Goal: Information Seeking & Learning: Learn about a topic

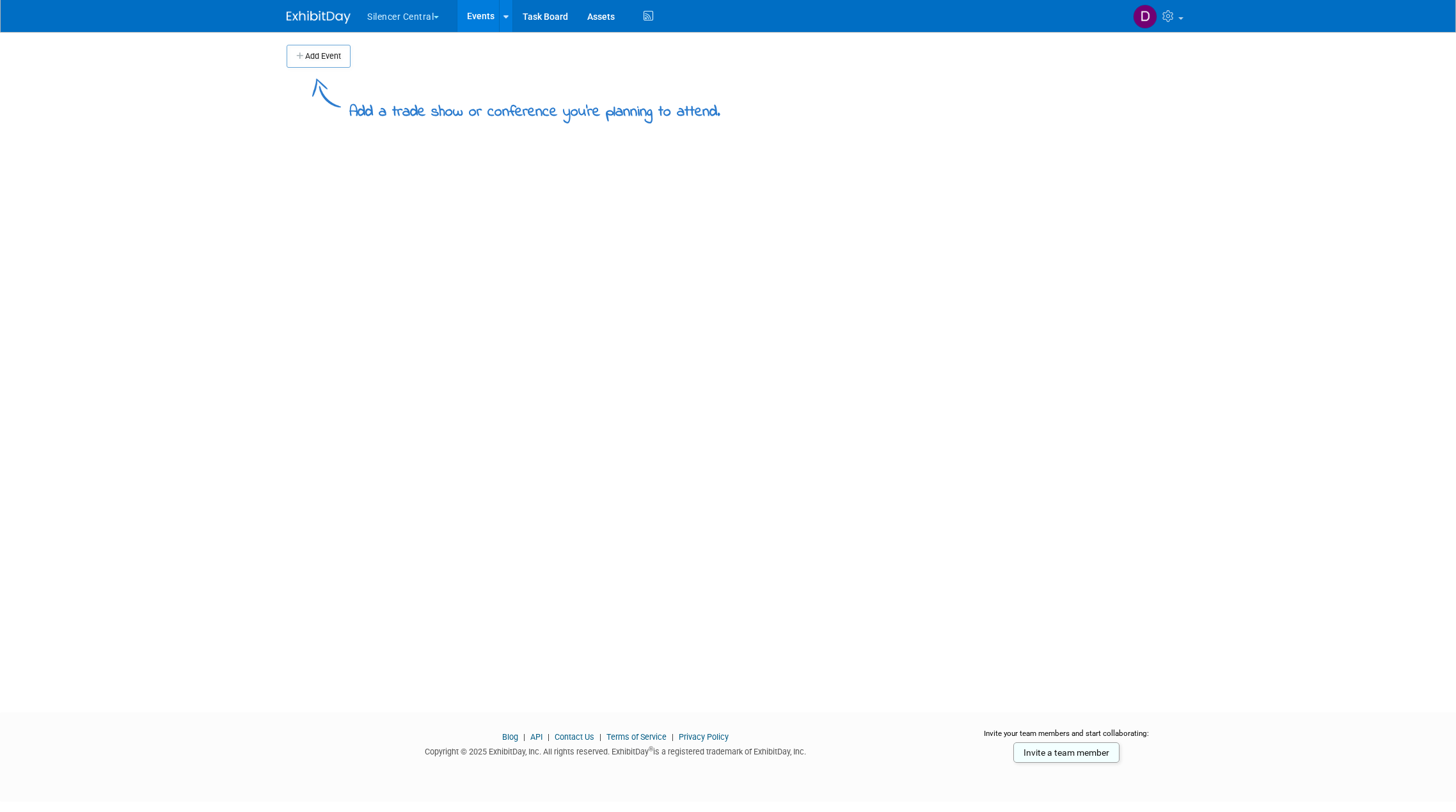
click at [370, 11] on button "Silencer Central" at bounding box center [410, 14] width 89 height 28
click at [399, 77] on link "Silencer Central" at bounding box center [412, 77] width 92 height 18
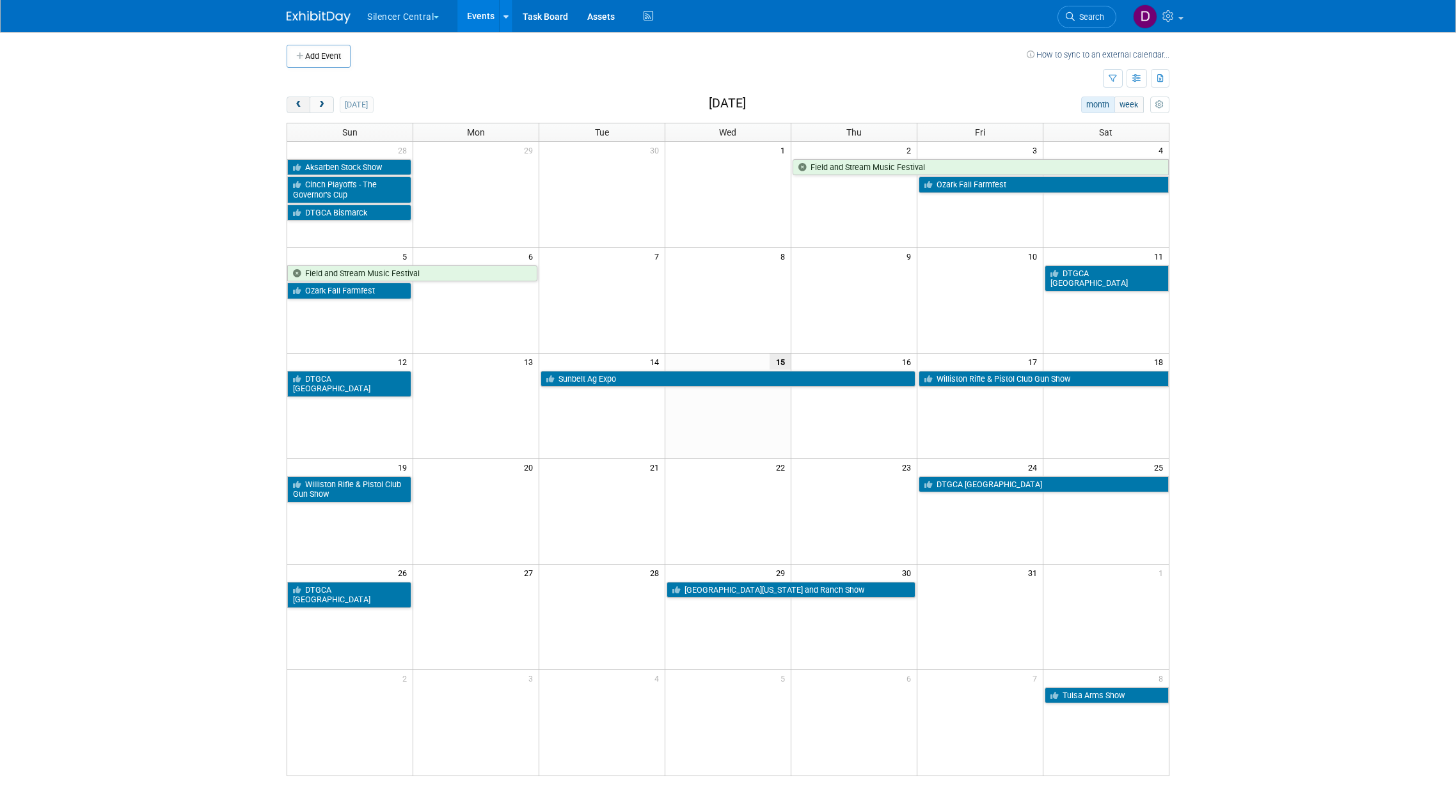
click at [296, 106] on span "prev" at bounding box center [298, 105] width 10 height 8
click at [296, 105] on span "prev" at bounding box center [298, 105] width 10 height 8
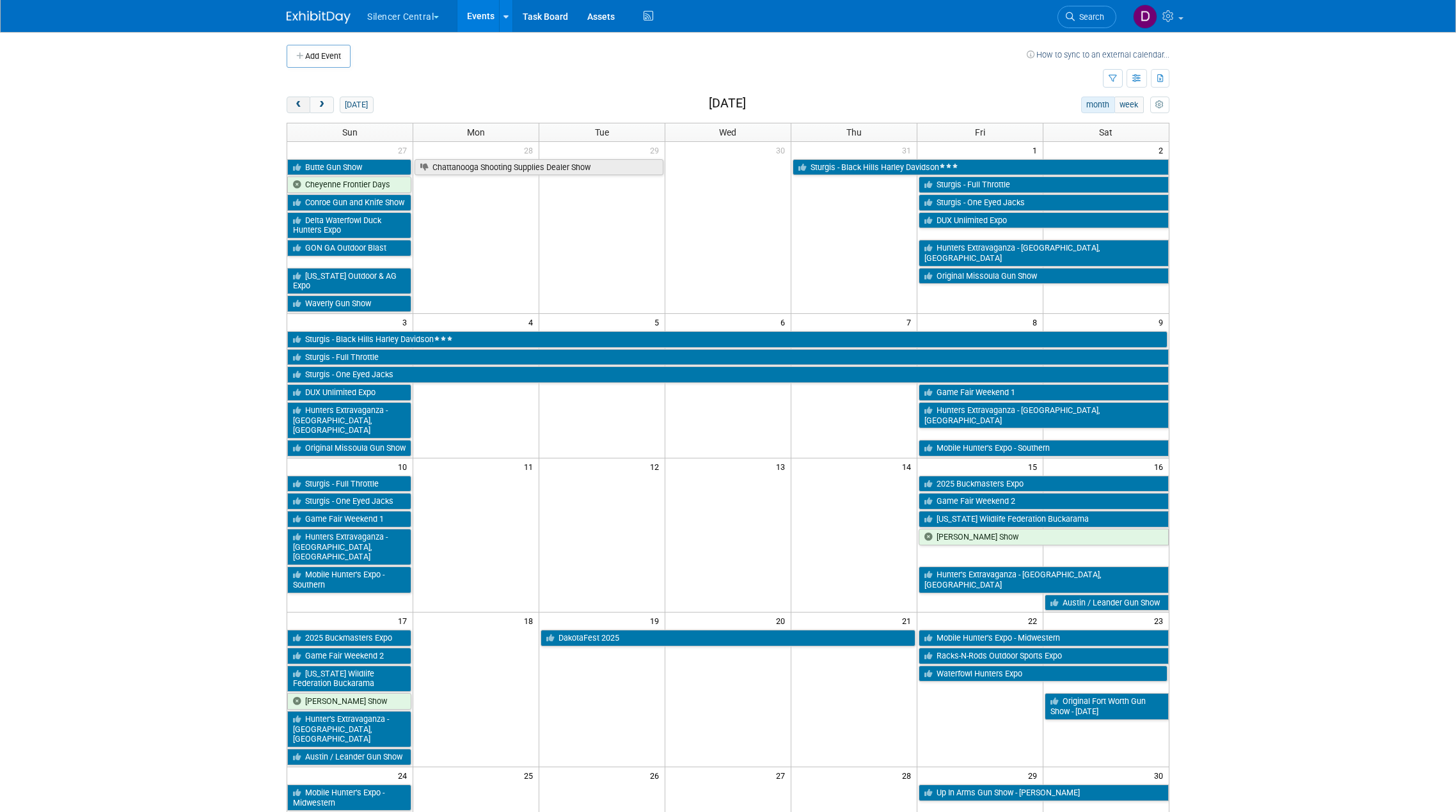
click at [296, 105] on span "prev" at bounding box center [298, 105] width 10 height 8
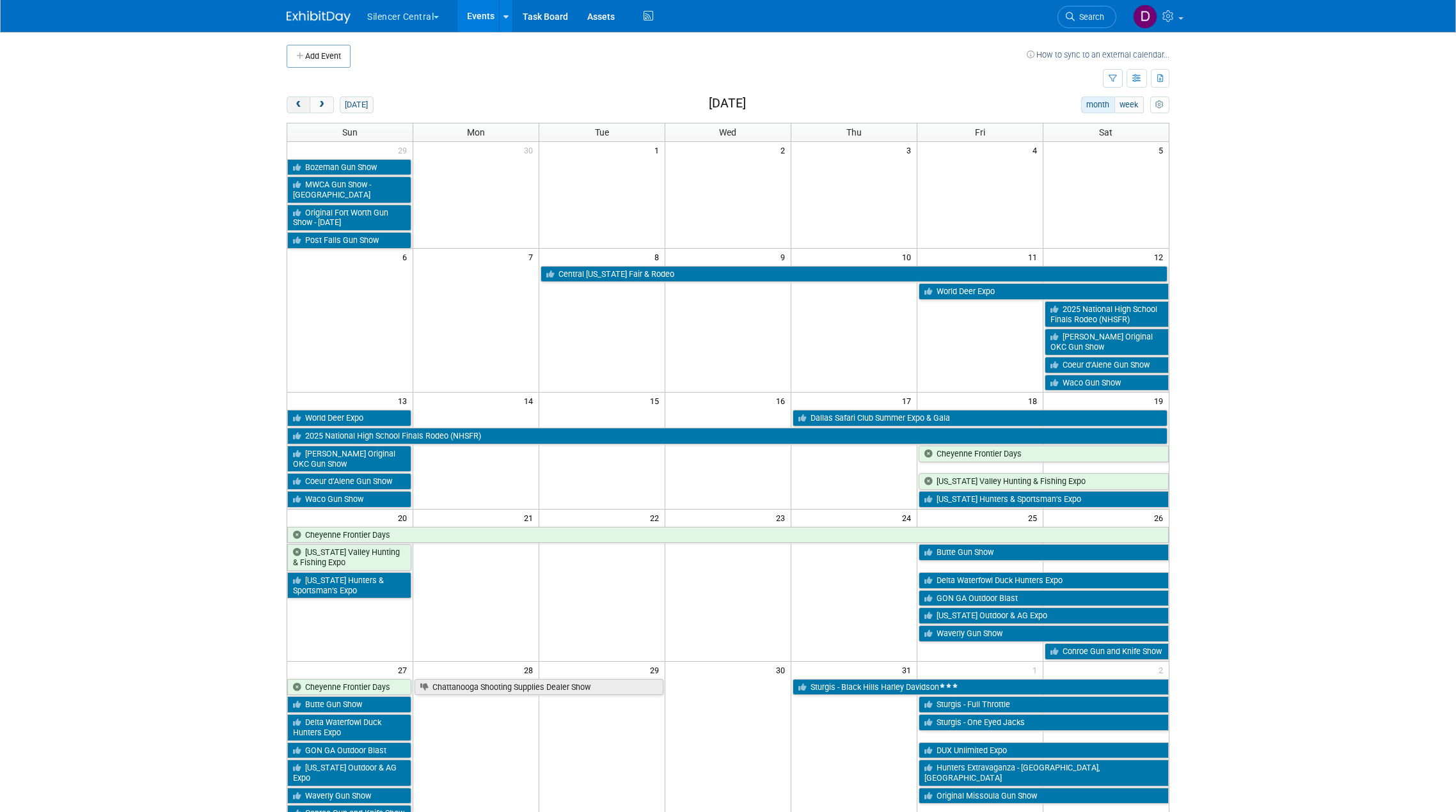
click at [296, 105] on span "prev" at bounding box center [298, 105] width 10 height 8
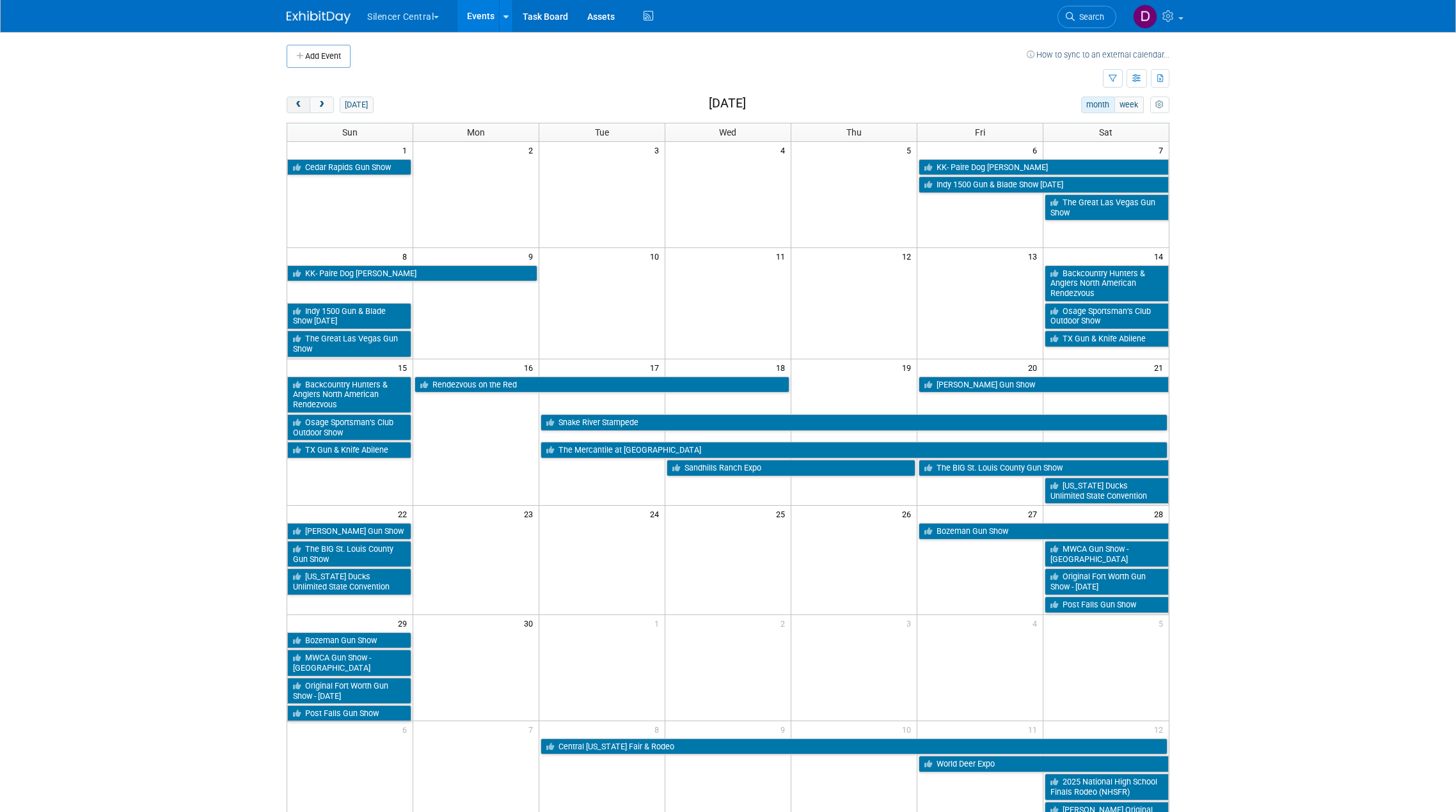
click at [296, 105] on span "prev" at bounding box center [298, 105] width 10 height 8
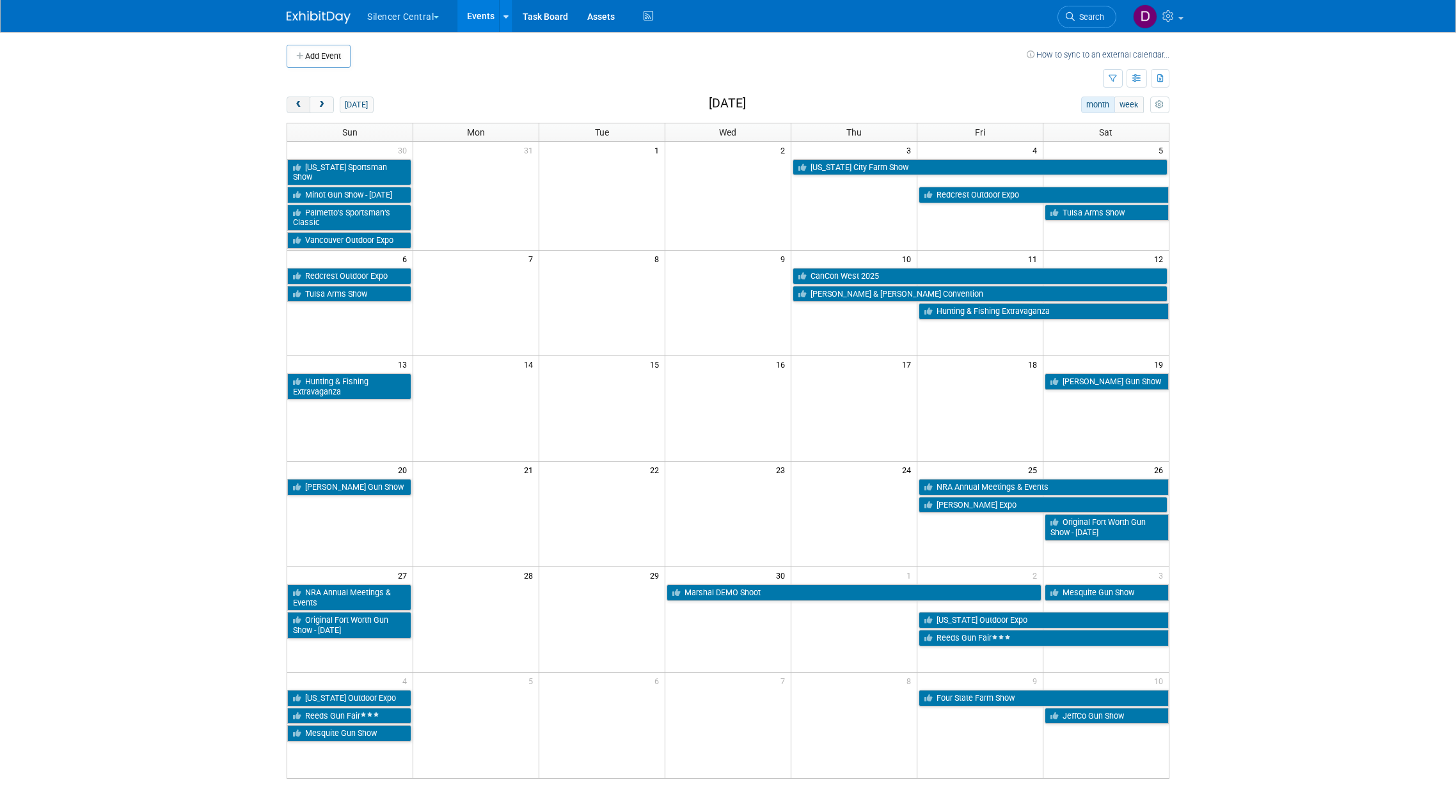
click at [296, 105] on span "prev" at bounding box center [298, 105] width 10 height 8
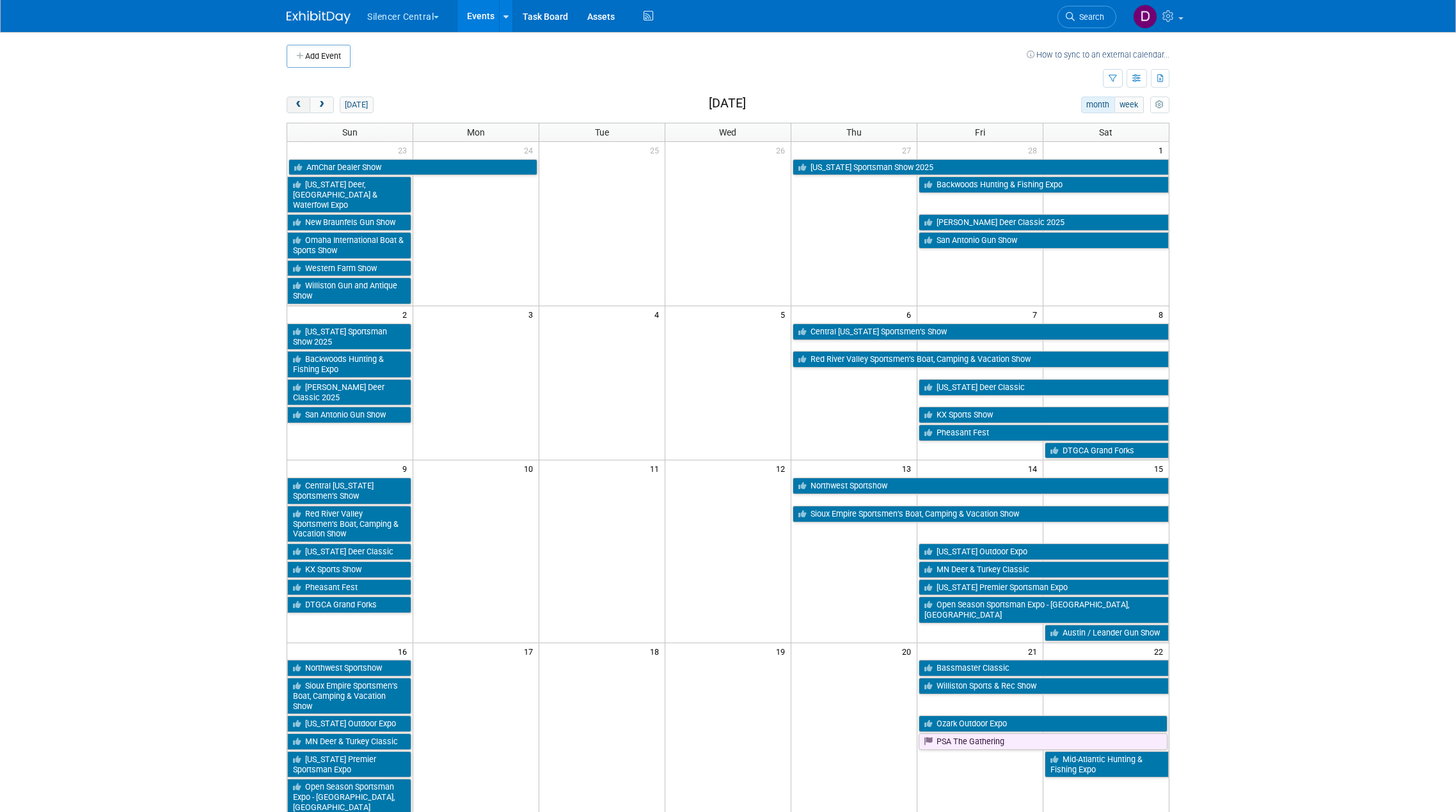
click at [296, 105] on span "prev" at bounding box center [298, 105] width 10 height 8
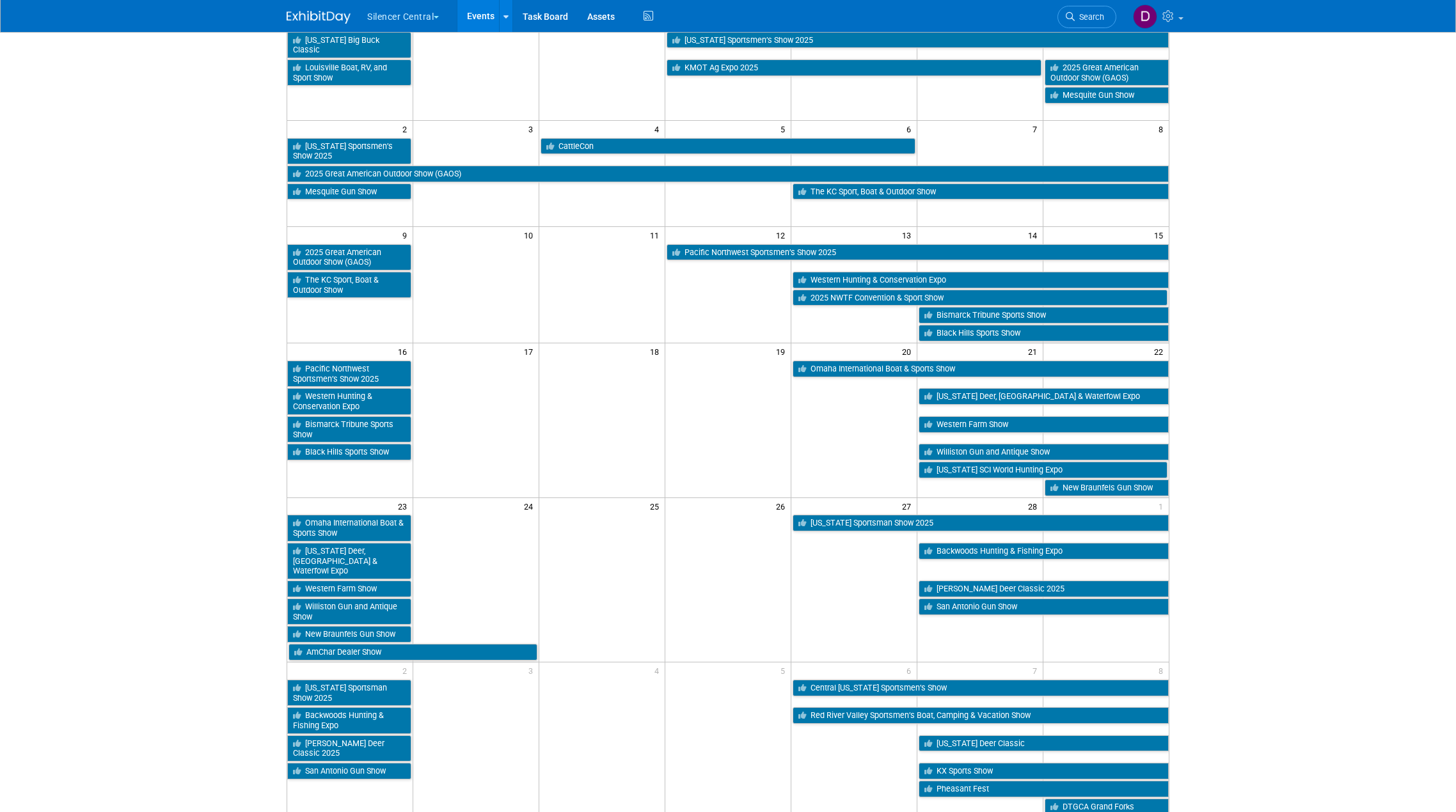
scroll to position [128, 0]
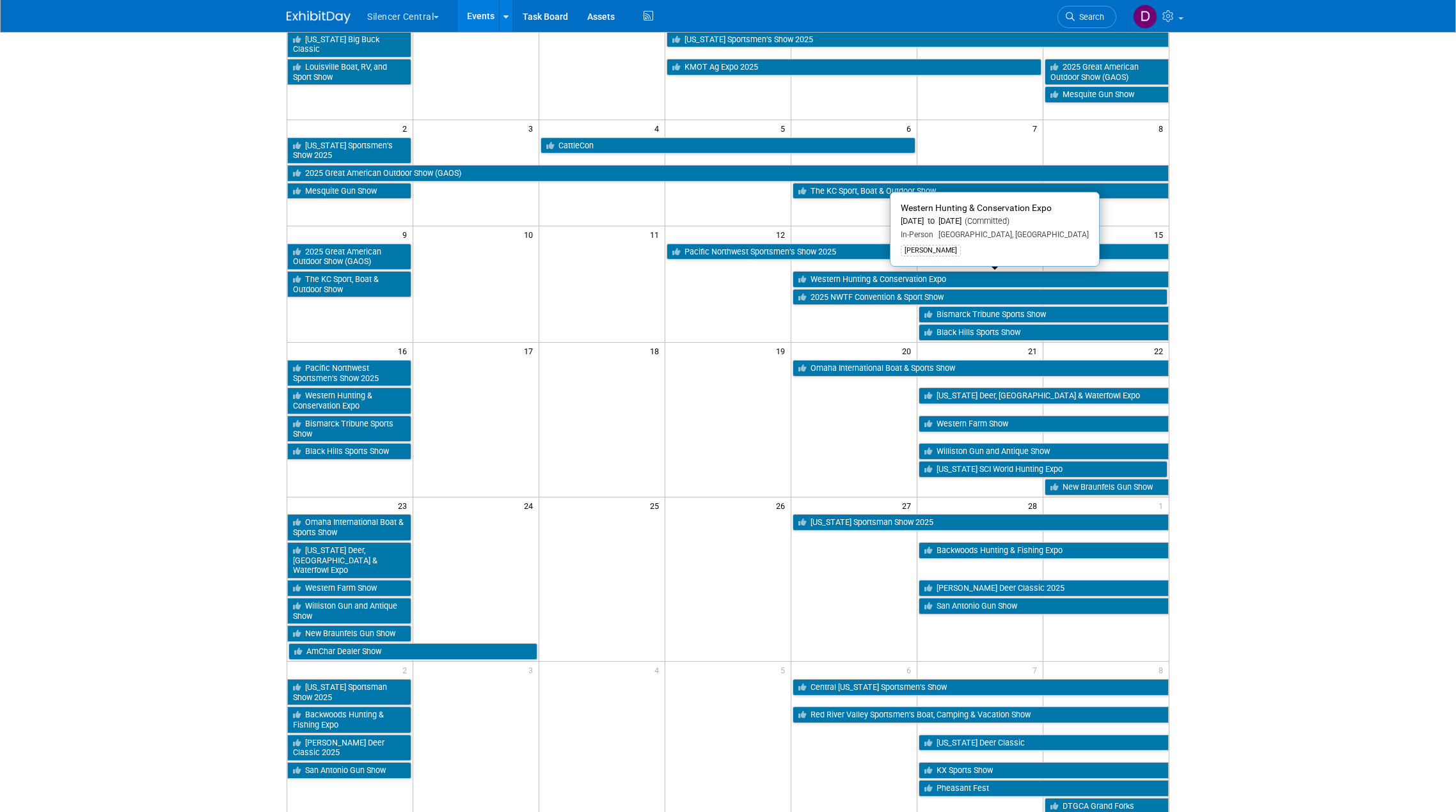
click at [854, 276] on link "Western Hunting & Conservation Expo" at bounding box center [981, 280] width 376 height 17
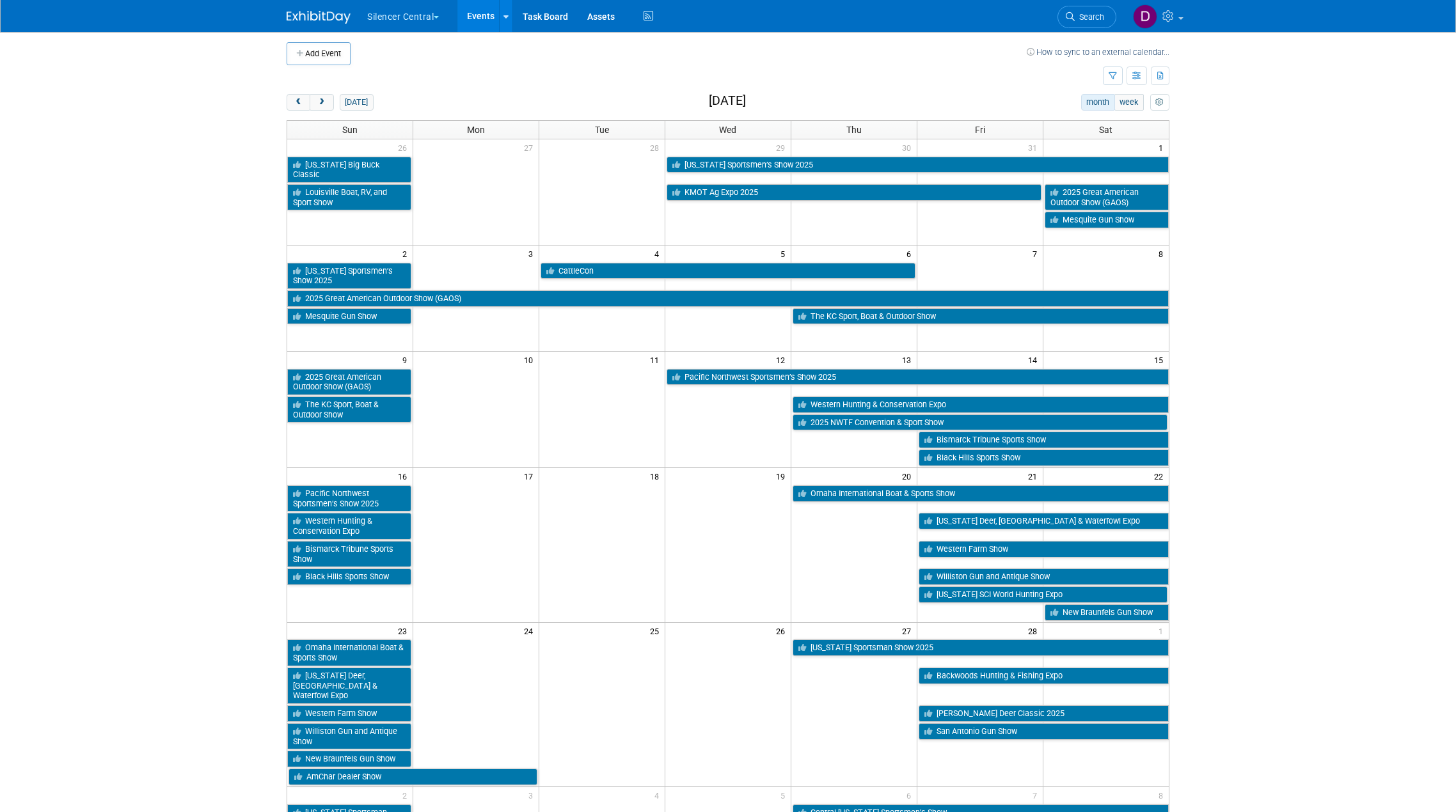
scroll to position [0, 0]
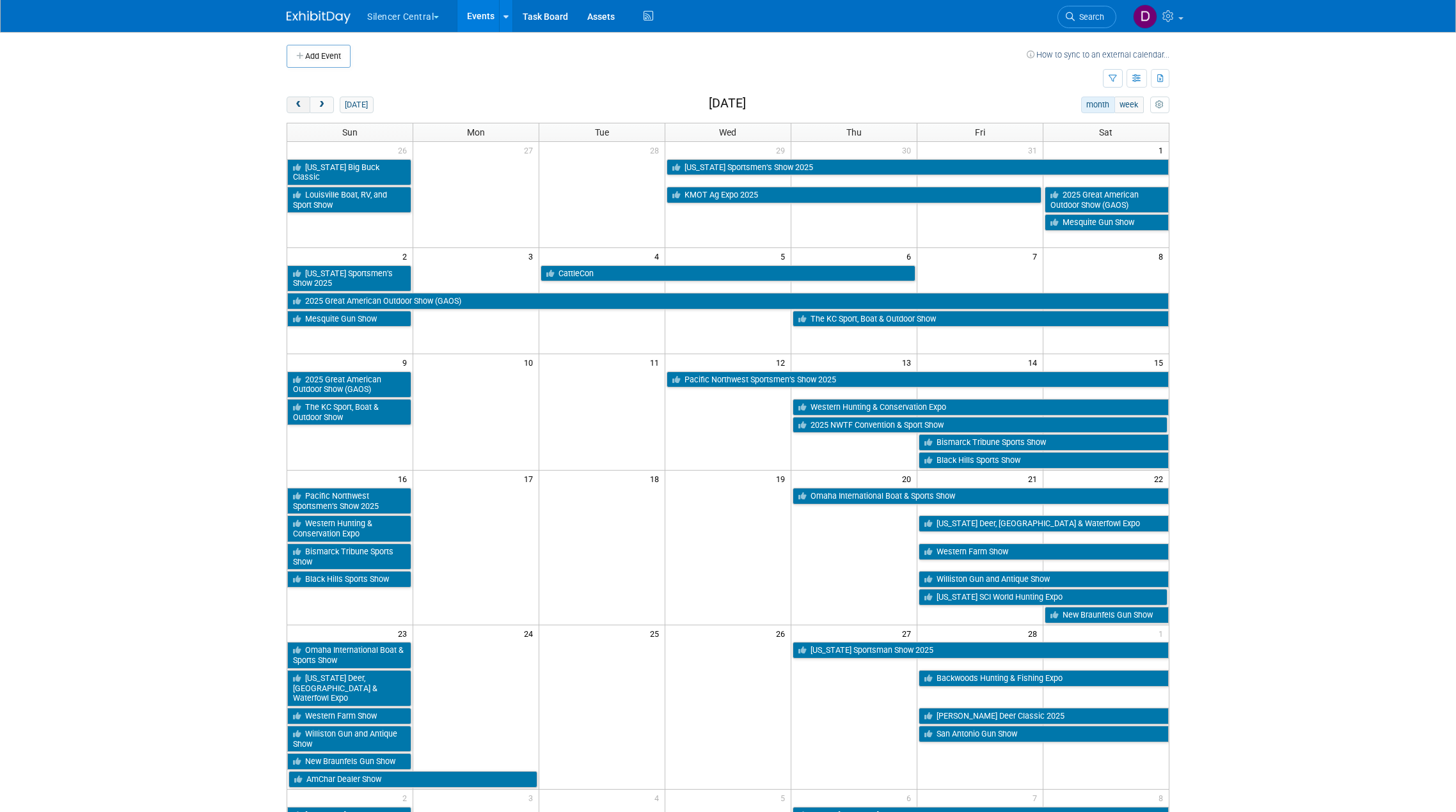
click at [300, 109] on span "prev" at bounding box center [298, 105] width 10 height 8
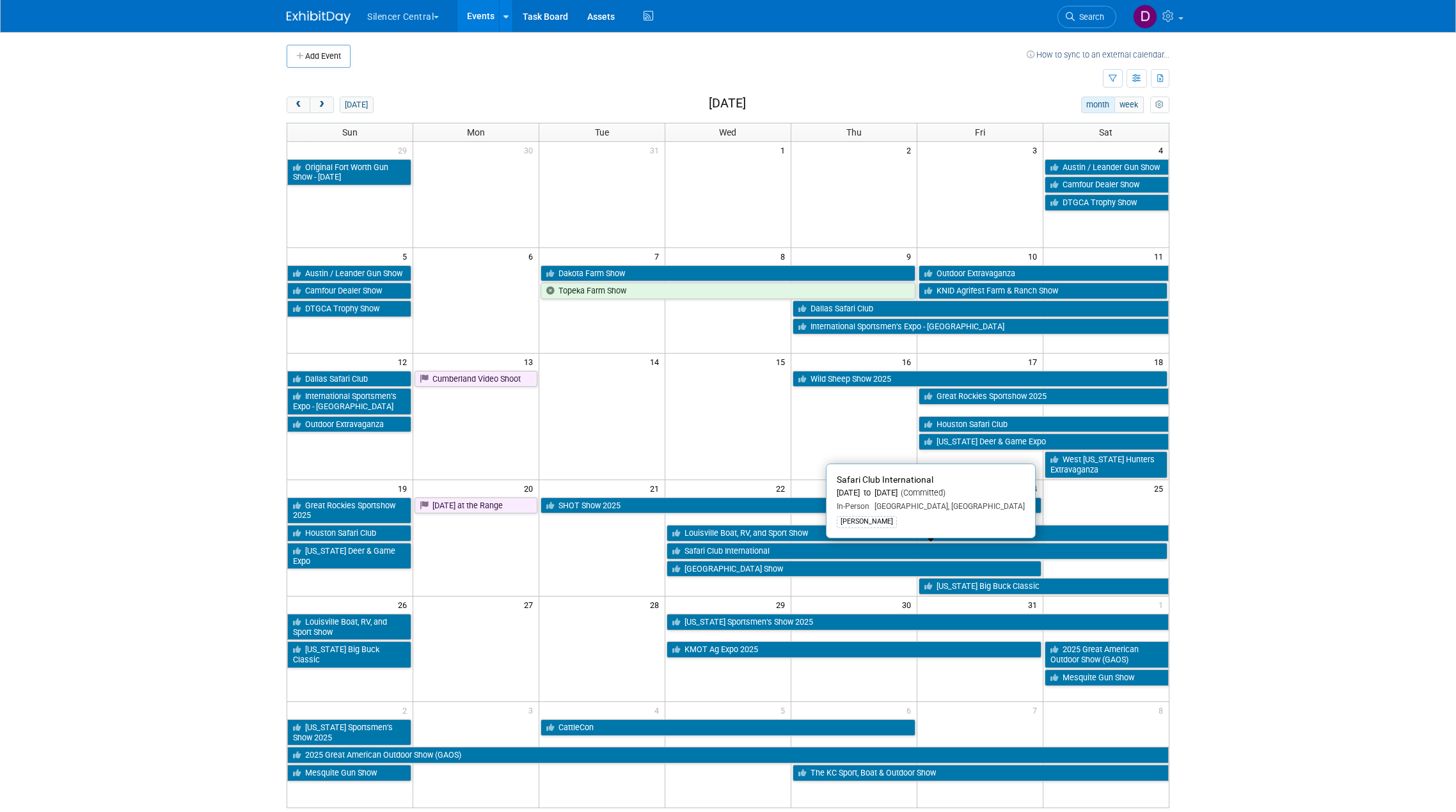
click at [844, 550] on link "Safari Club International" at bounding box center [917, 551] width 501 height 17
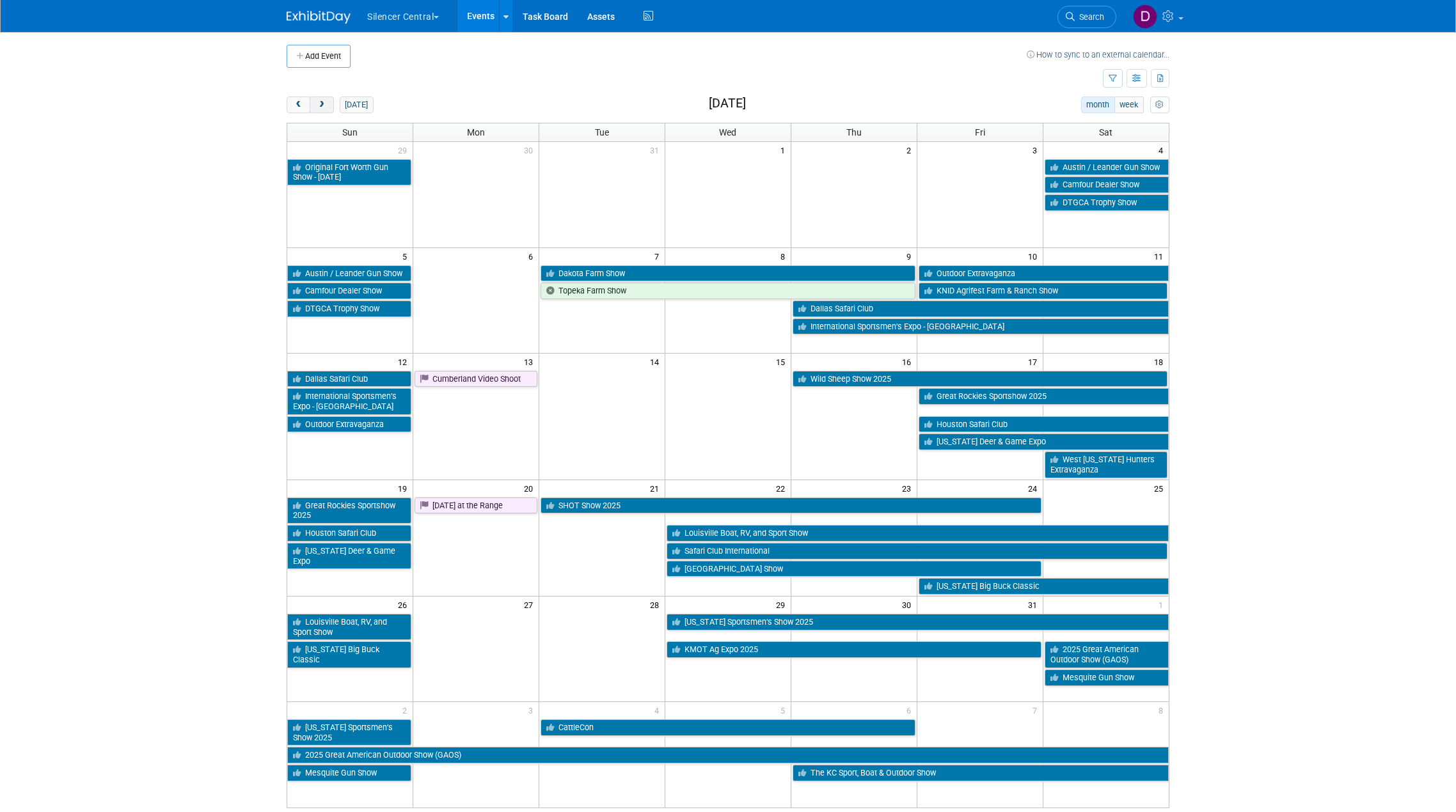
click at [325, 100] on button "next" at bounding box center [321, 105] width 24 height 17
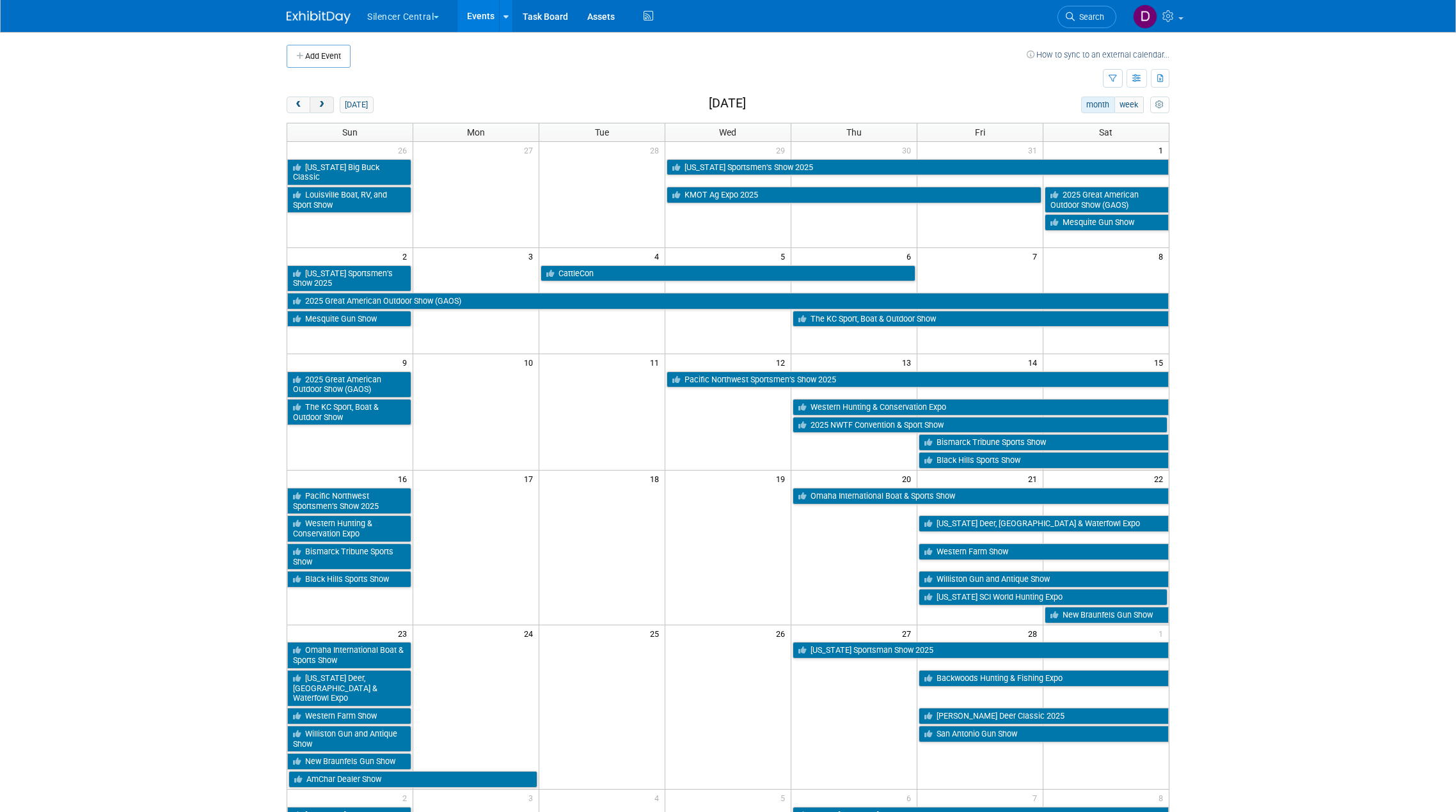
click at [325, 100] on button "next" at bounding box center [321, 105] width 24 height 17
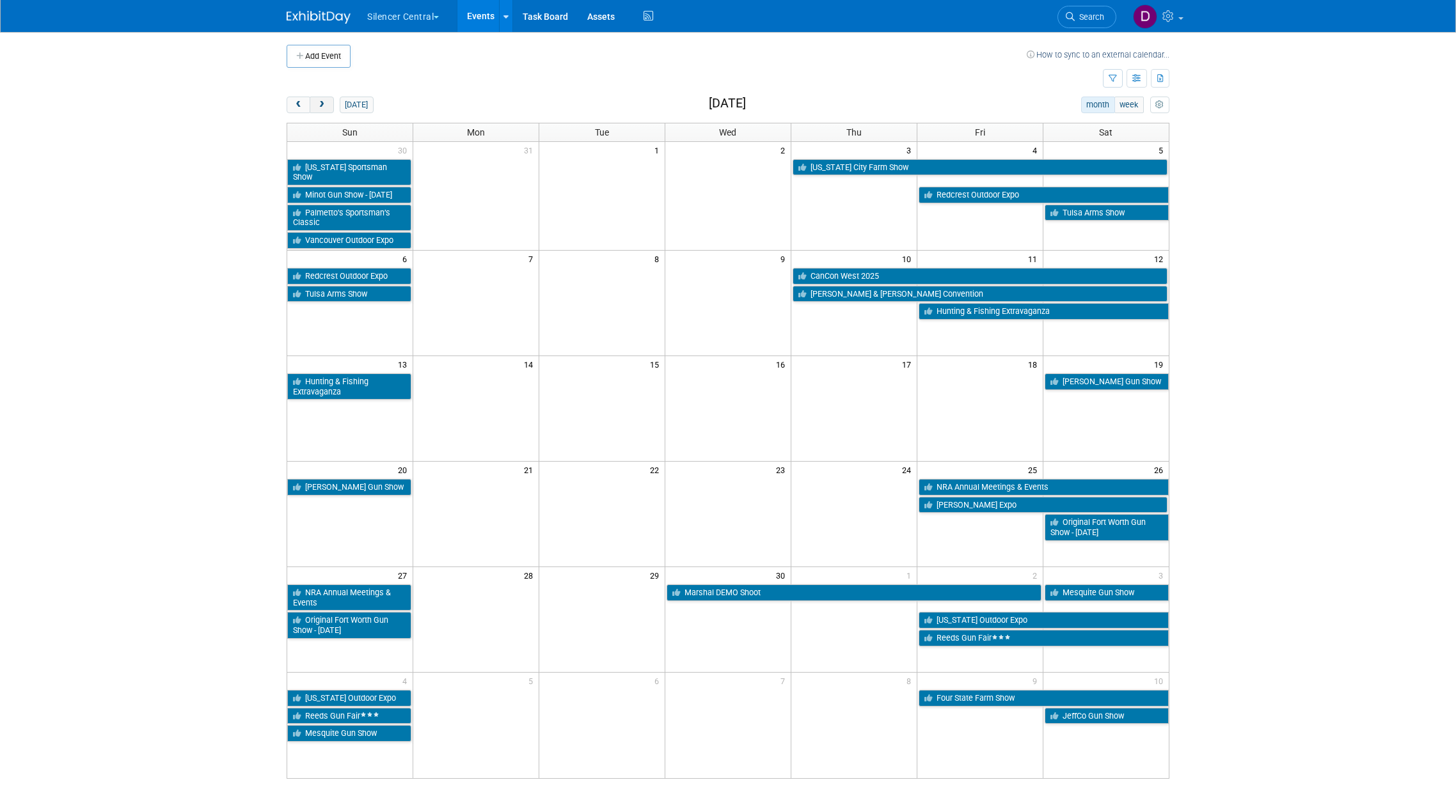
click at [325, 100] on button "next" at bounding box center [321, 105] width 24 height 17
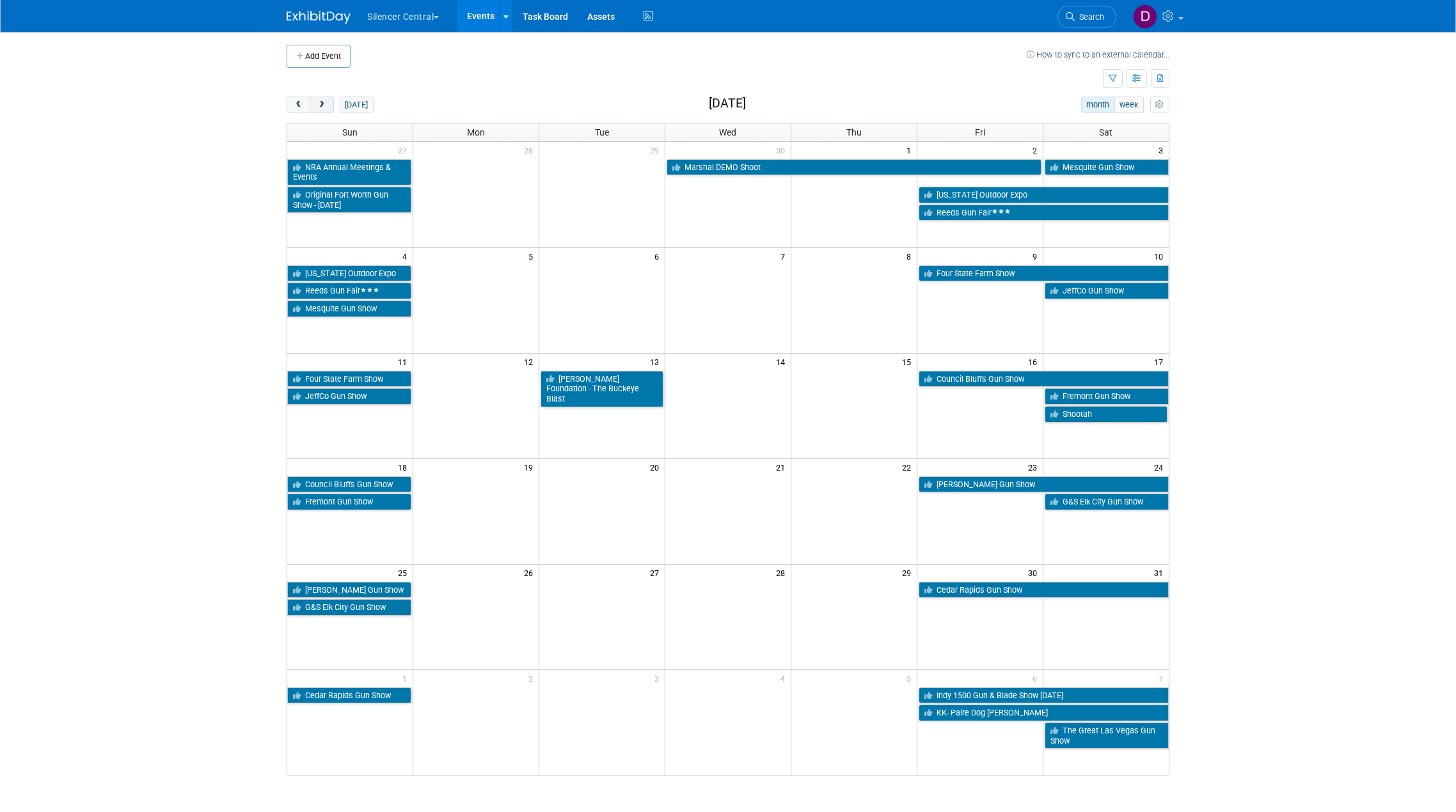
click at [325, 100] on button "next" at bounding box center [321, 105] width 24 height 17
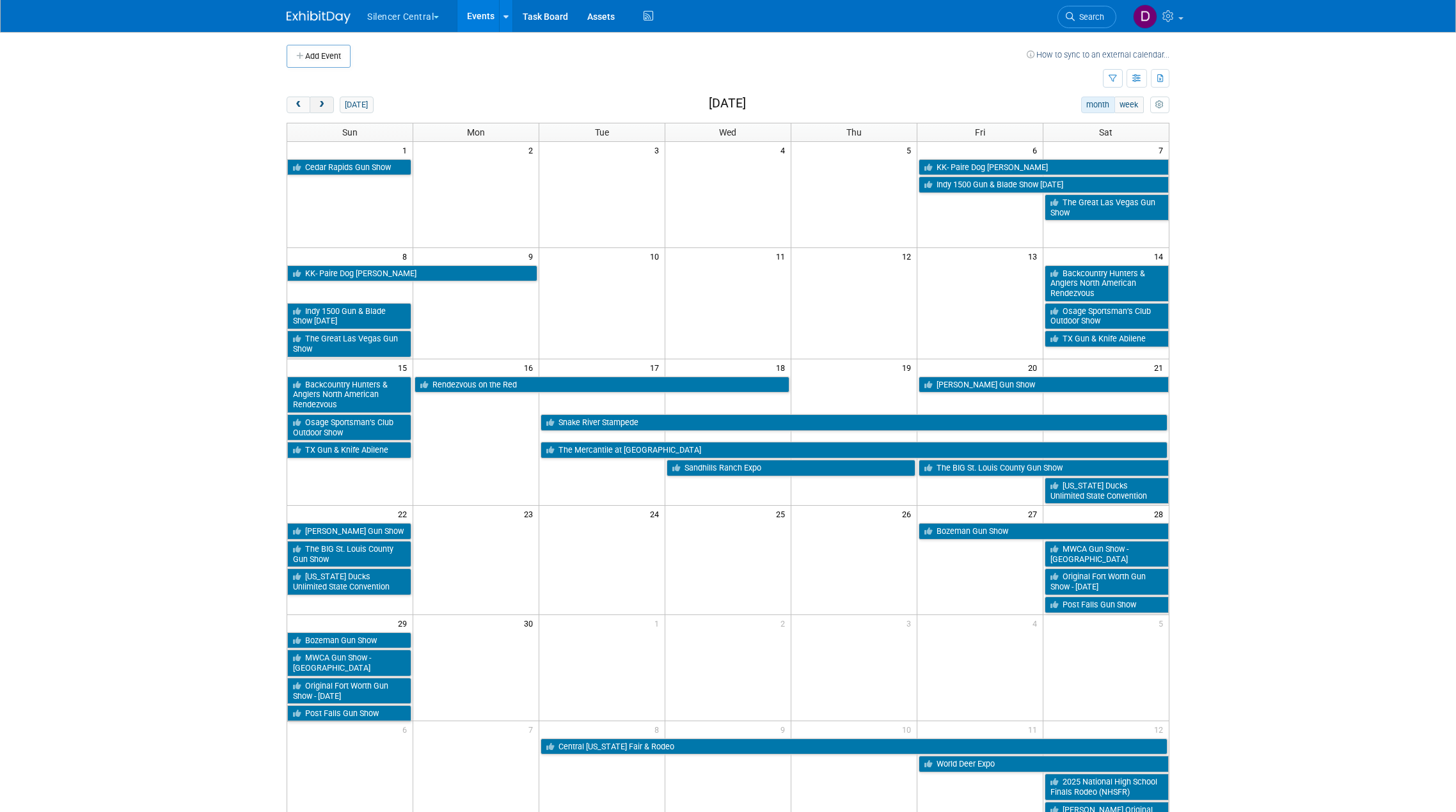
click at [325, 100] on button "next" at bounding box center [321, 105] width 24 height 17
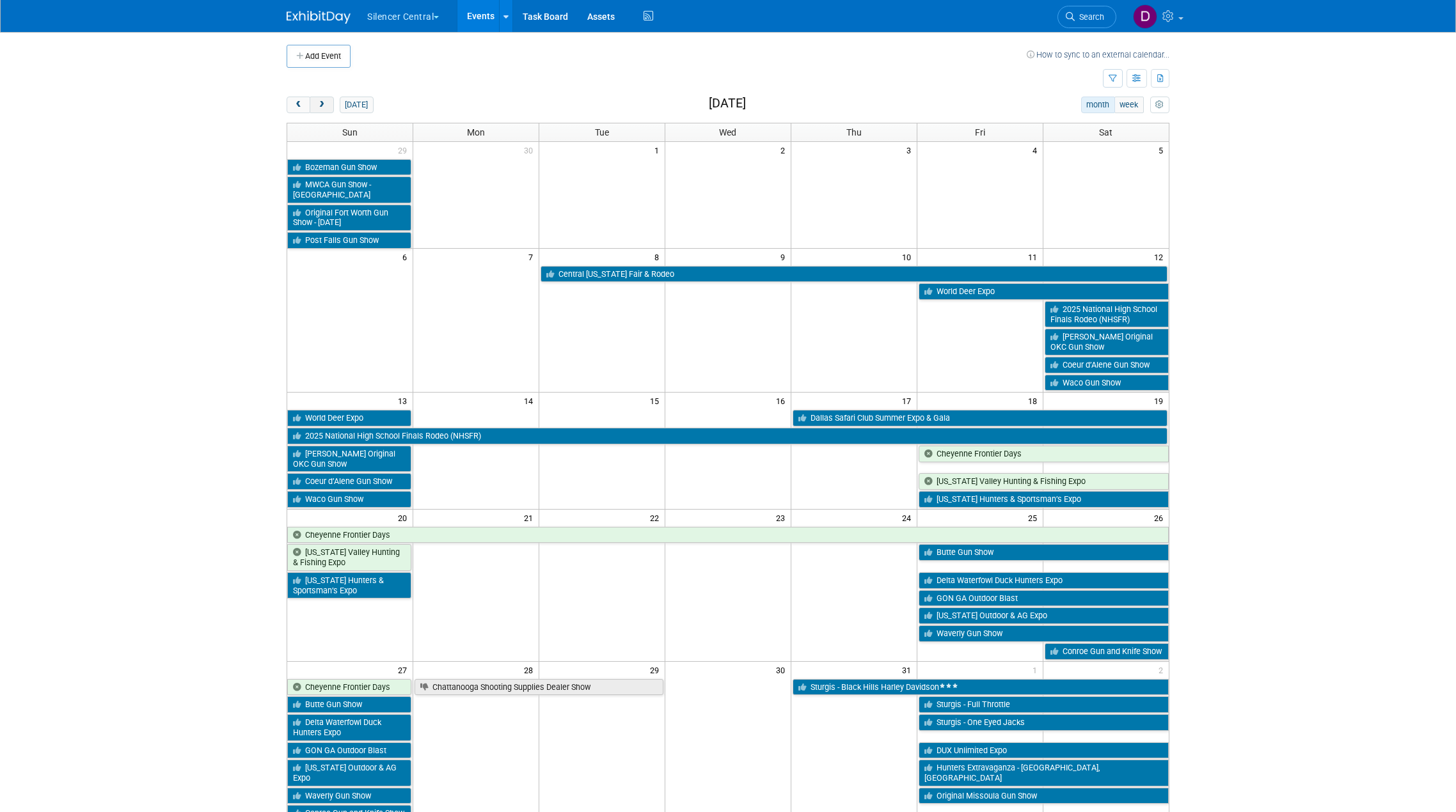
click at [332, 104] on button "next" at bounding box center [321, 105] width 24 height 17
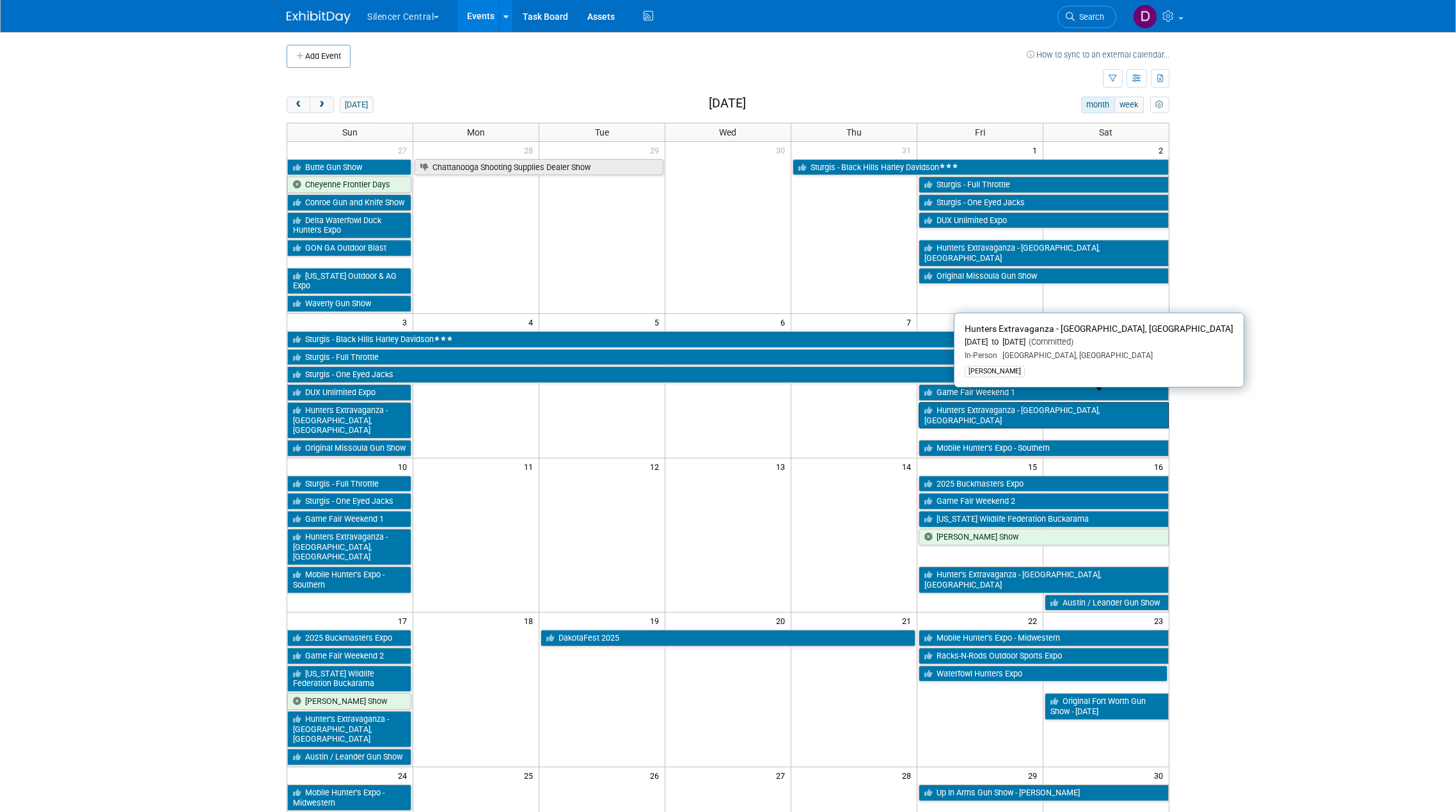
click at [987, 402] on link "Hunters Extravaganza - Fort Worth, TX" at bounding box center [1043, 415] width 251 height 26
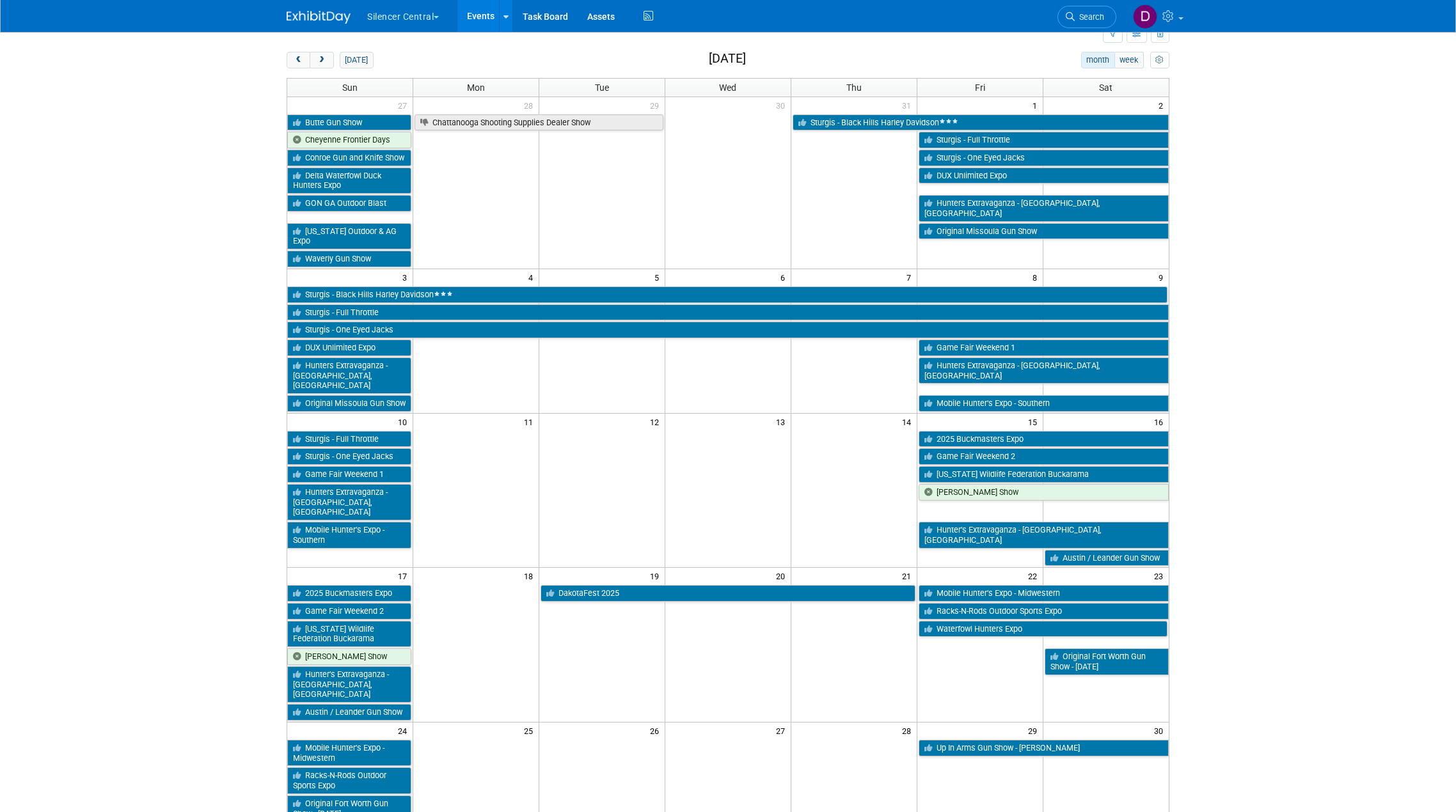
scroll to position [64, 0]
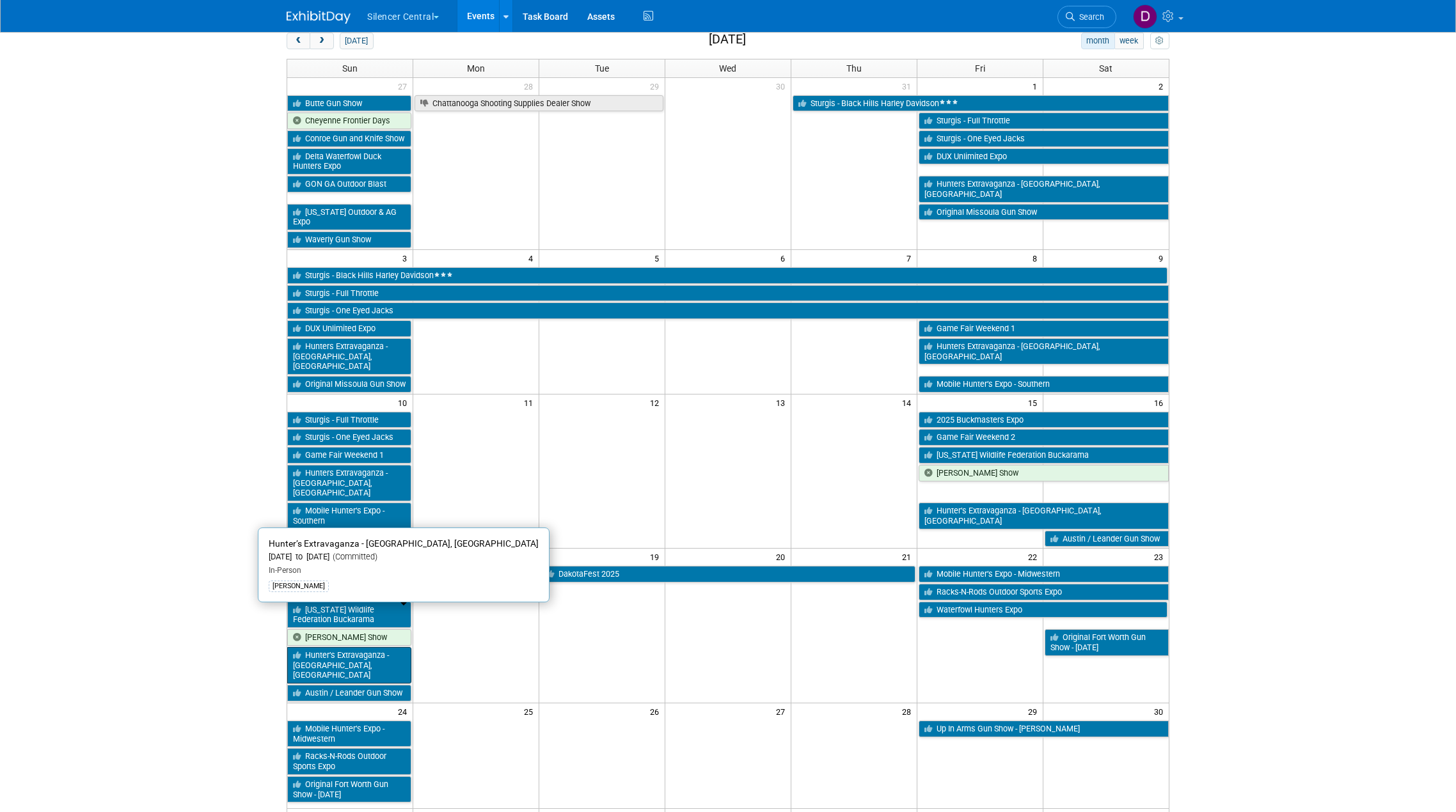
click at [377, 647] on link "Hunter’s Extravaganza - San Antonio, TX" at bounding box center [349, 665] width 124 height 36
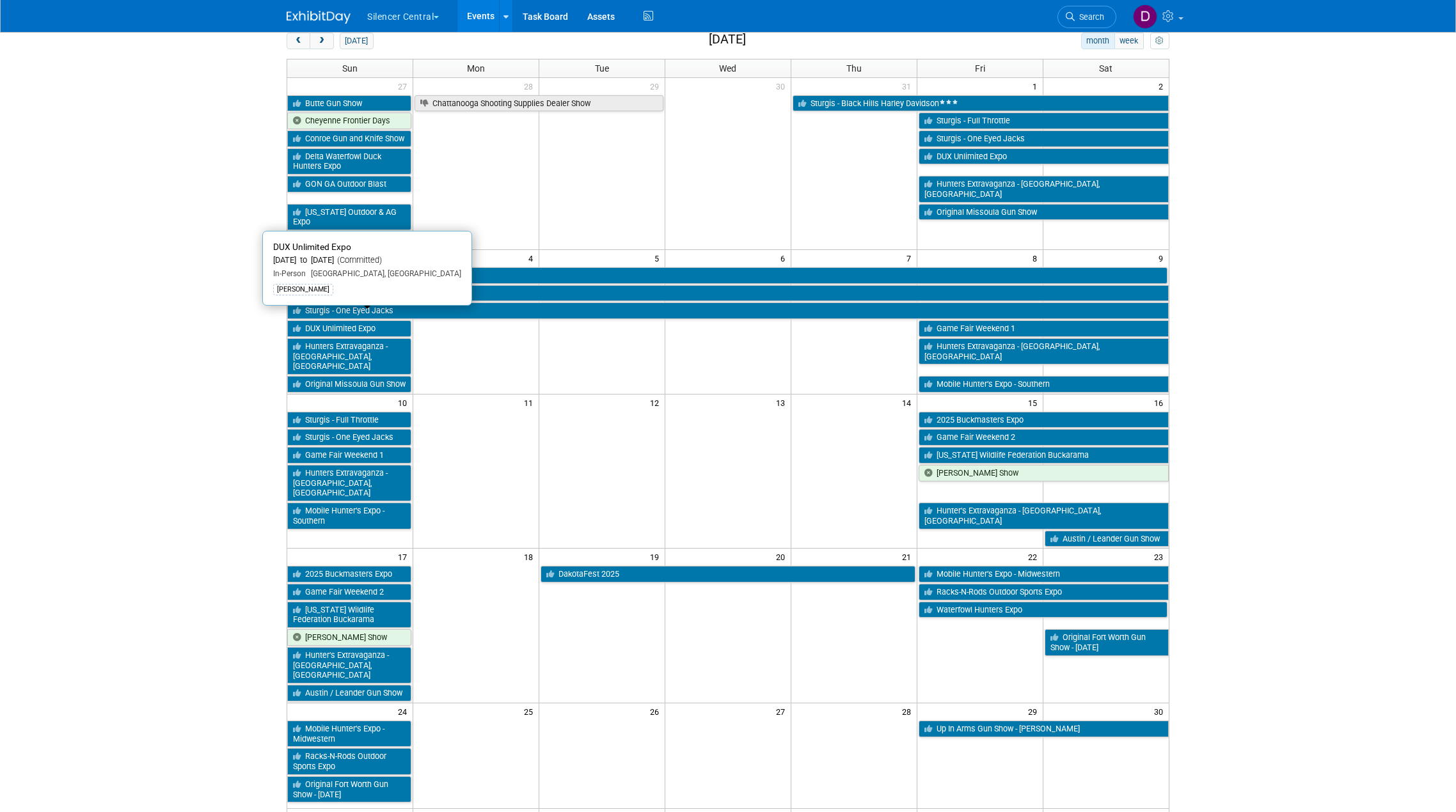
click at [387, 322] on link "DUX Unlimited Expo" at bounding box center [349, 328] width 124 height 17
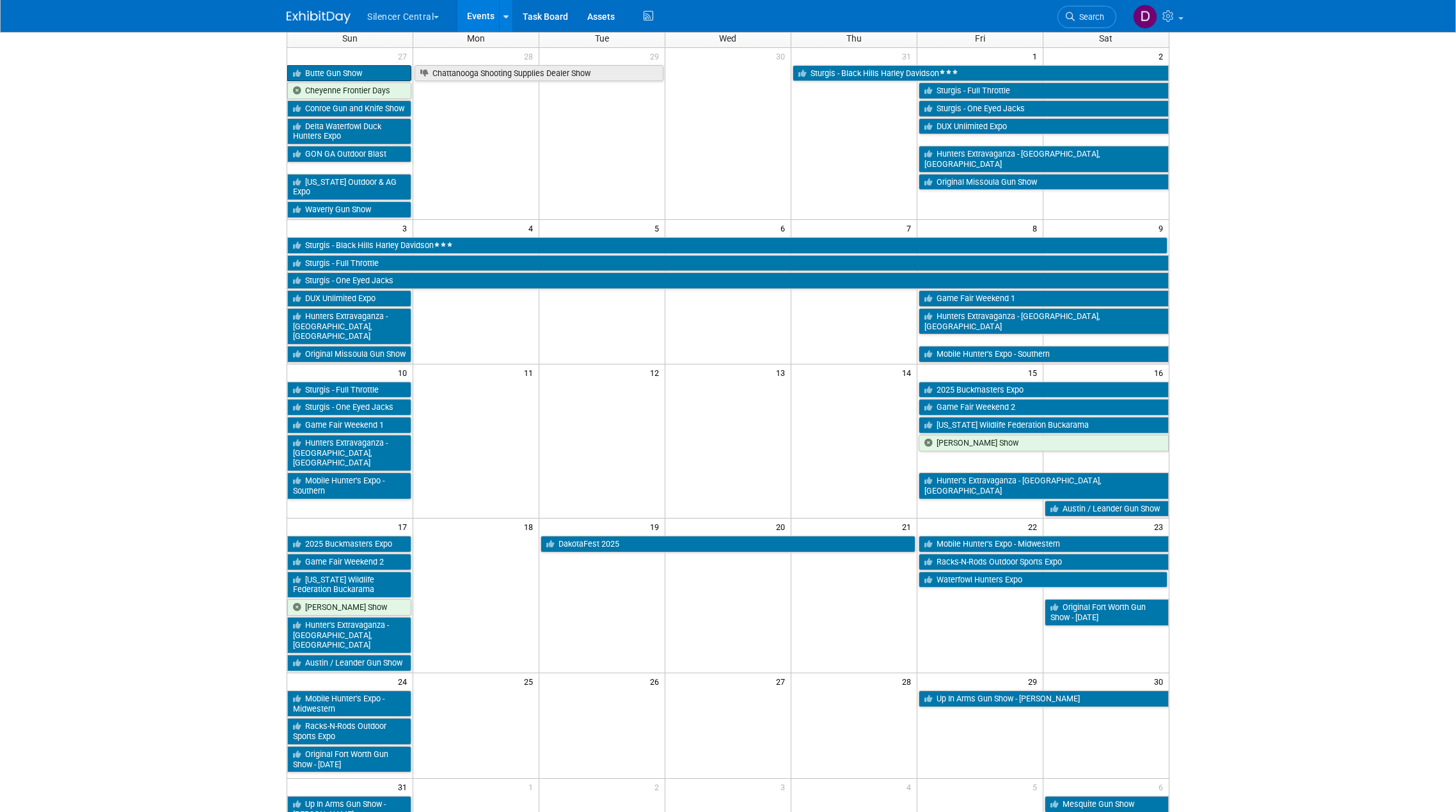
scroll to position [0, 0]
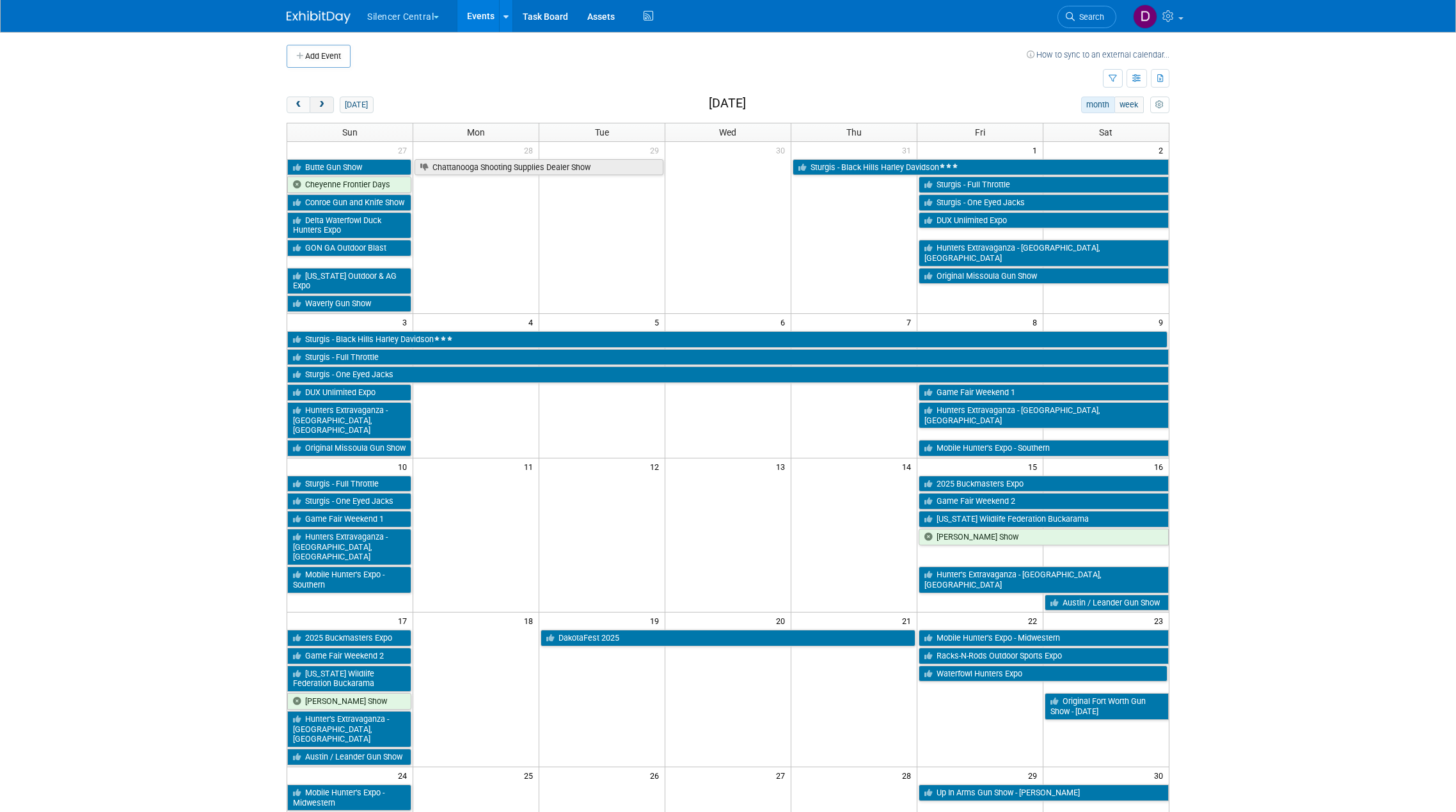
click at [329, 101] on button "next" at bounding box center [321, 105] width 24 height 17
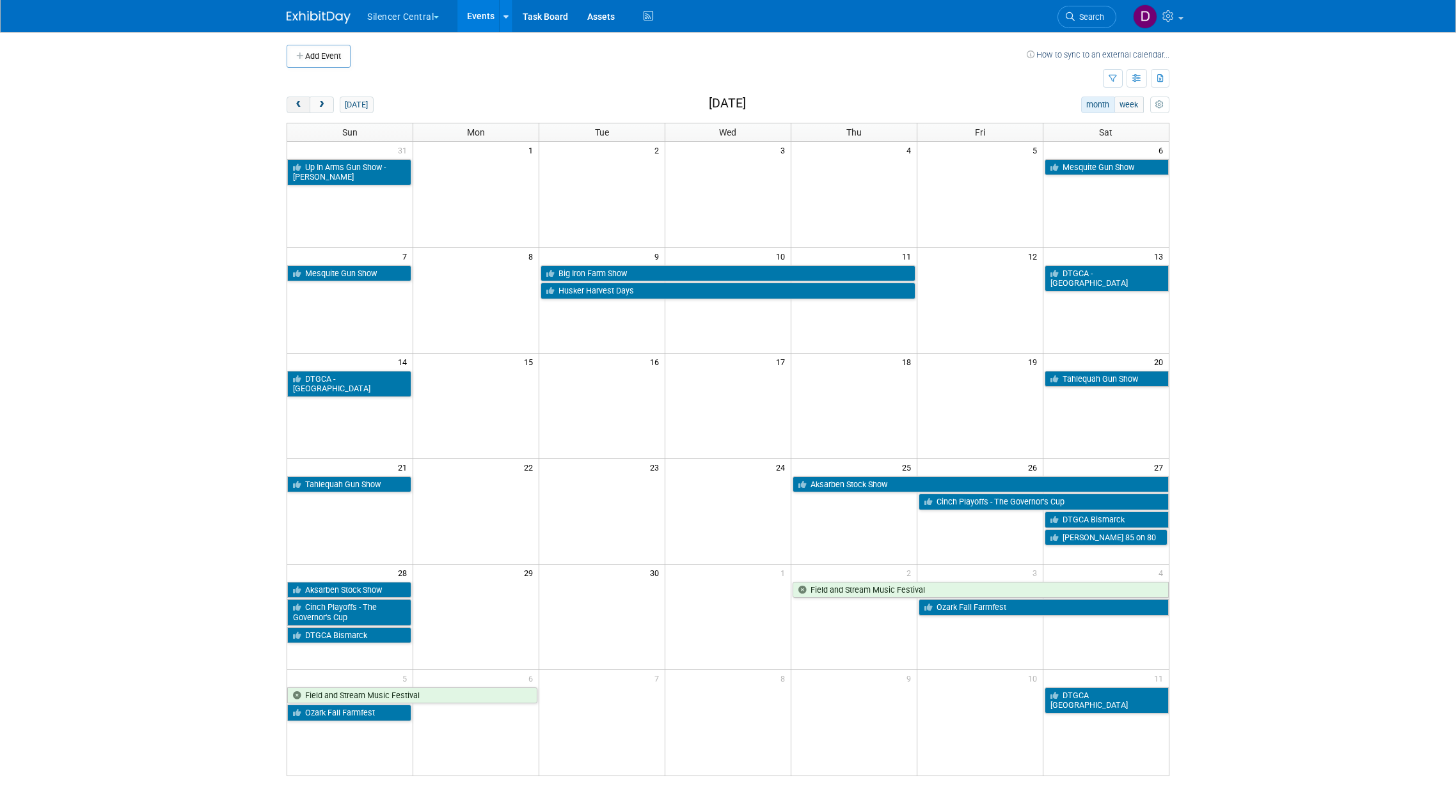
click at [296, 102] on span "prev" at bounding box center [298, 105] width 10 height 8
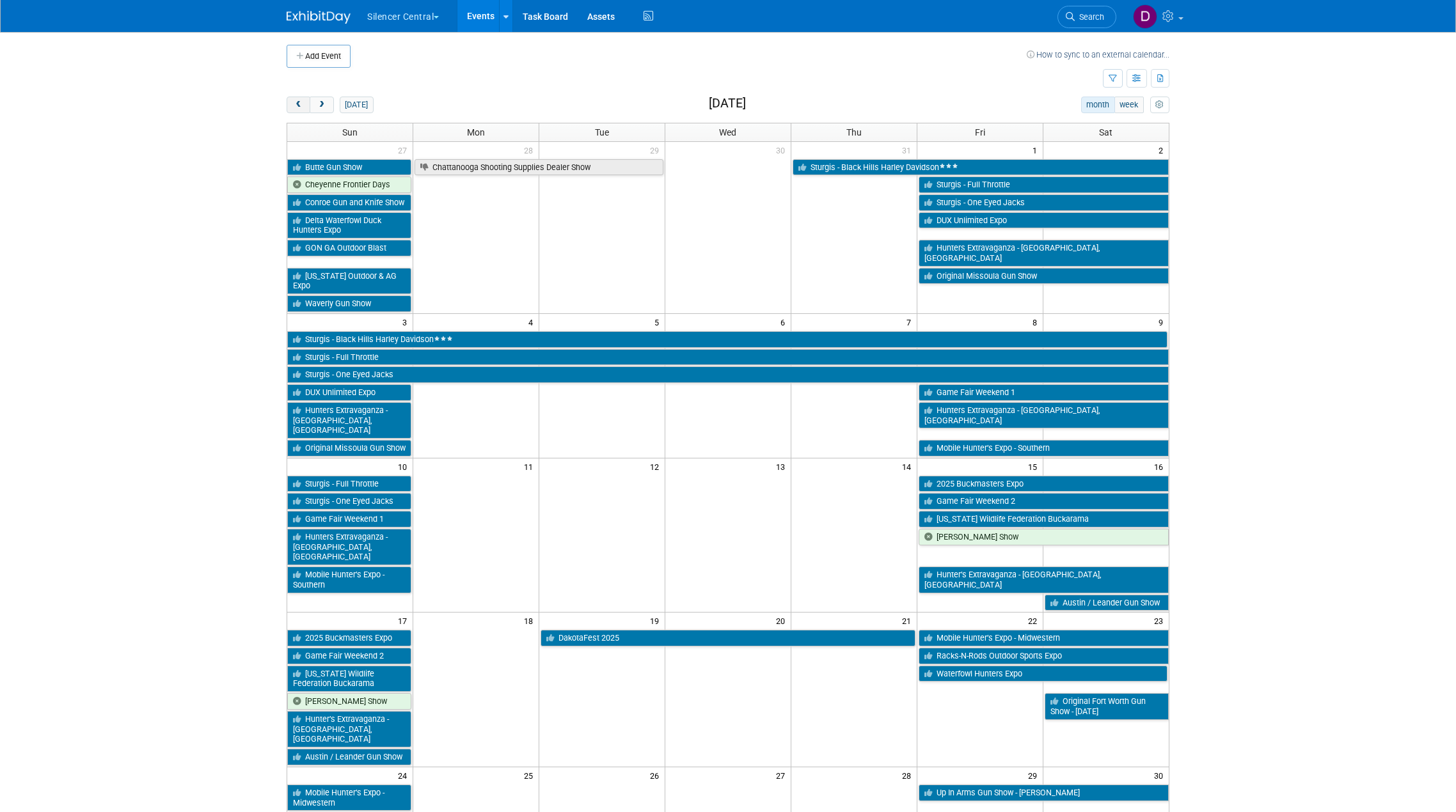
click at [296, 102] on span "prev" at bounding box center [298, 105] width 10 height 8
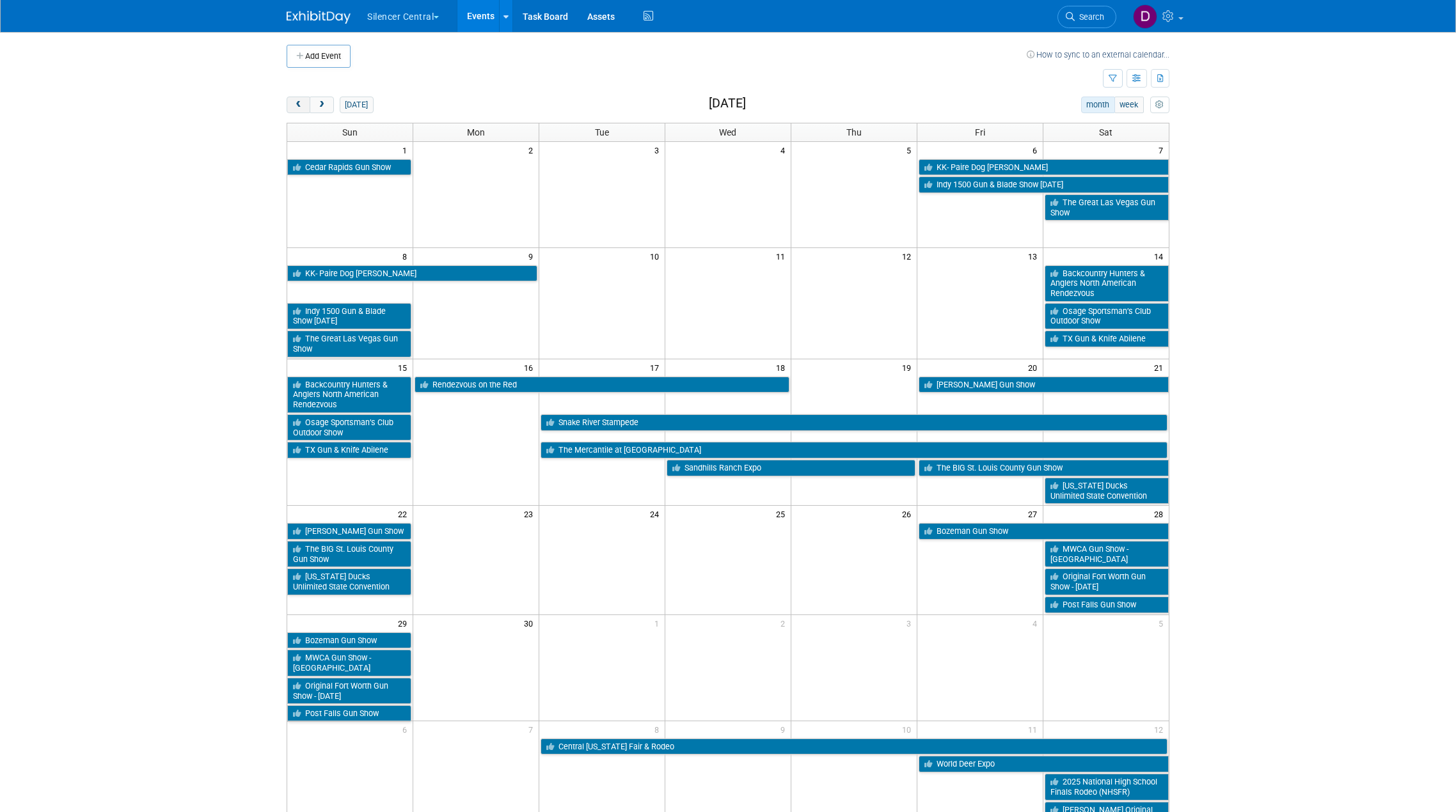
click at [296, 102] on span "prev" at bounding box center [298, 105] width 10 height 8
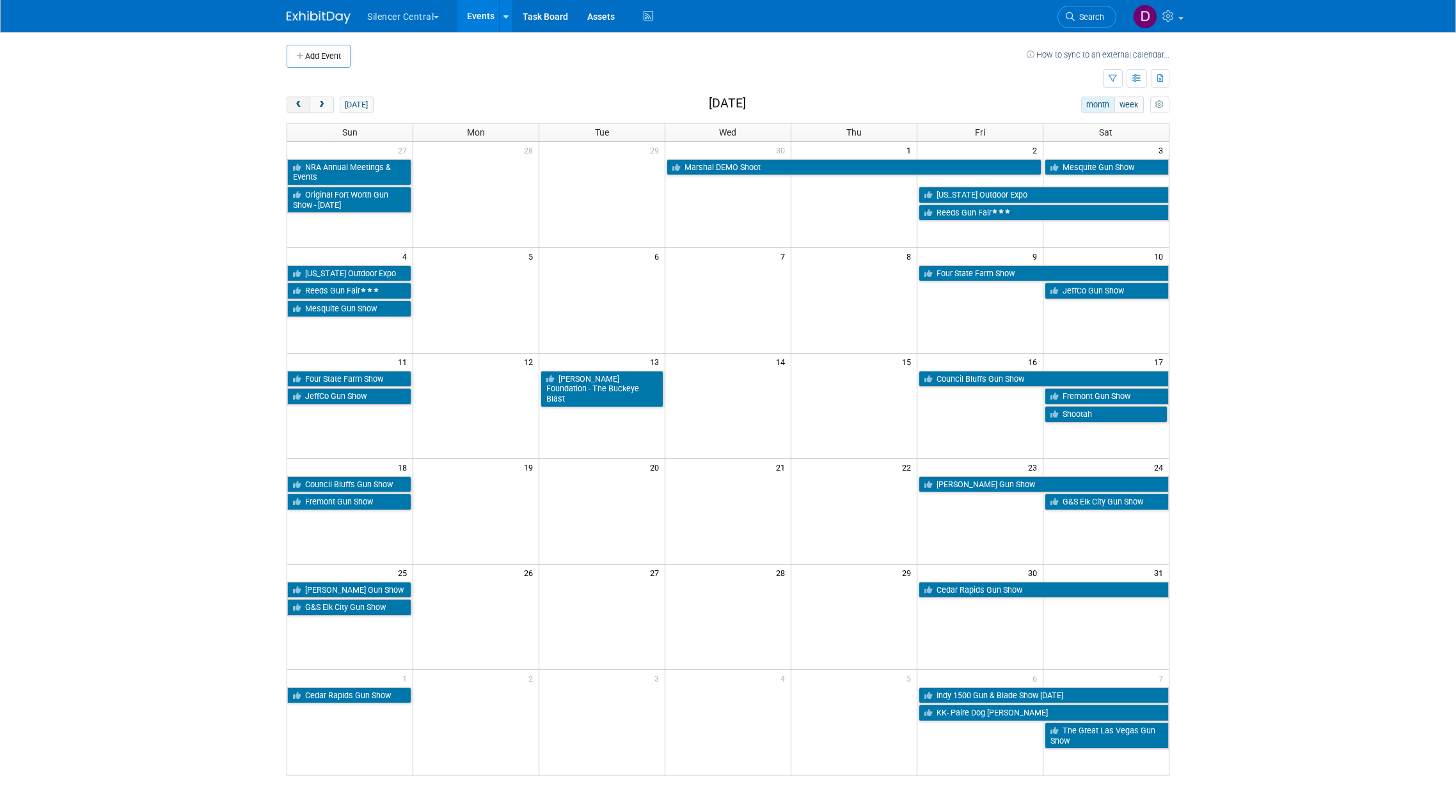
click at [297, 102] on span "prev" at bounding box center [298, 105] width 10 height 8
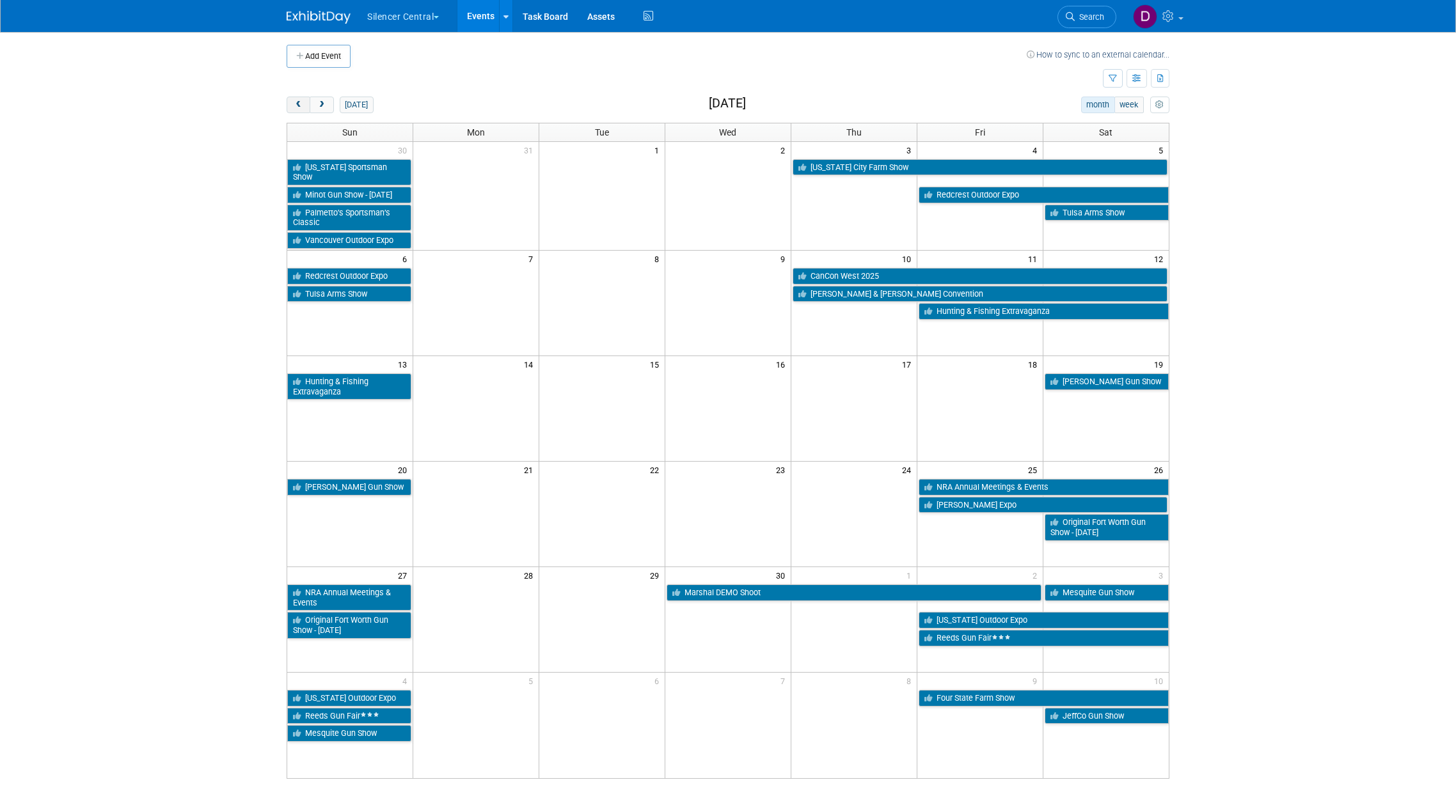
click at [297, 102] on span "prev" at bounding box center [298, 105] width 10 height 8
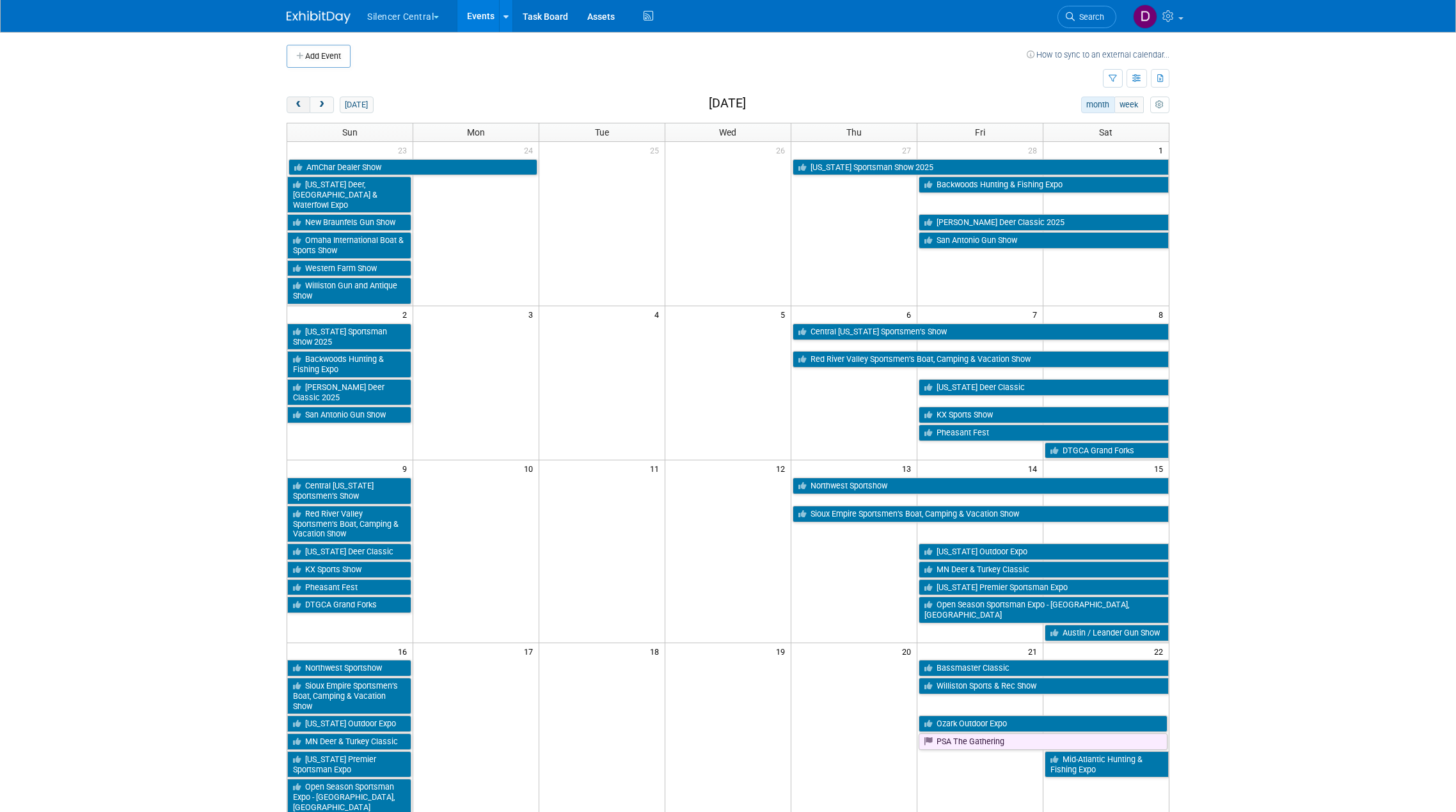
click at [298, 102] on span "prev" at bounding box center [298, 105] width 10 height 8
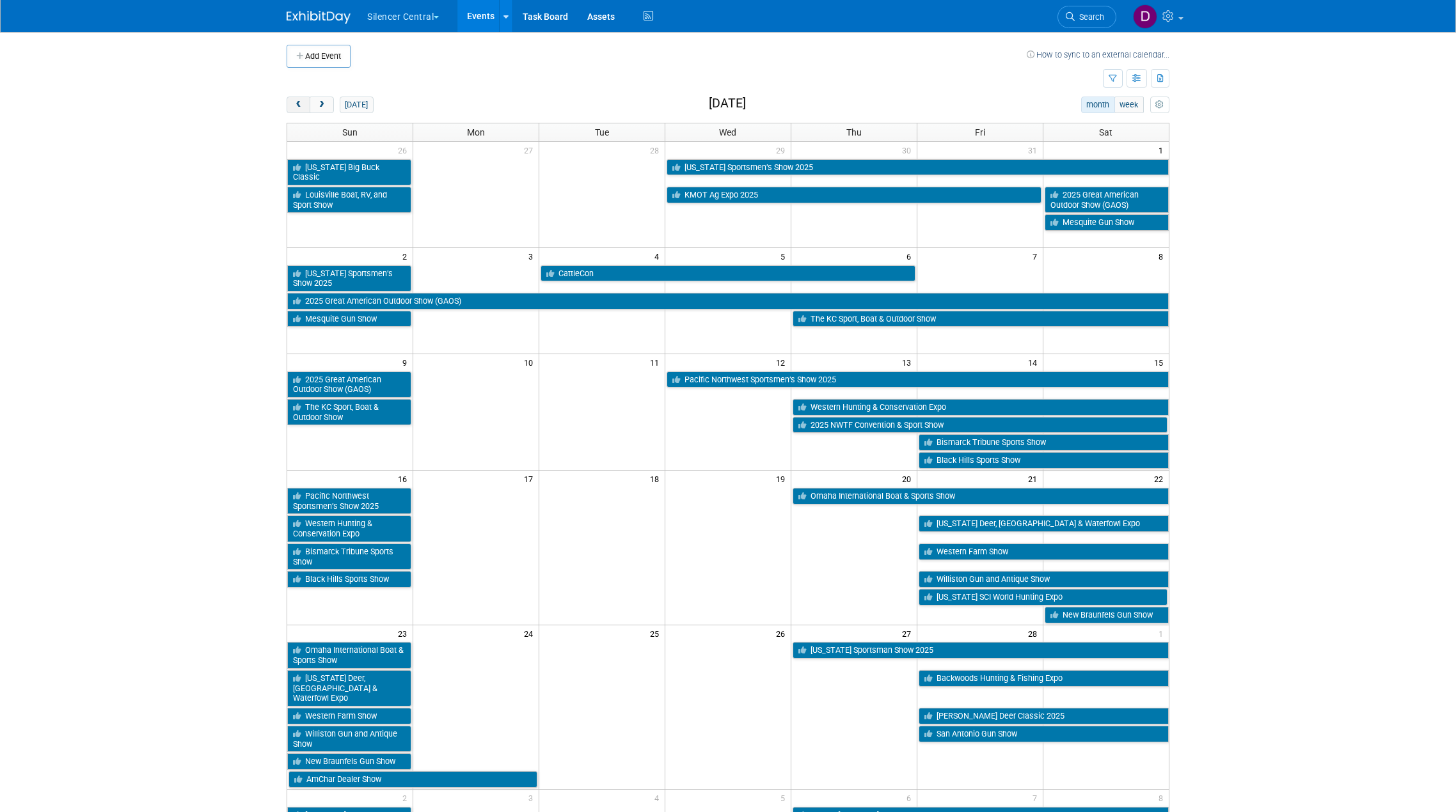
click at [296, 101] on span "prev" at bounding box center [298, 105] width 10 height 8
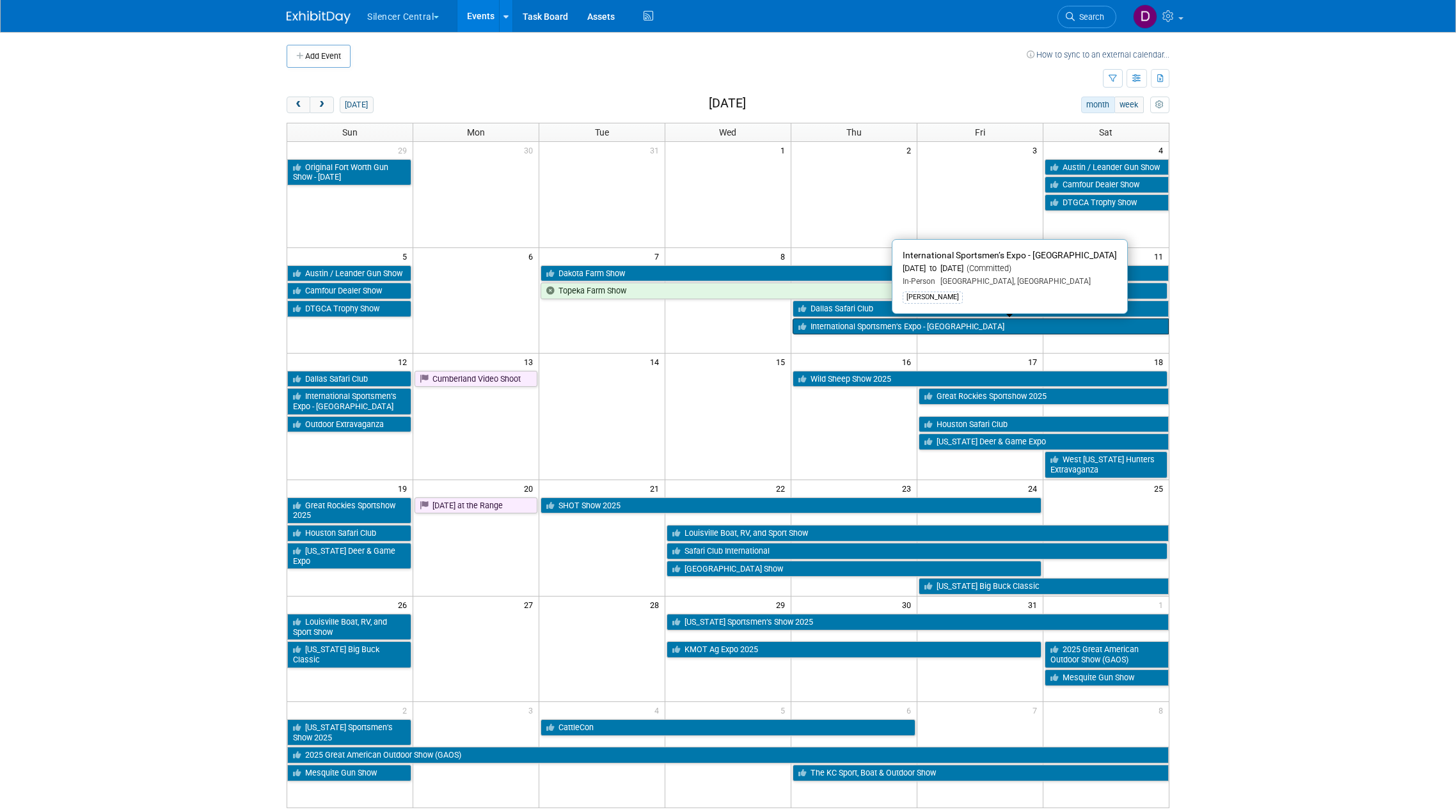
click at [829, 327] on link "International Sportsmen’s Expo - Denver" at bounding box center [981, 327] width 376 height 17
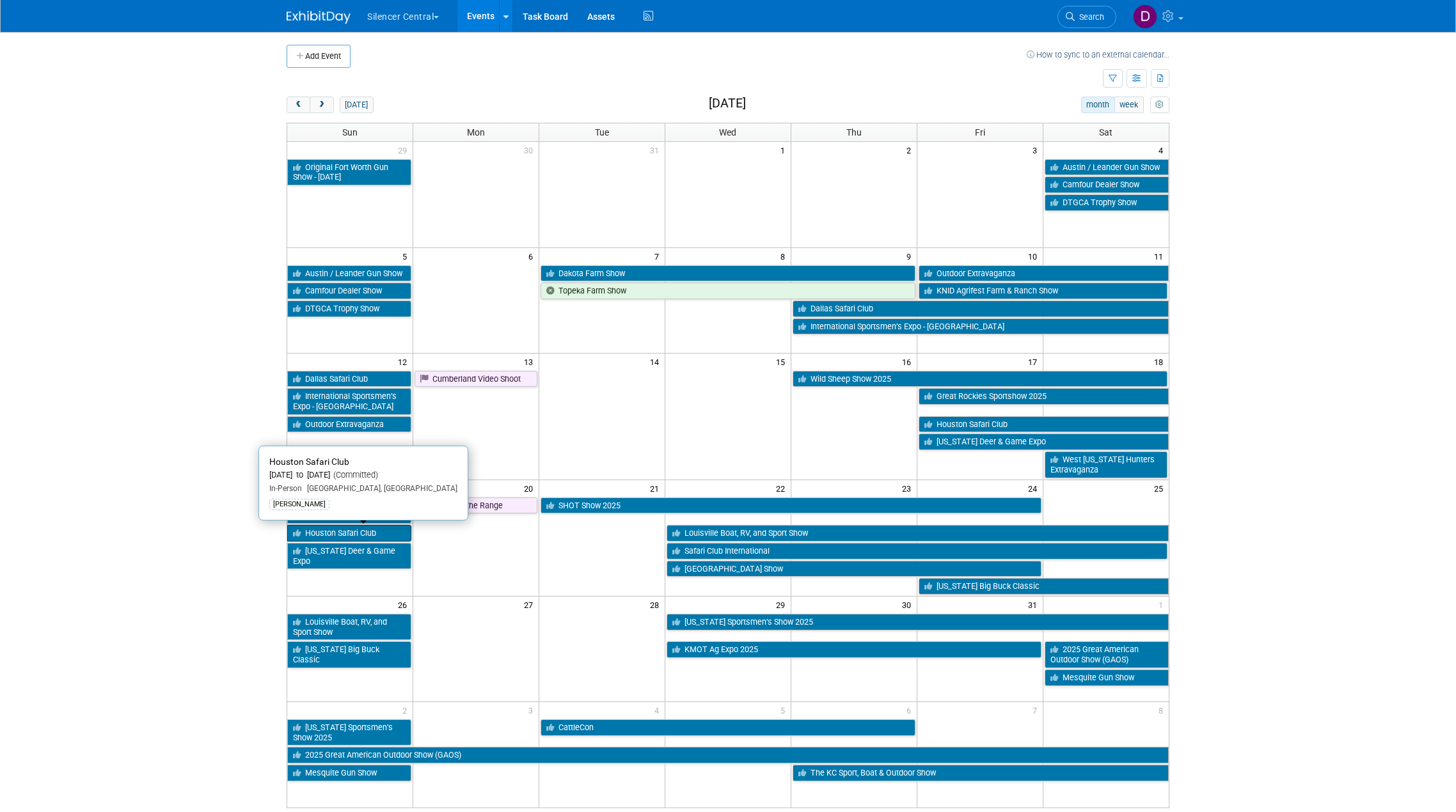
click at [370, 531] on link "Houston Safari Club" at bounding box center [349, 533] width 124 height 17
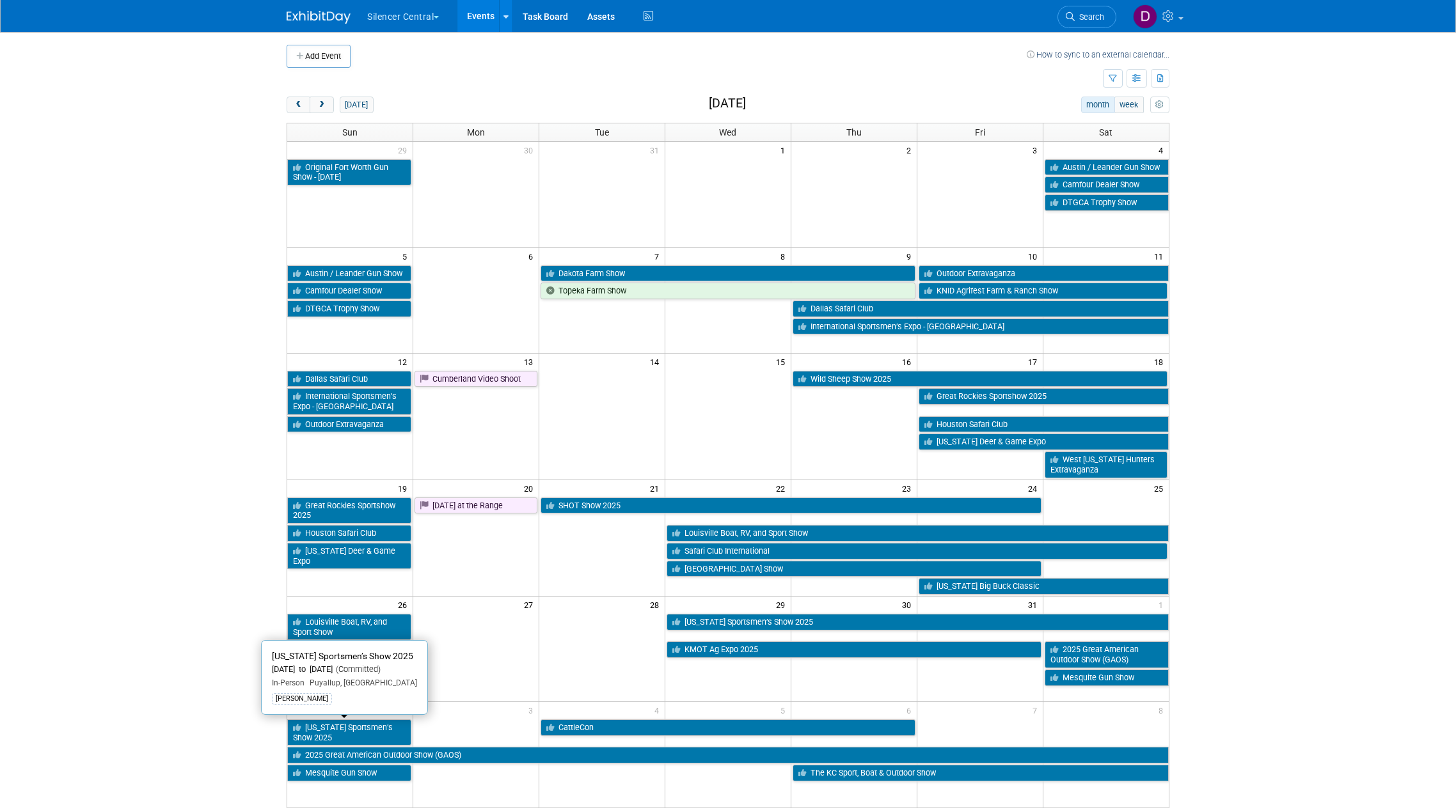
click at [328, 726] on link "Washington Sportsmen’s Show 2025" at bounding box center [349, 733] width 124 height 26
click at [316, 105] on button "next" at bounding box center [321, 105] width 24 height 17
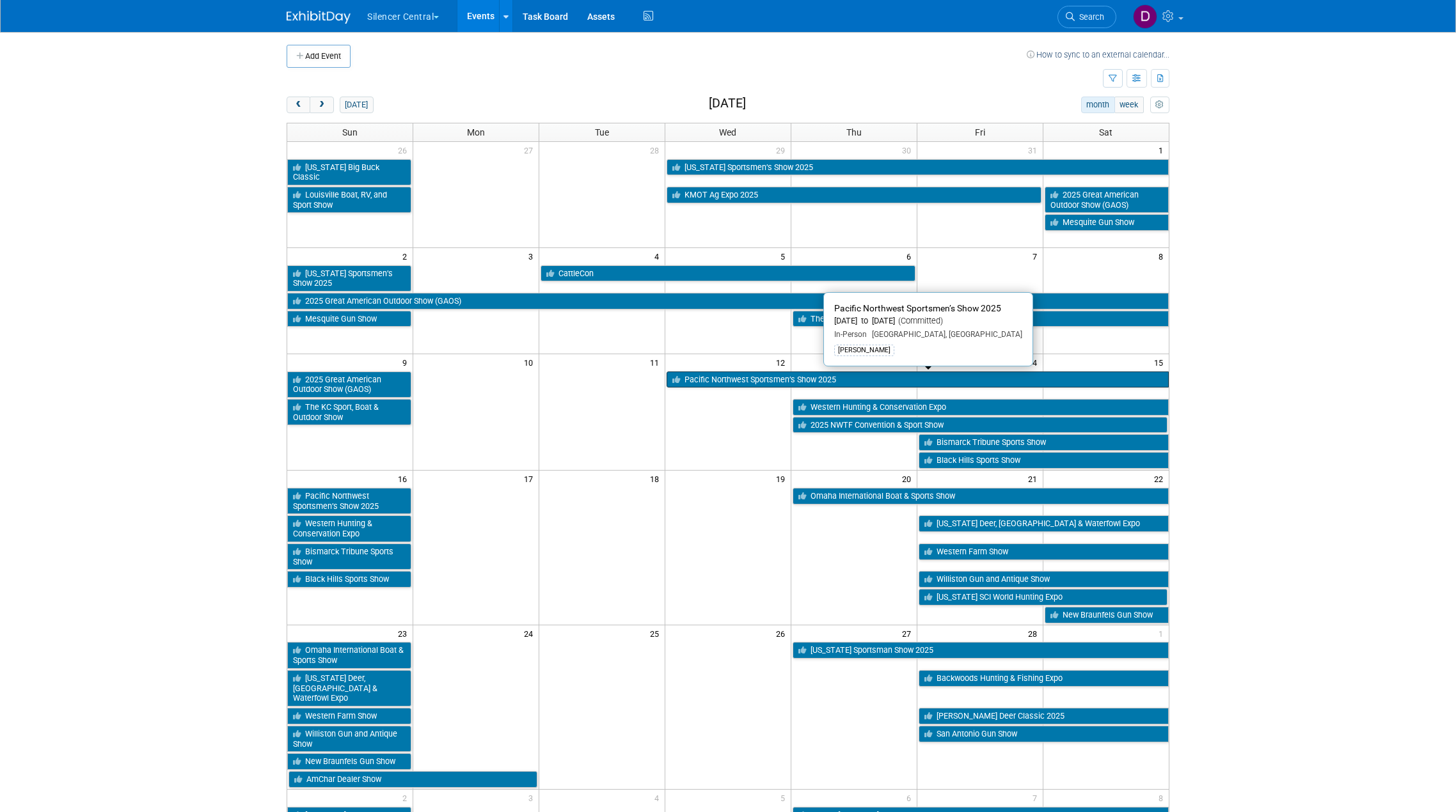
click at [698, 378] on link "Pacific Northwest Sportsmen’s Show 2025" at bounding box center [917, 379] width 502 height 17
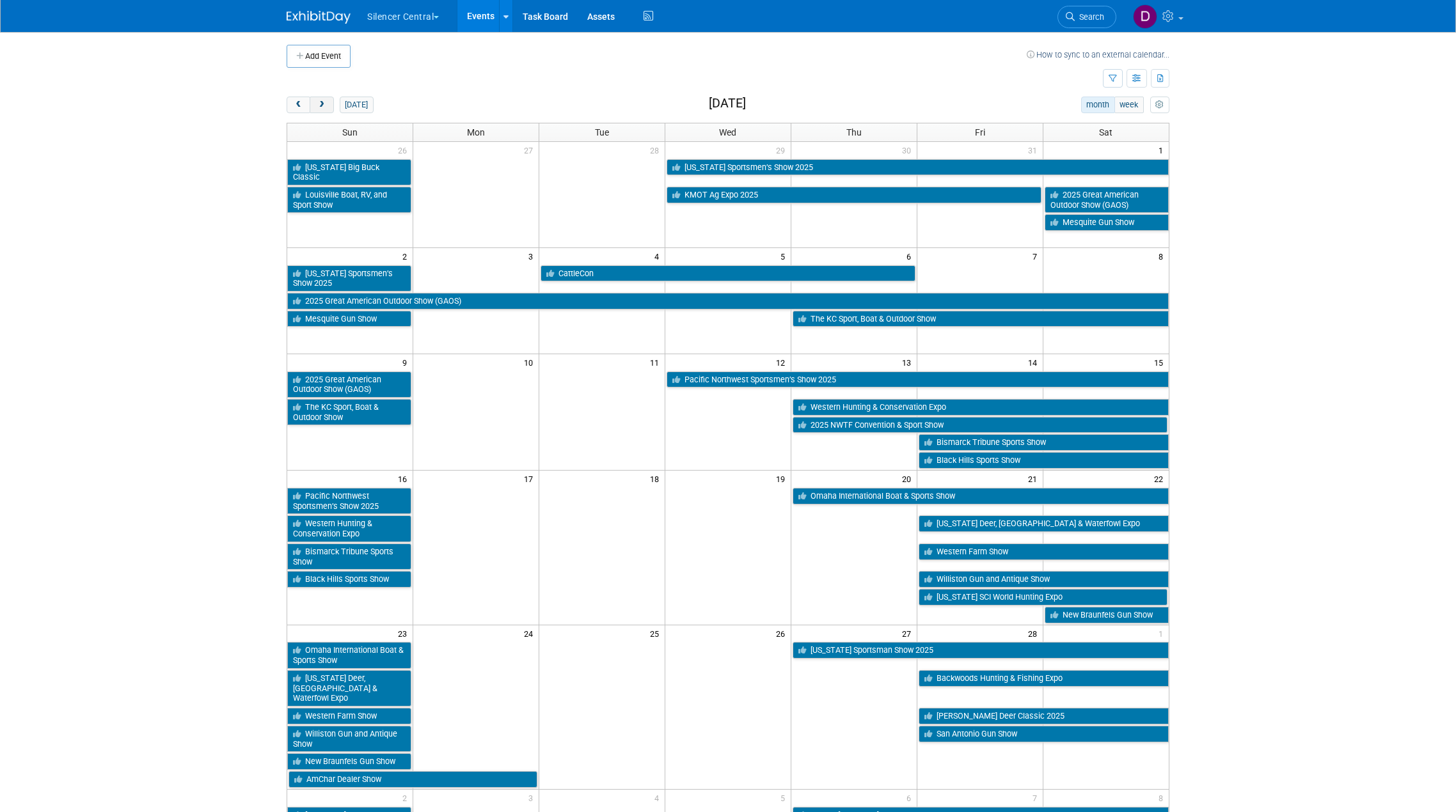
click at [328, 105] on button "next" at bounding box center [321, 105] width 24 height 17
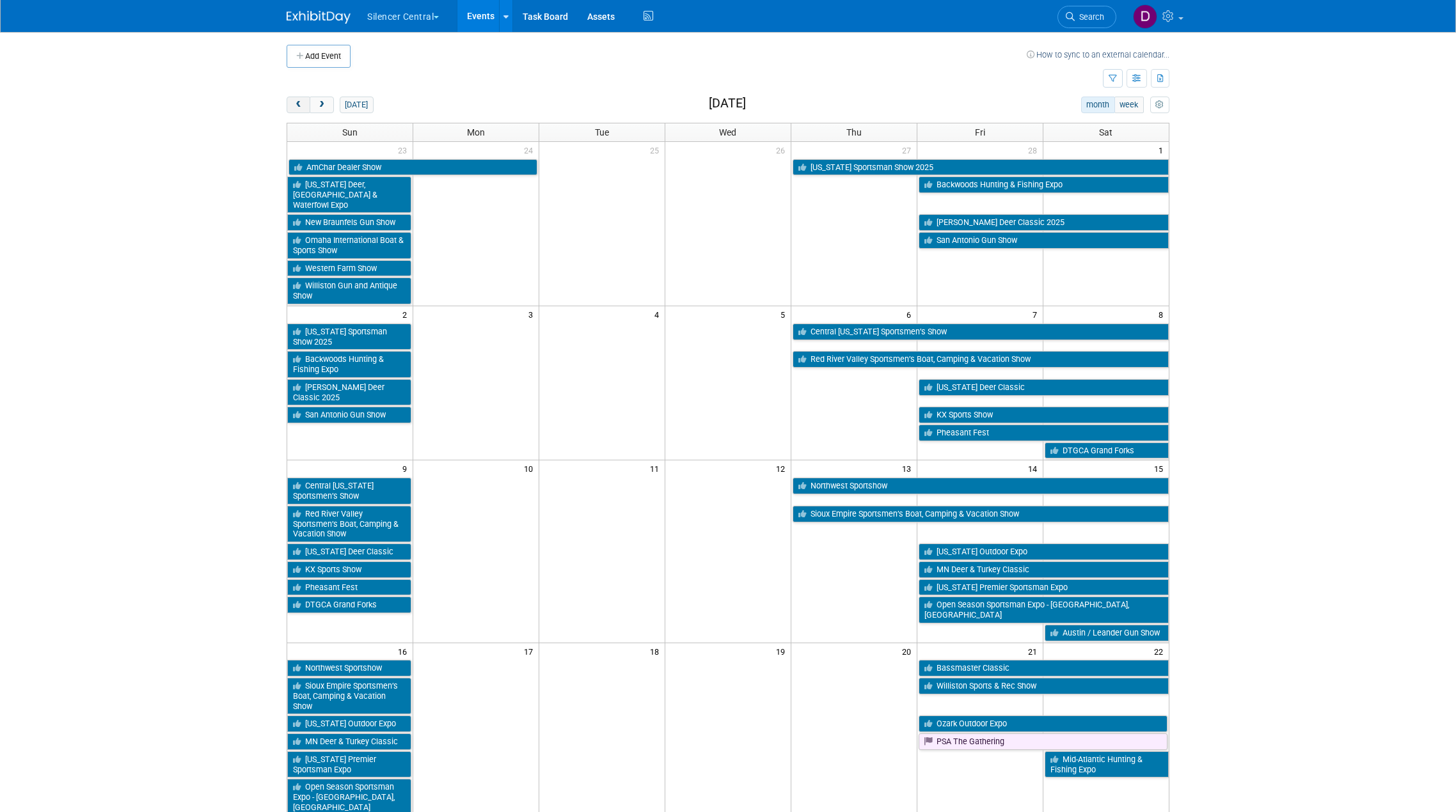
click at [298, 108] on button "prev" at bounding box center [298, 105] width 24 height 17
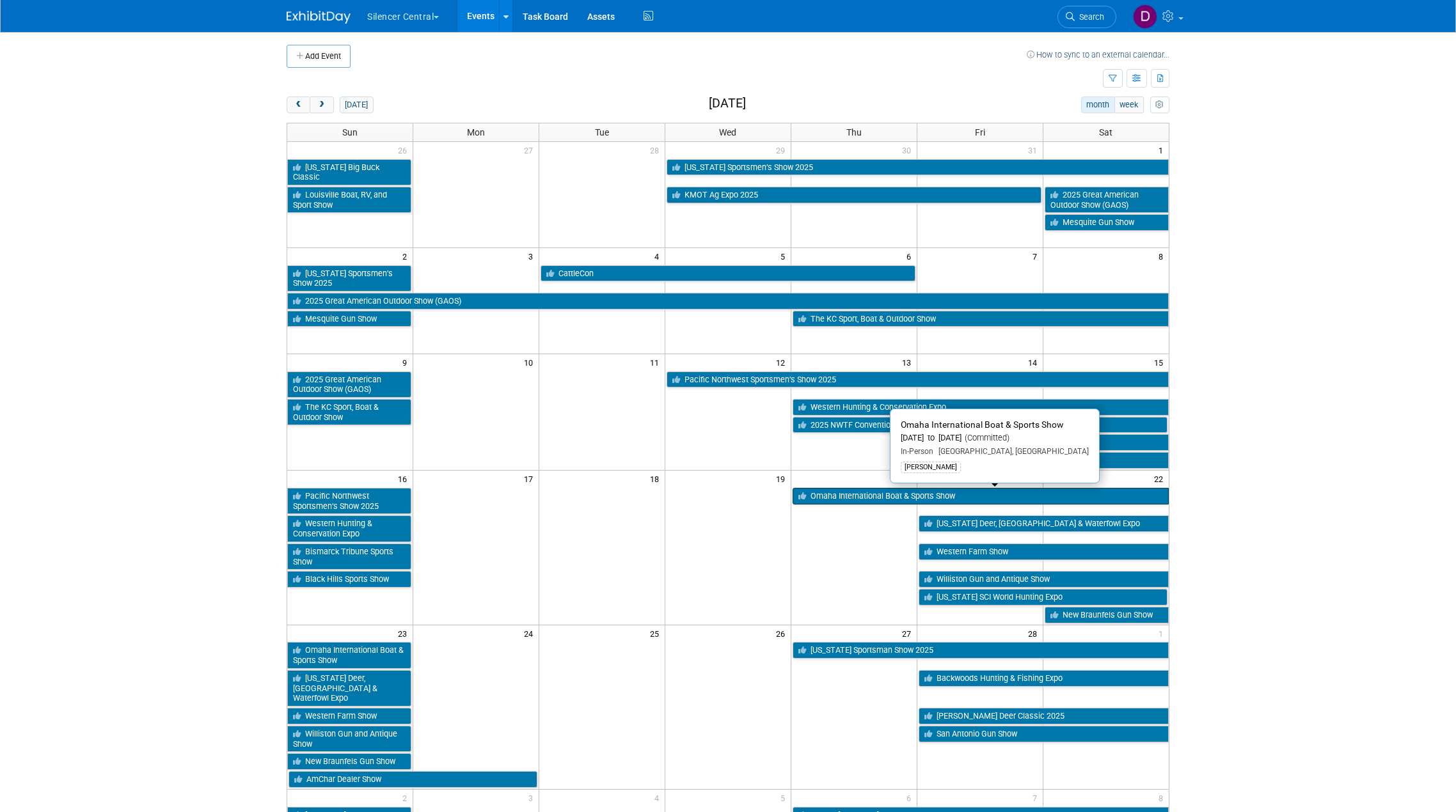
click at [883, 493] on link "Omaha International Boat & Sports Show" at bounding box center [981, 496] width 376 height 17
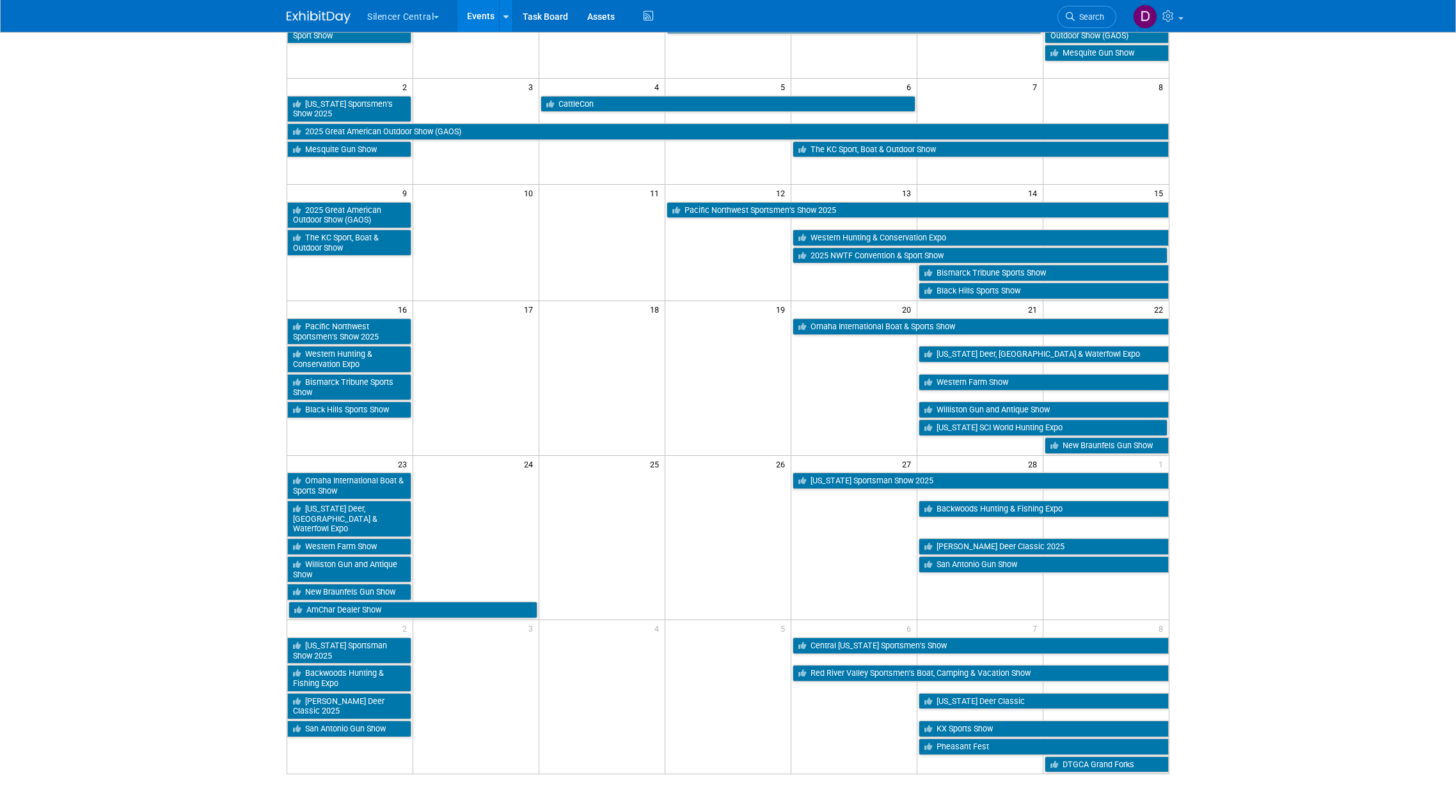
scroll to position [192, 0]
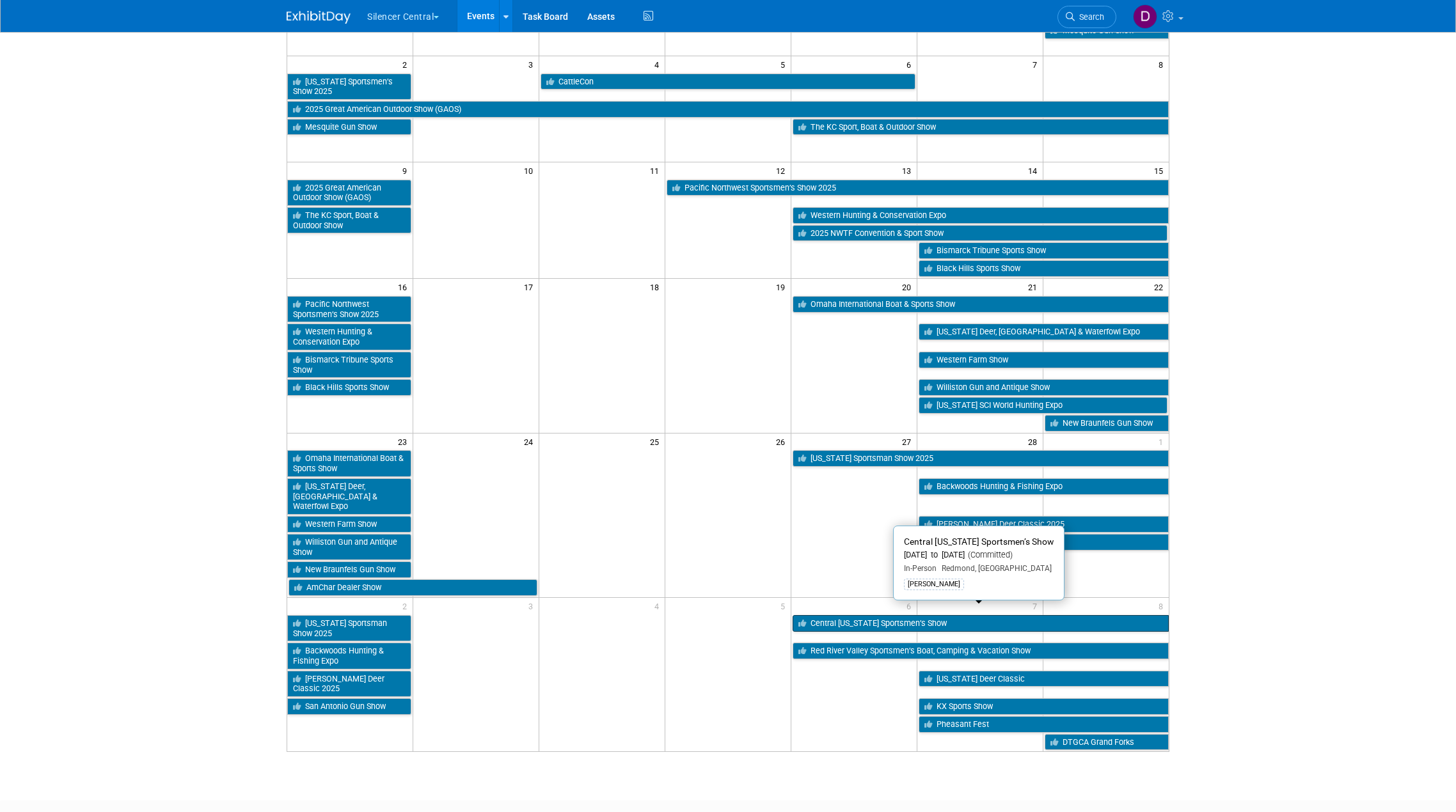
click at [828, 615] on link "Central Oregon Sportsmen’s Show" at bounding box center [981, 623] width 376 height 17
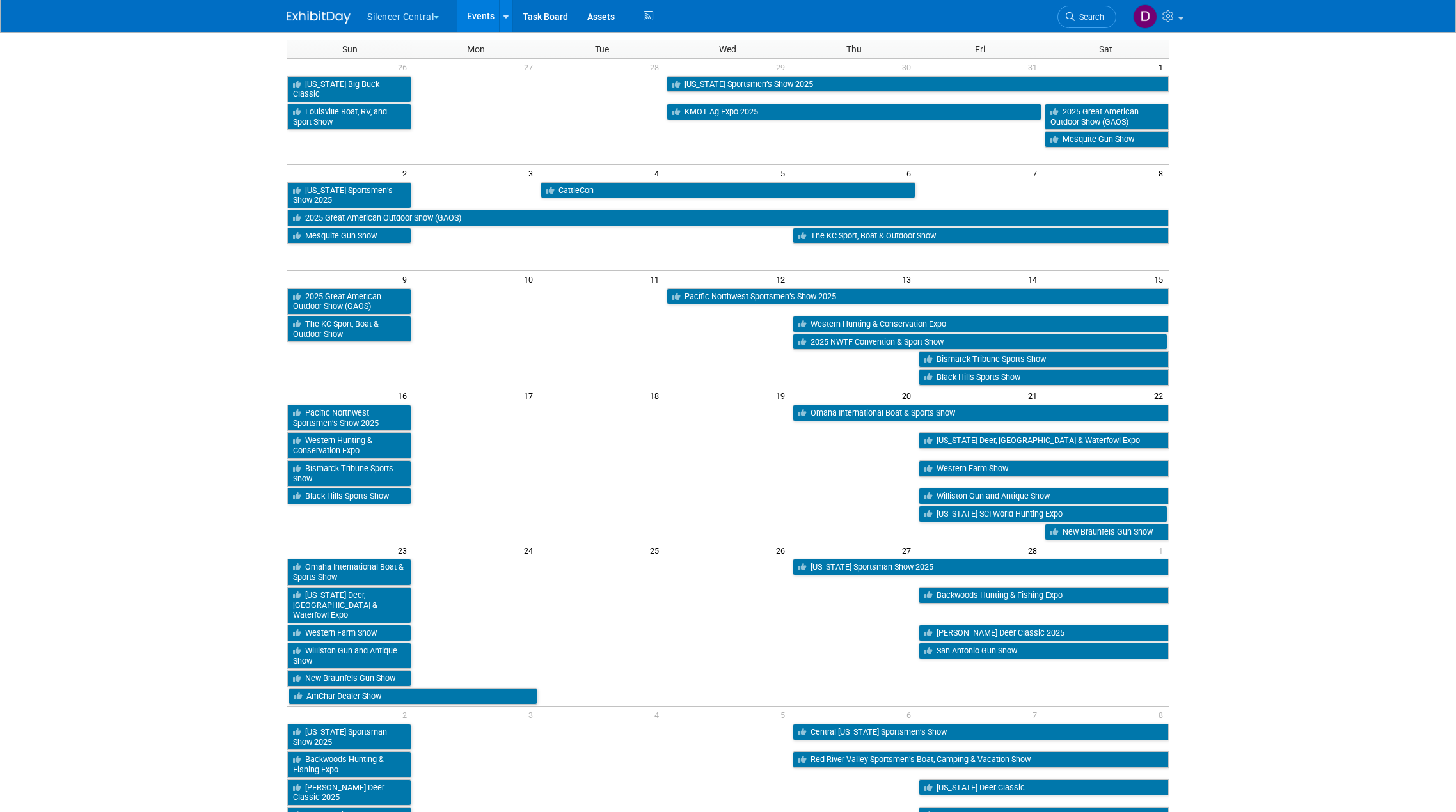
scroll to position [0, 0]
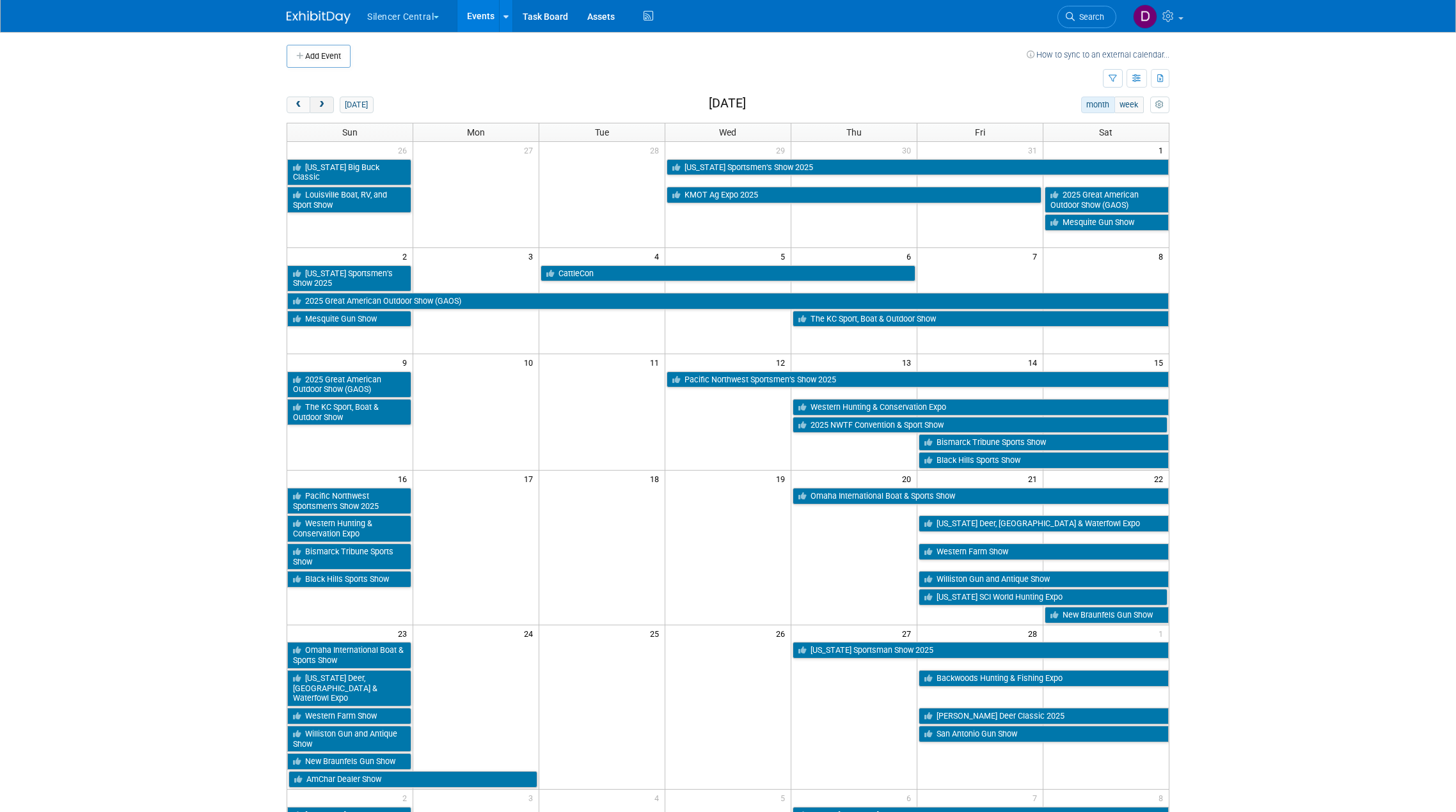
click at [329, 100] on button "next" at bounding box center [321, 105] width 24 height 17
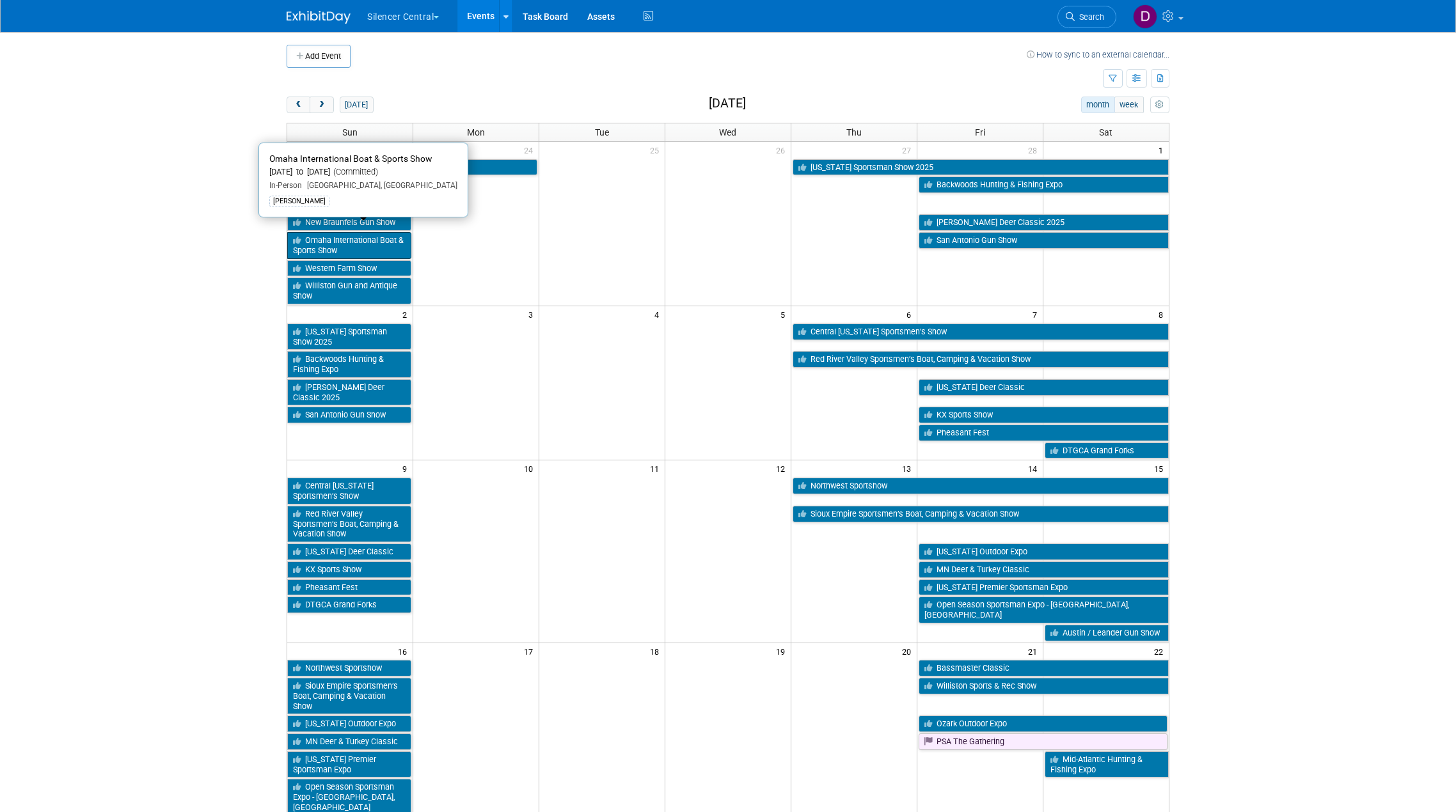
click at [336, 237] on link "Omaha International Boat & Sports Show" at bounding box center [349, 245] width 124 height 26
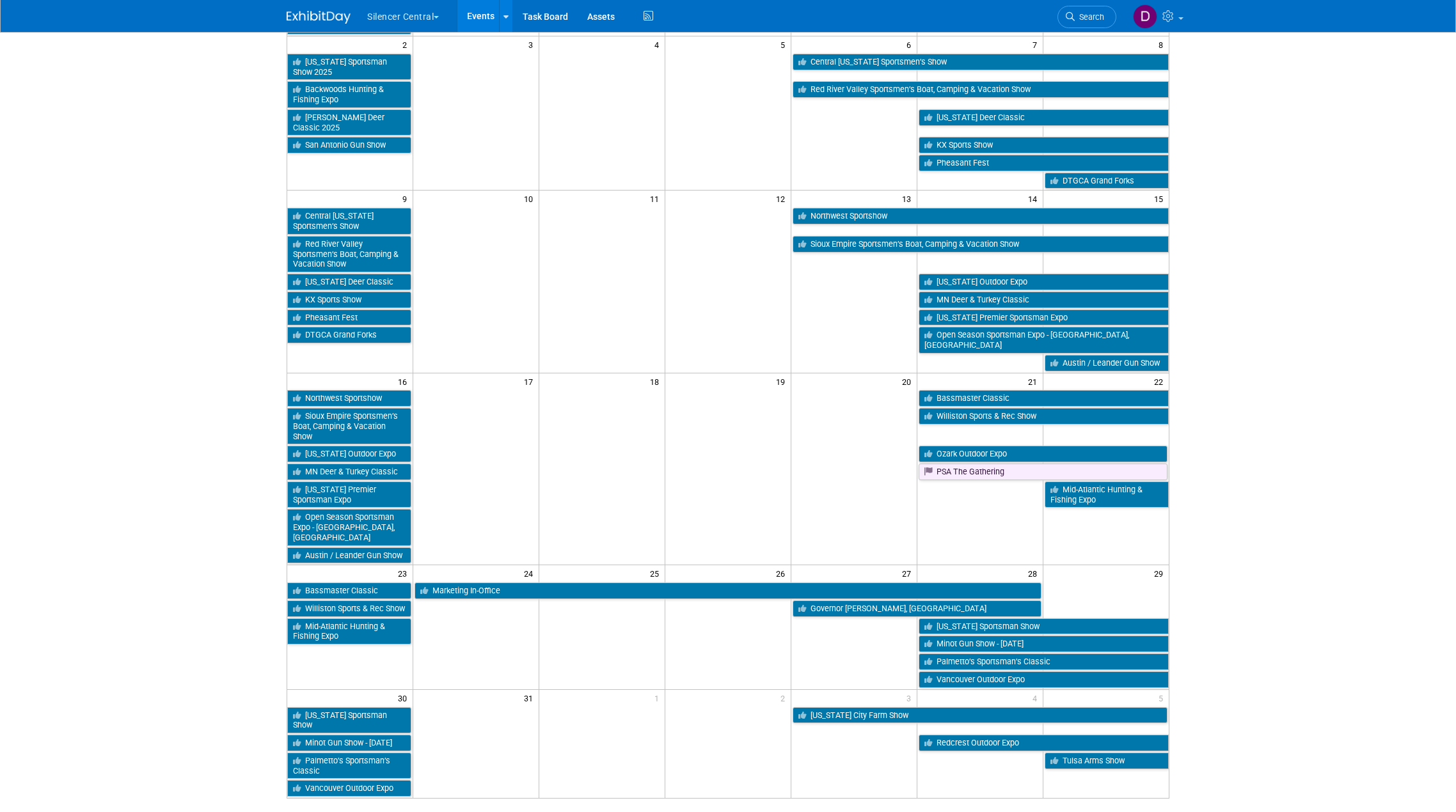
scroll to position [256, 0]
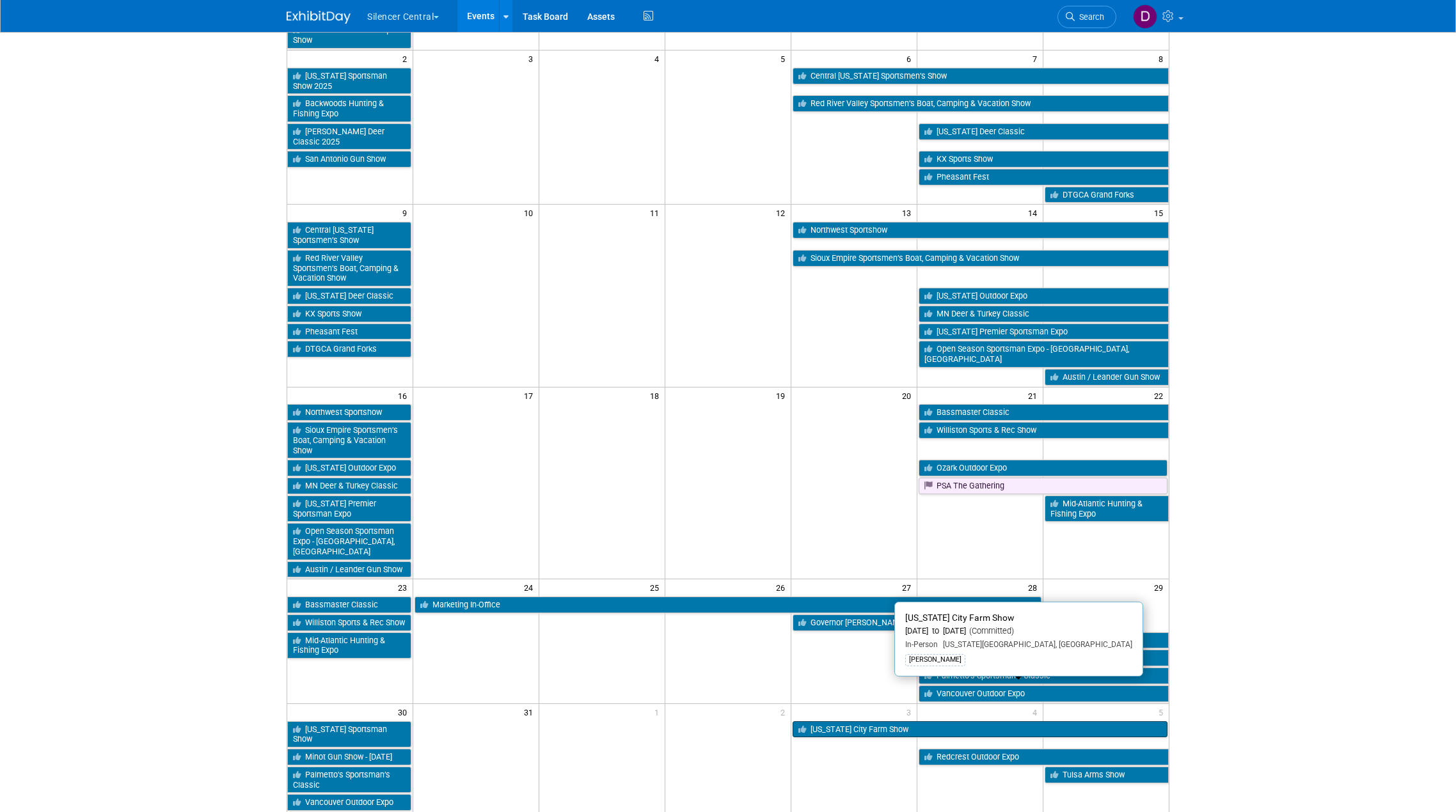
click at [844, 721] on link "Oklahoma City Farm Show" at bounding box center [980, 729] width 375 height 17
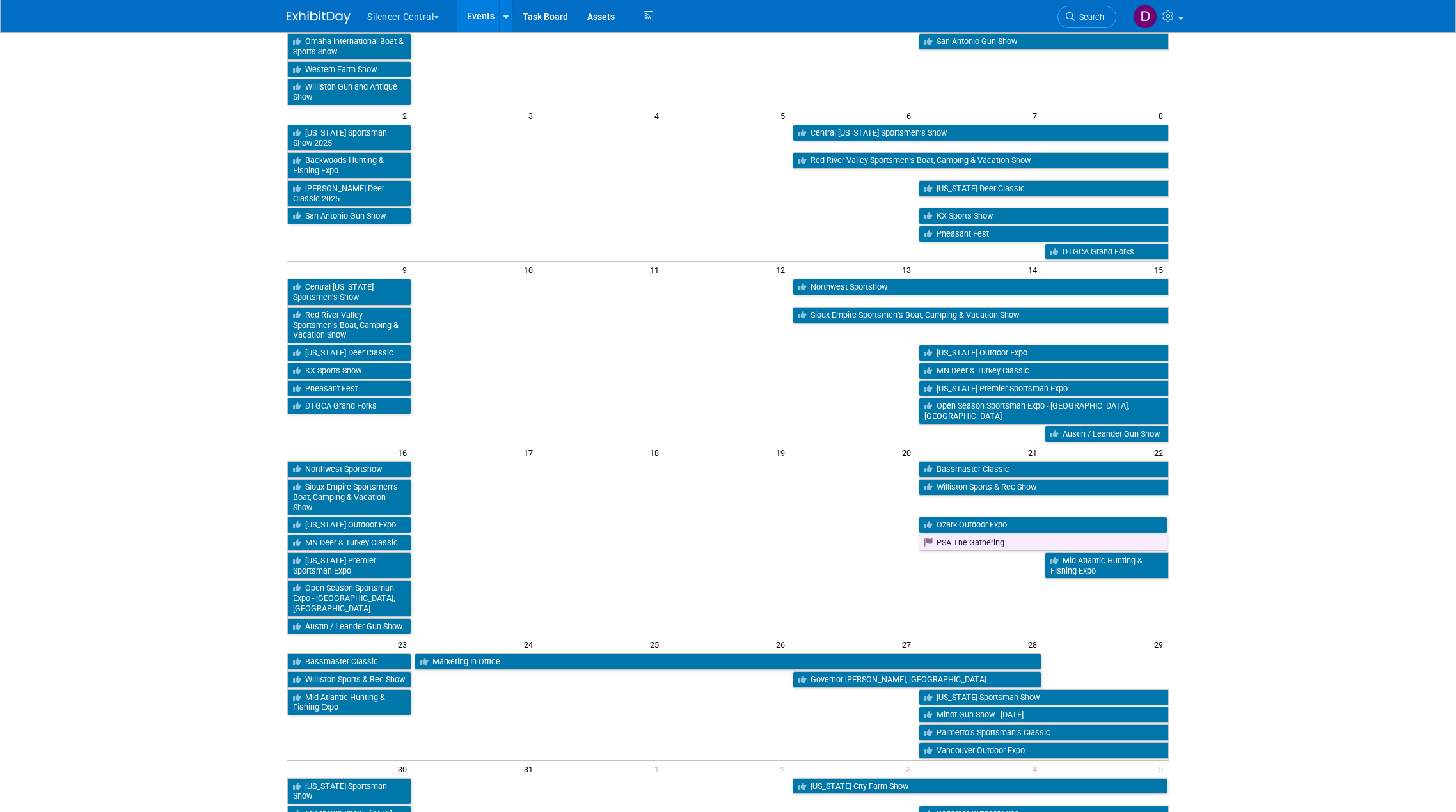
scroll to position [35, 0]
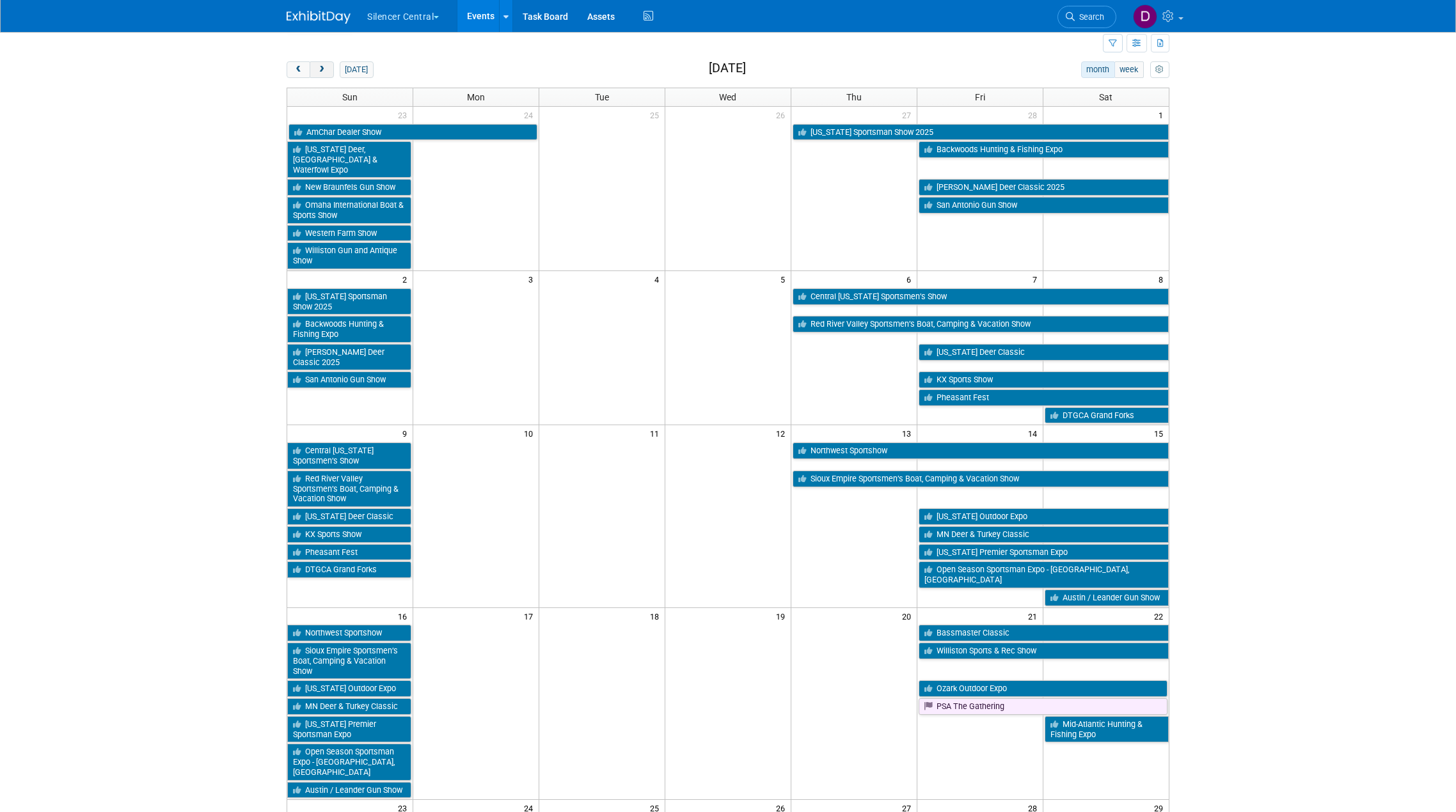
click at [320, 71] on span "next" at bounding box center [322, 70] width 10 height 8
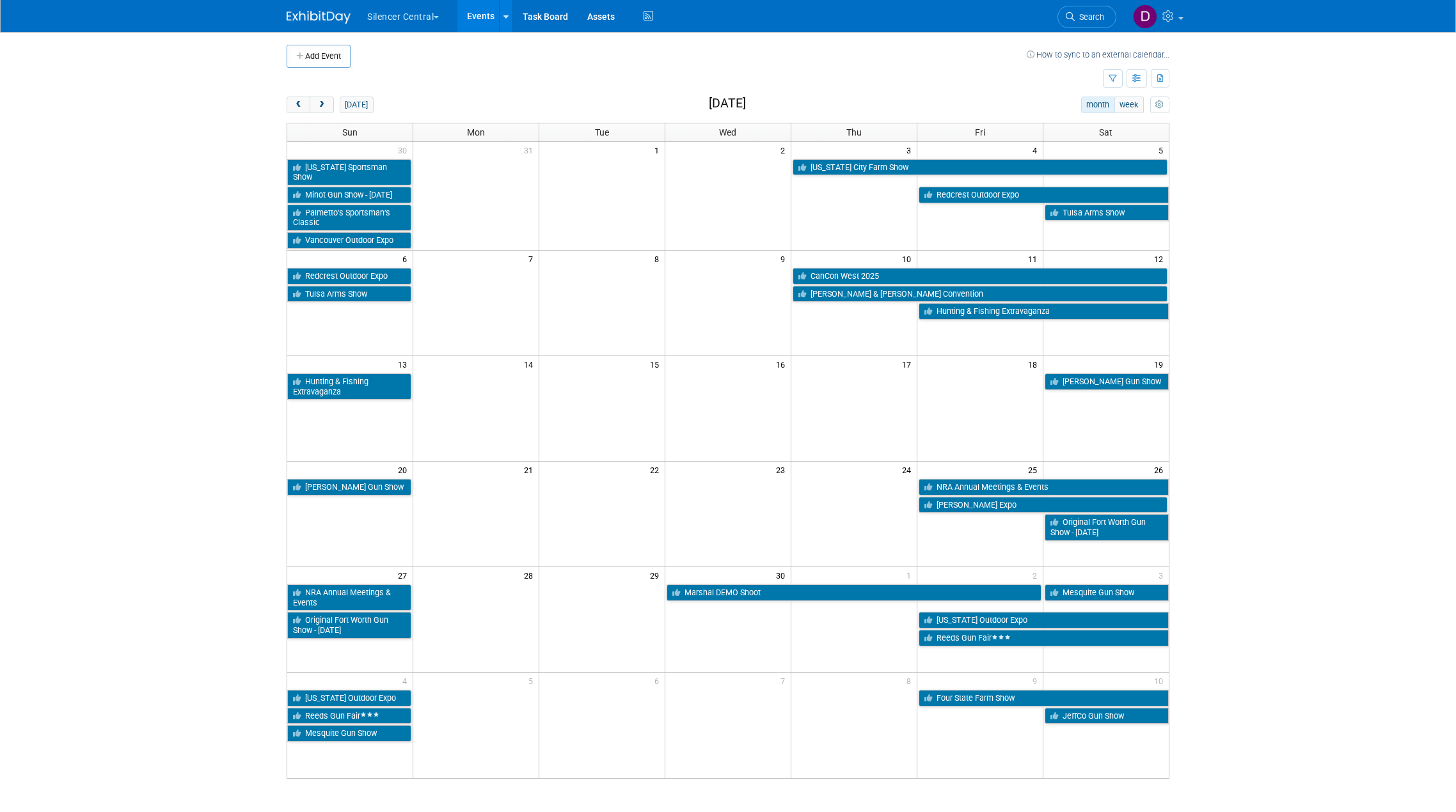
scroll to position [64, 0]
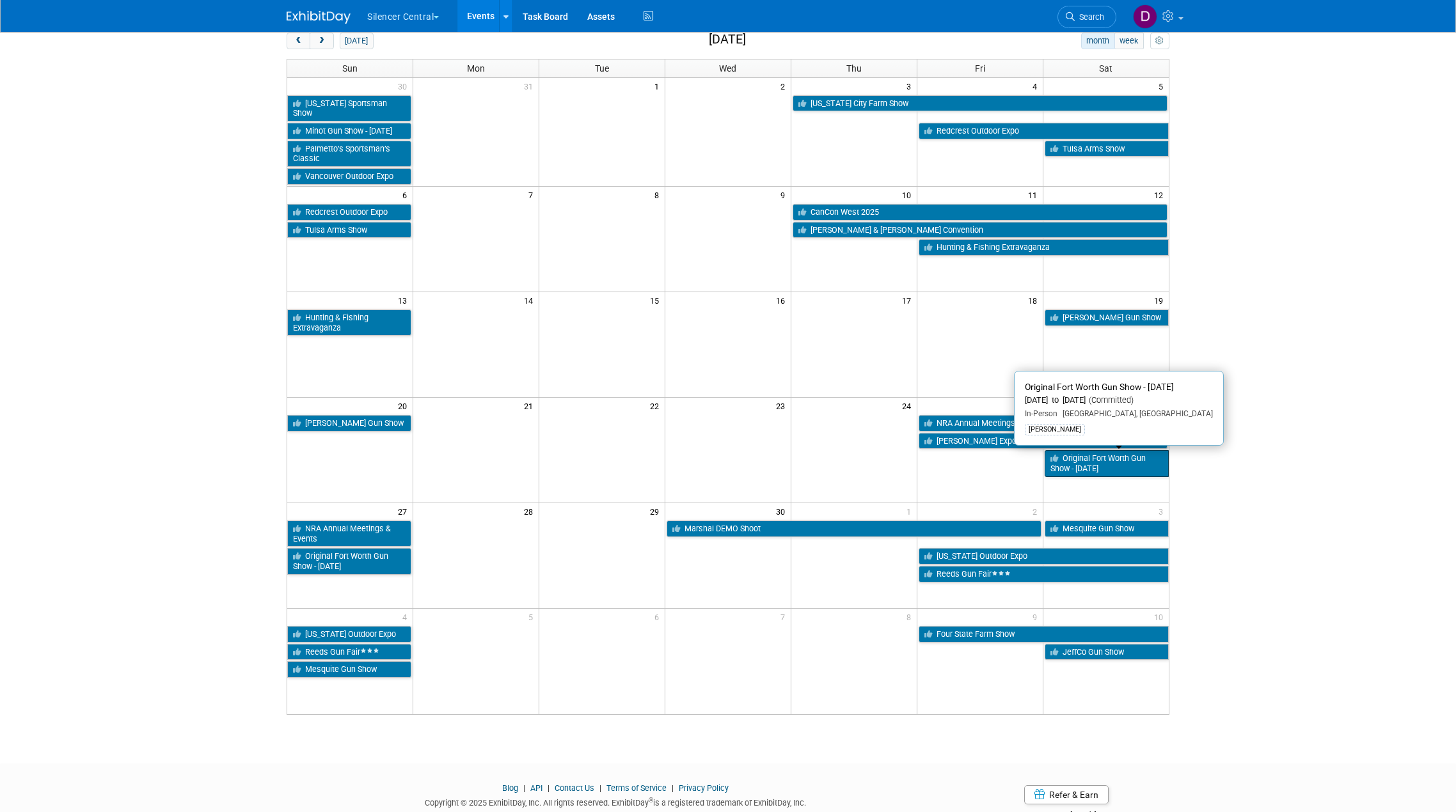
click at [1126, 460] on link "Original Fort Worth Gun Show - April 2025" at bounding box center [1106, 463] width 124 height 26
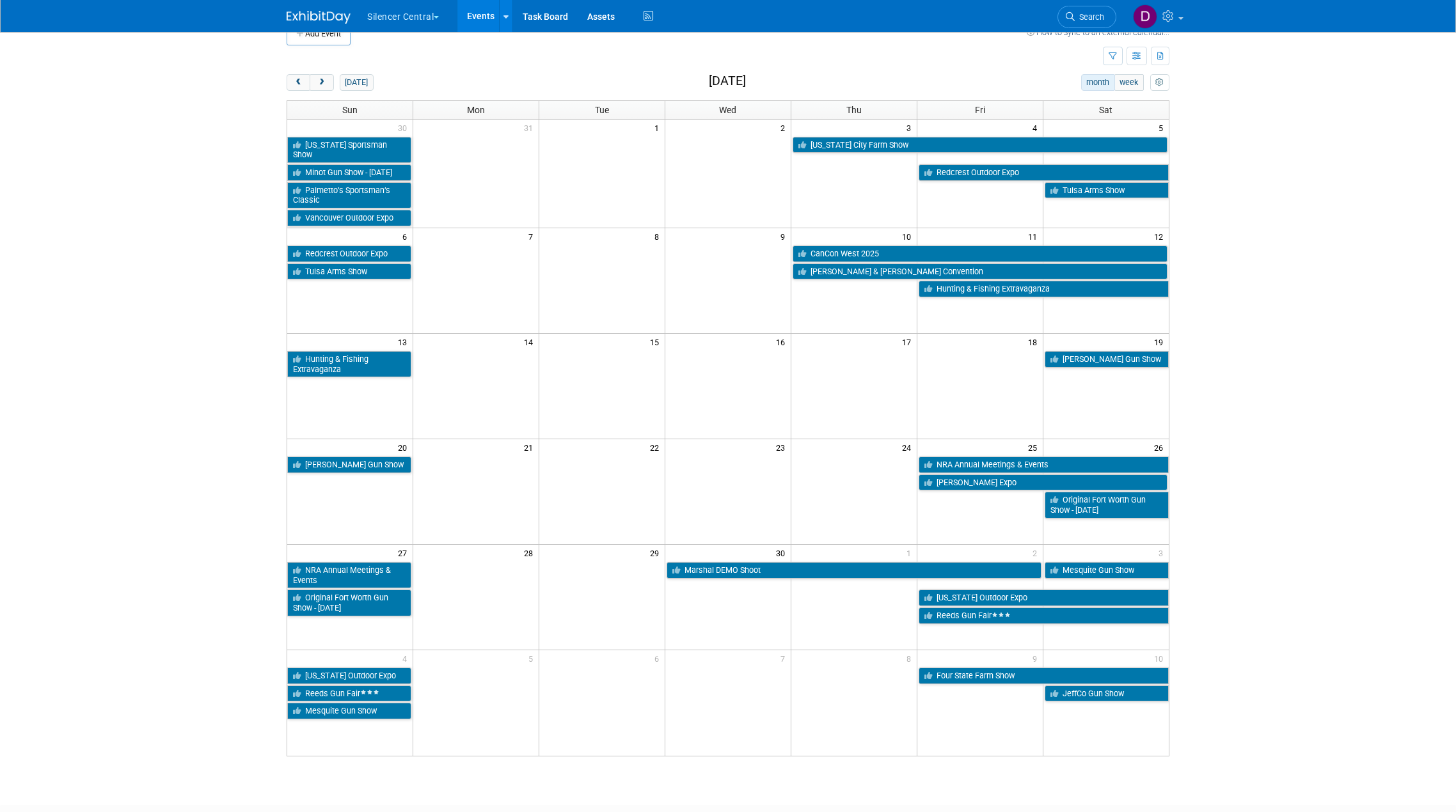
scroll to position [0, 0]
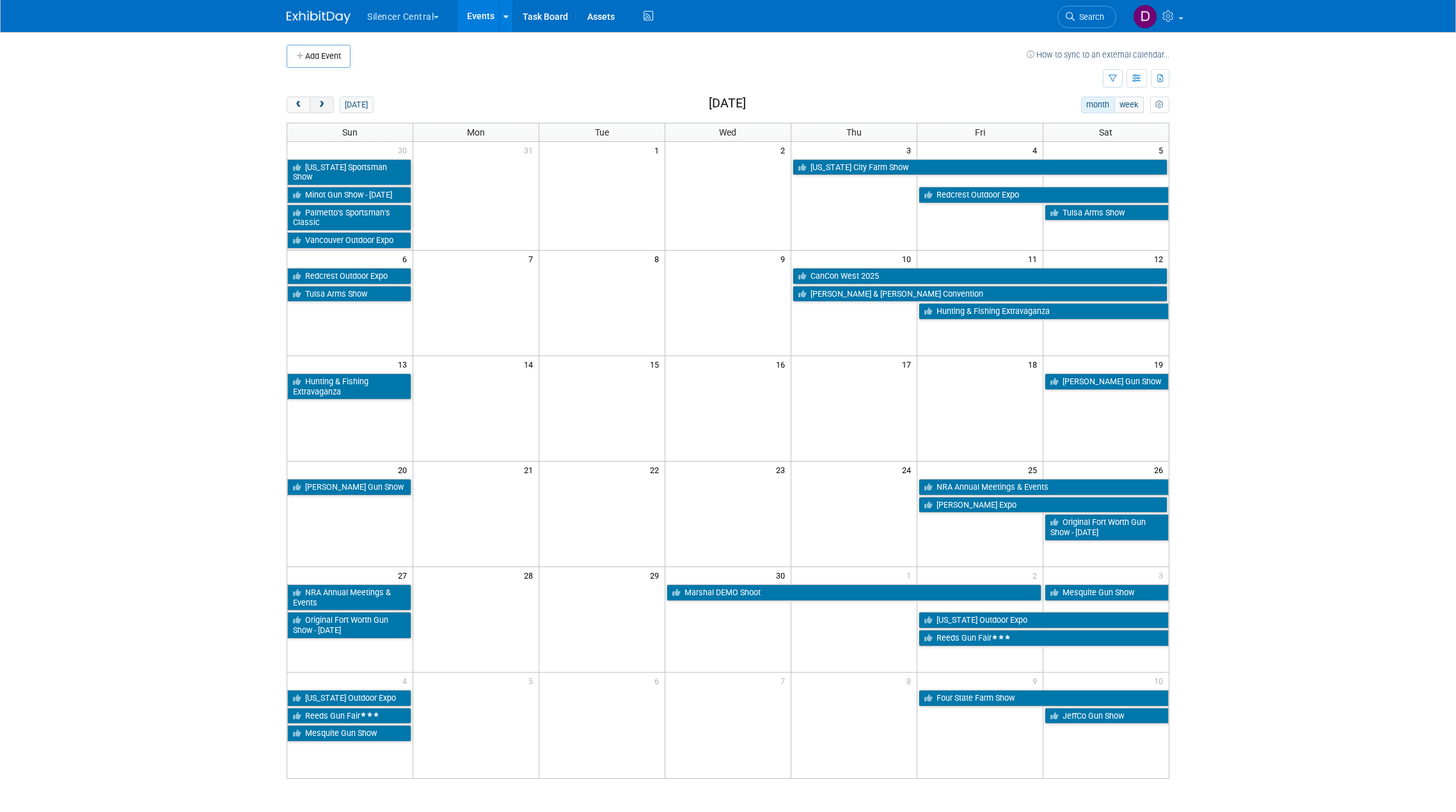
click at [323, 104] on span "next" at bounding box center [322, 105] width 10 height 8
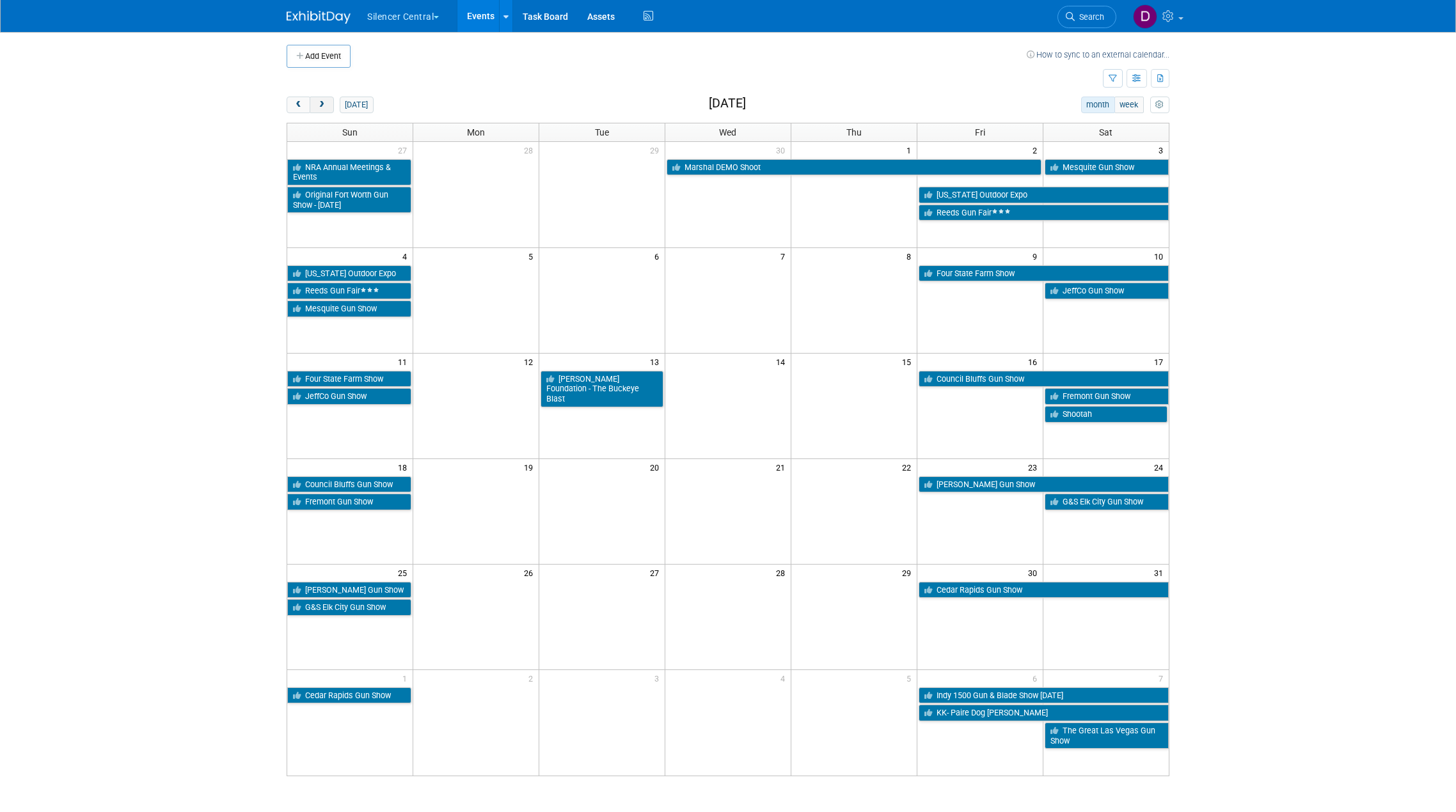
click at [323, 104] on span "next" at bounding box center [322, 105] width 10 height 8
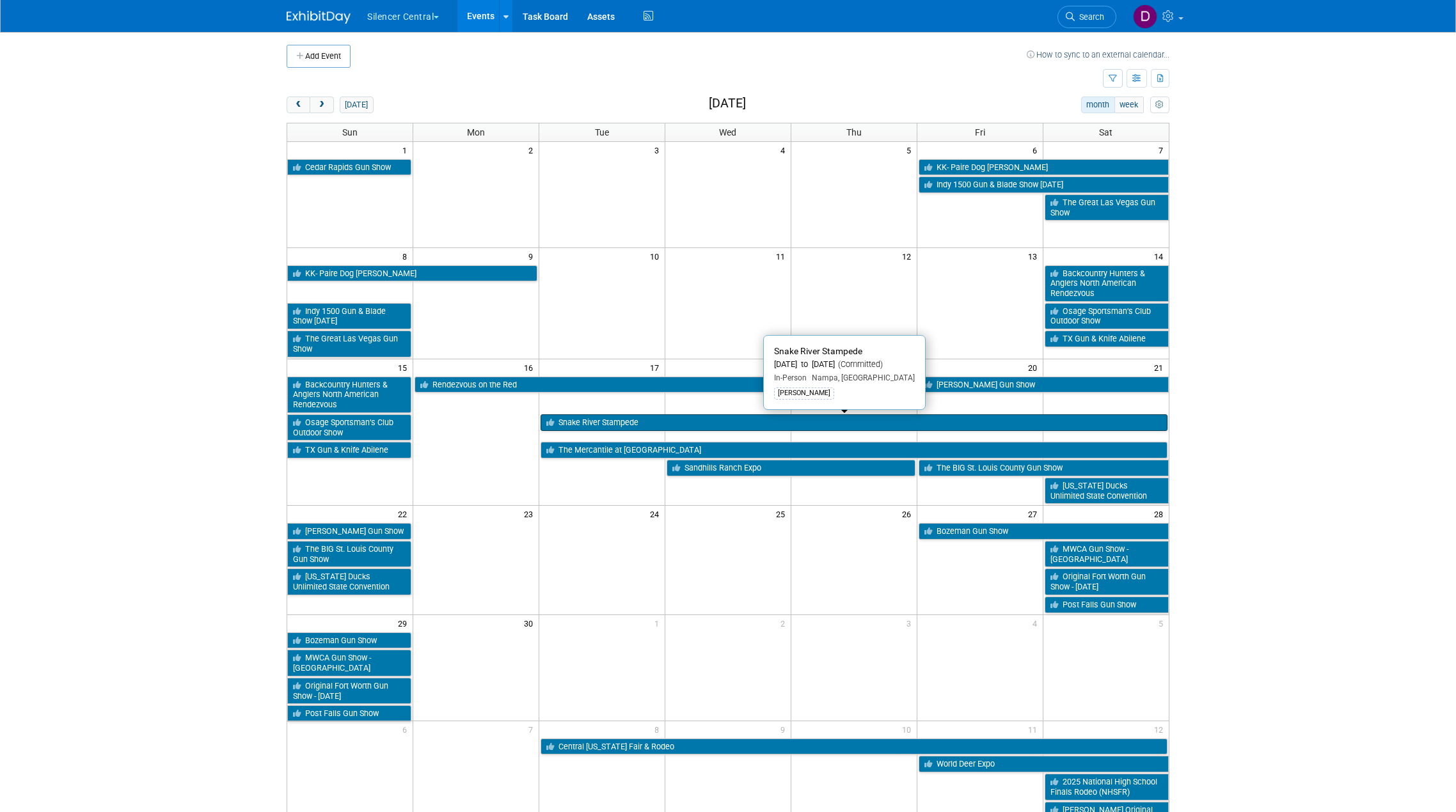
click at [747, 418] on link "Snake River Stampede" at bounding box center [854, 422] width 627 height 17
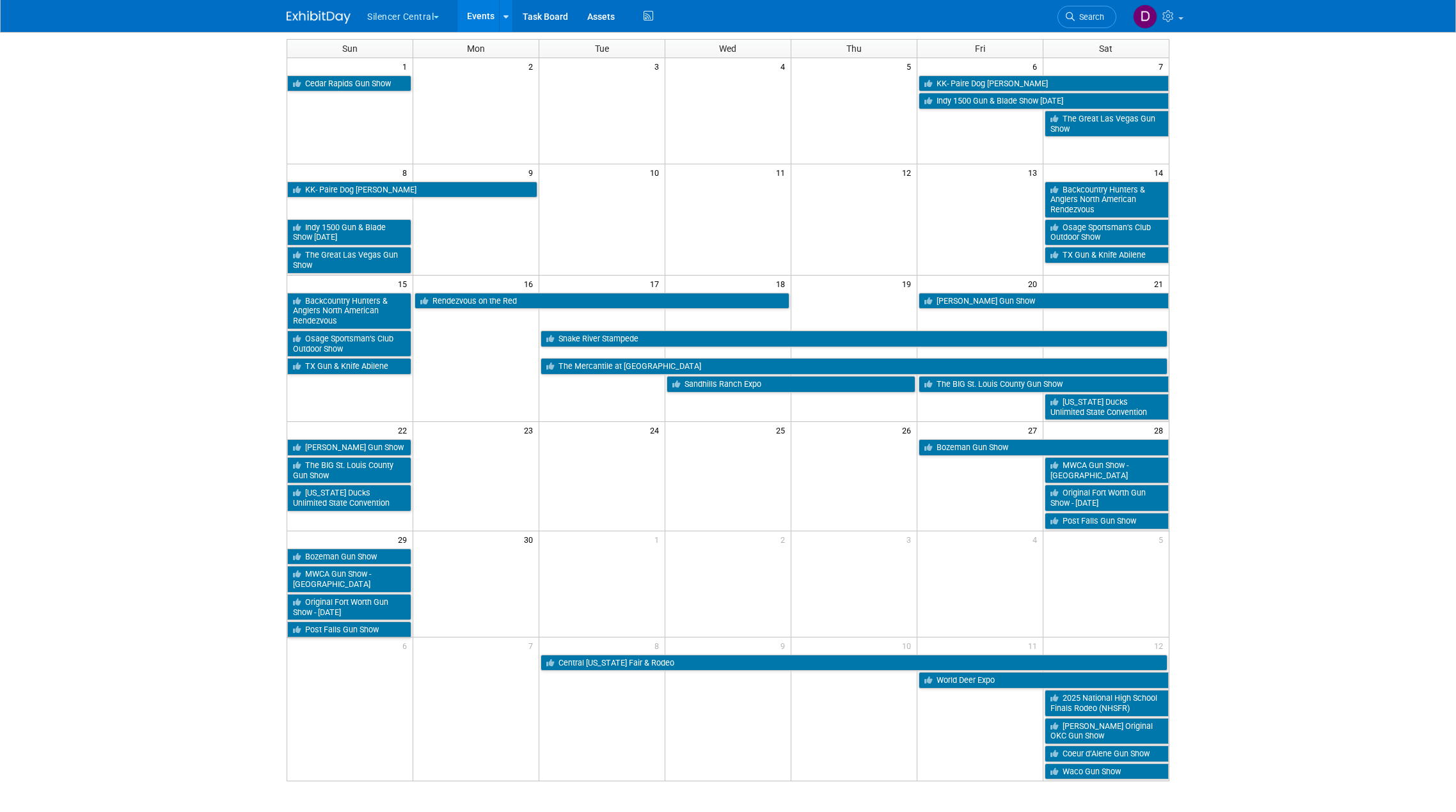
scroll to position [64, 0]
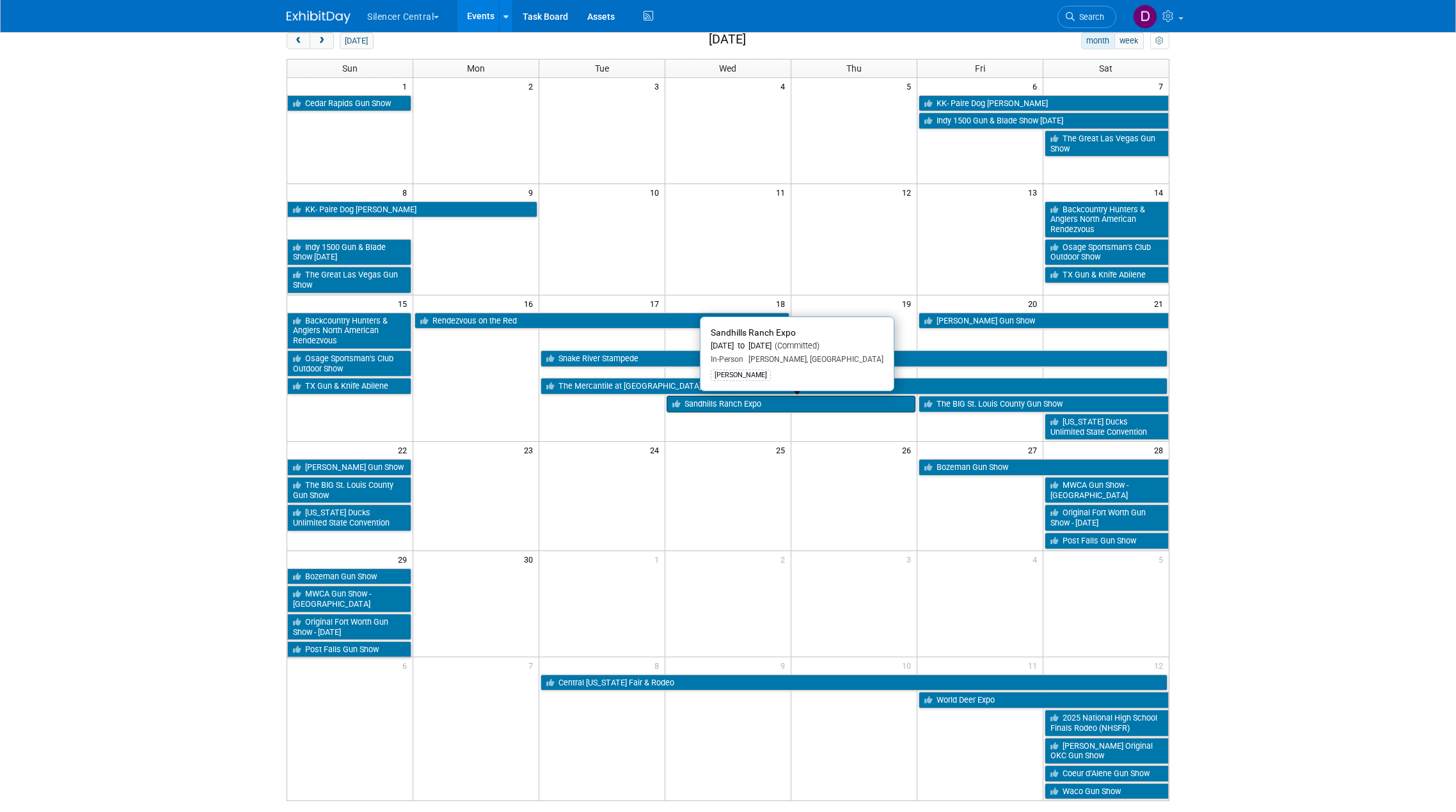
click at [846, 408] on link "Sandhills Ranch Expo" at bounding box center [790, 404] width 249 height 17
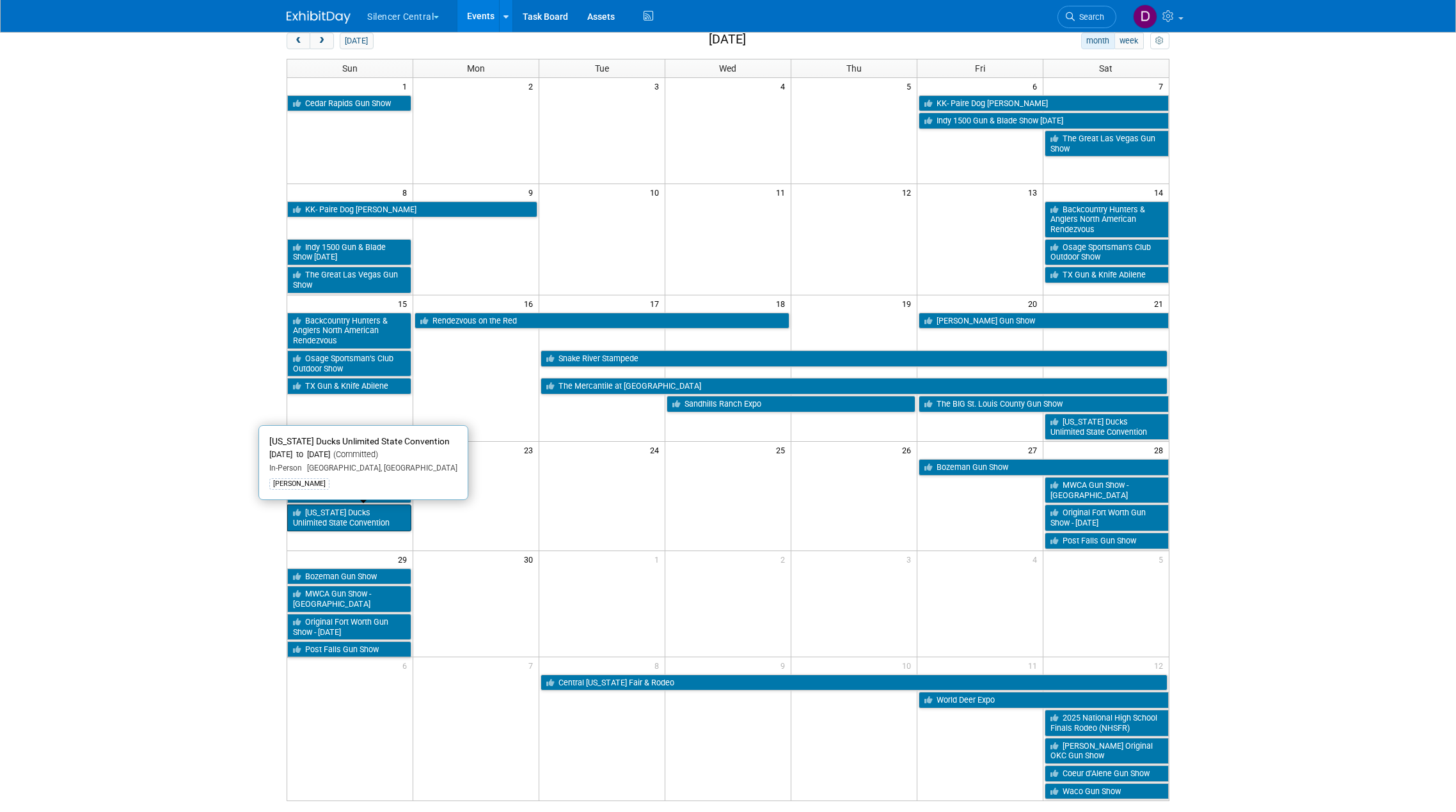
click at [356, 517] on link "Texas Ducks Unlimited State Convention" at bounding box center [349, 518] width 124 height 26
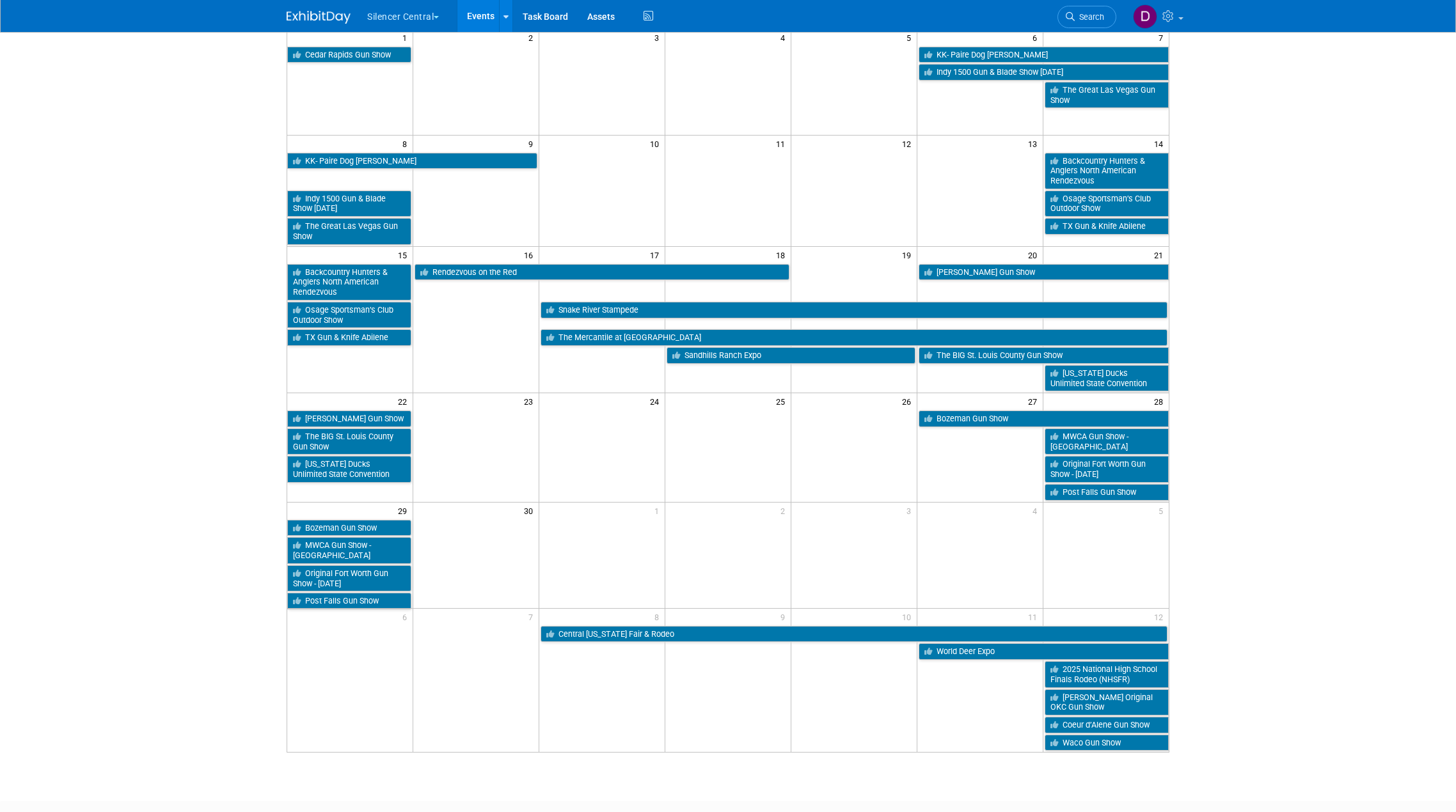
scroll to position [192, 0]
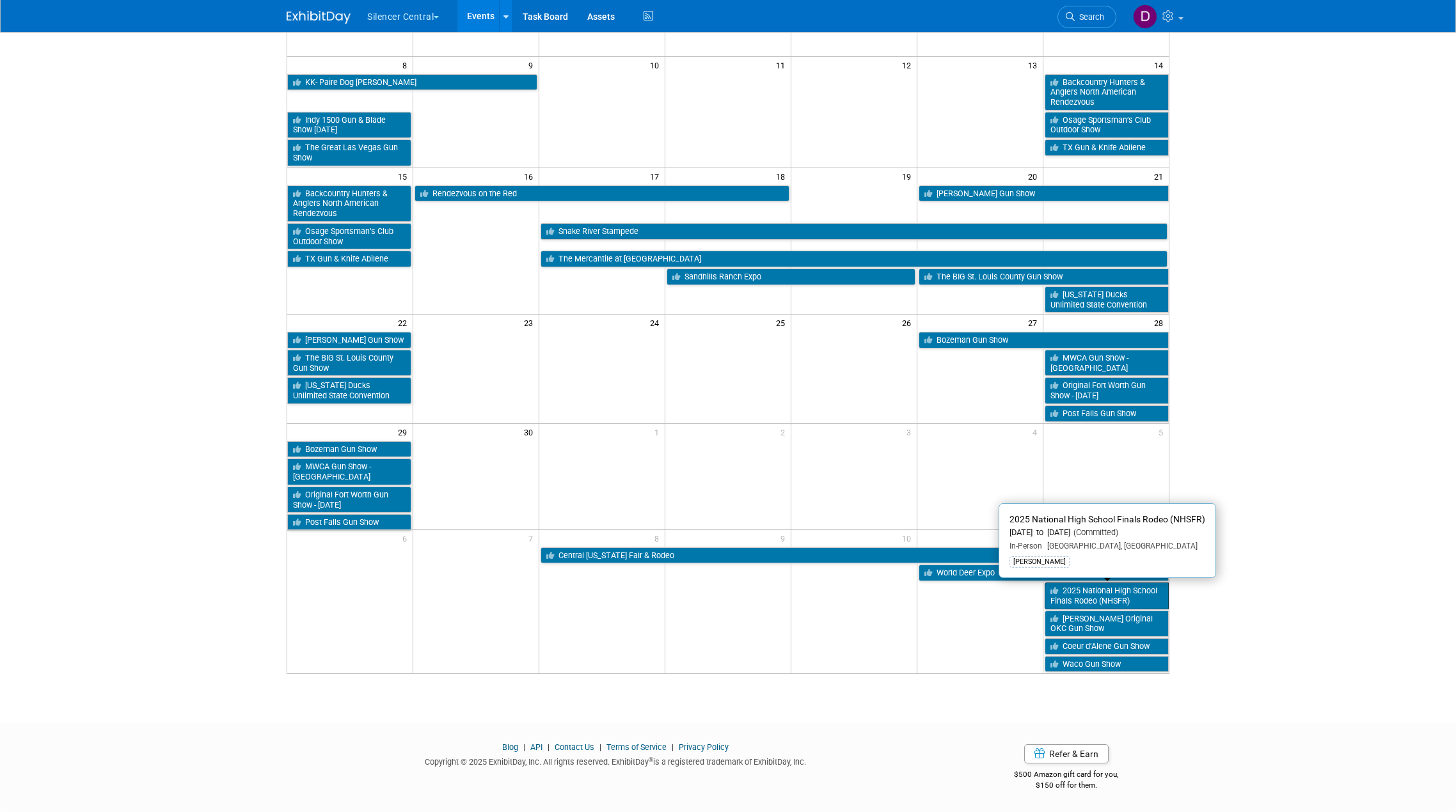
click at [1134, 592] on link "2025 National High School Finals Rodeo (NHSFR)" at bounding box center [1106, 596] width 124 height 26
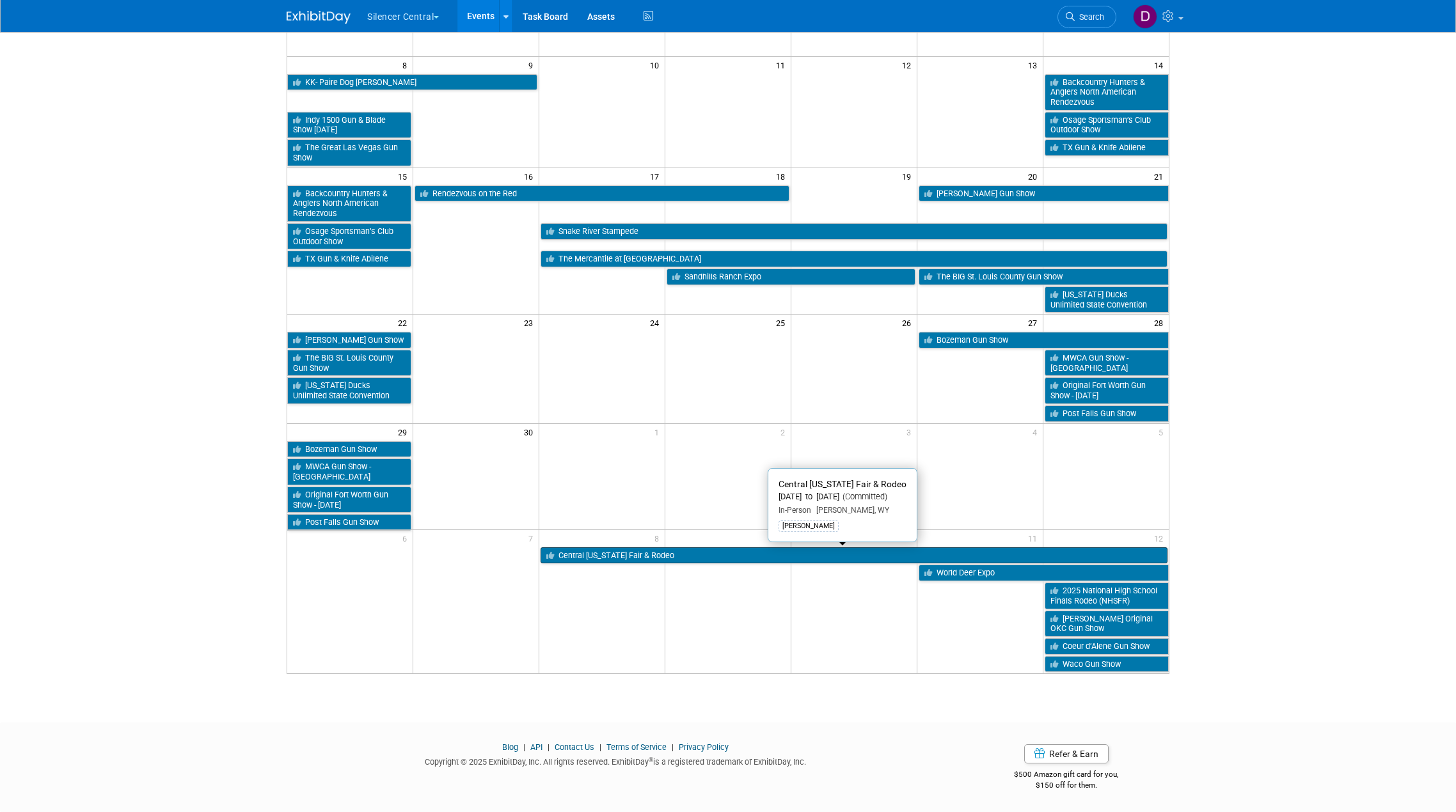
click at [608, 559] on link "Central Wyoming Fair & Rodeo" at bounding box center [854, 555] width 627 height 17
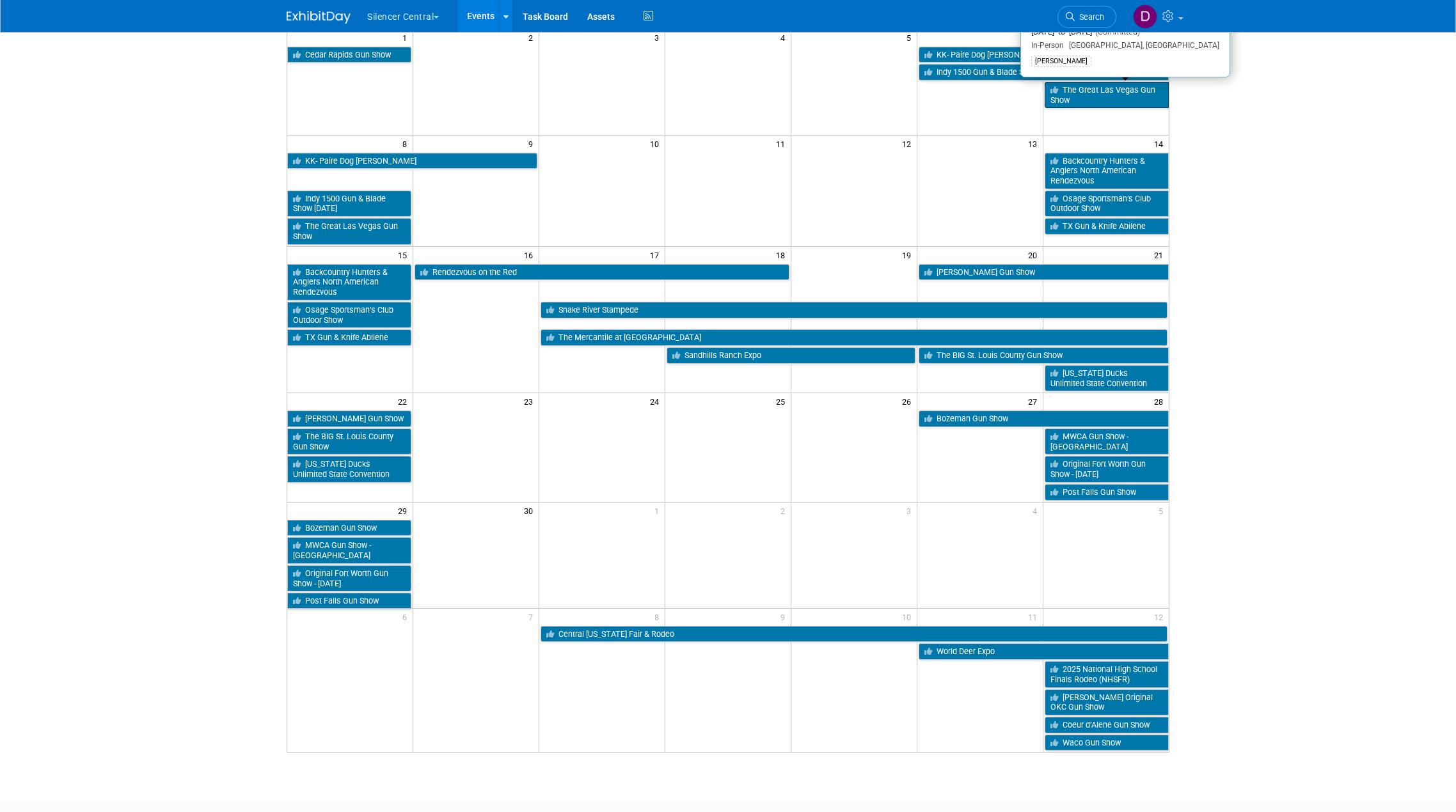
scroll to position [0, 0]
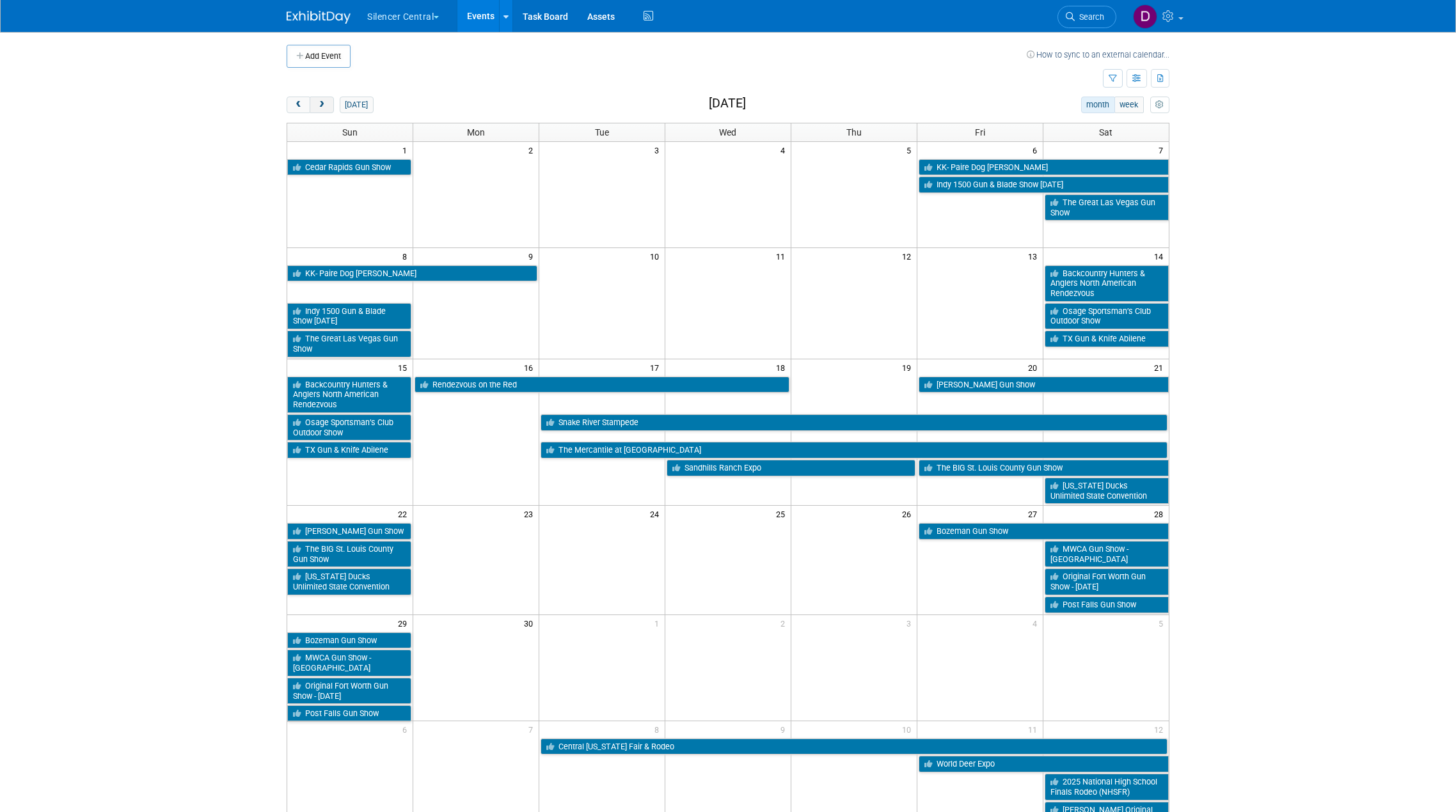
click at [324, 103] on span "next" at bounding box center [322, 105] width 10 height 8
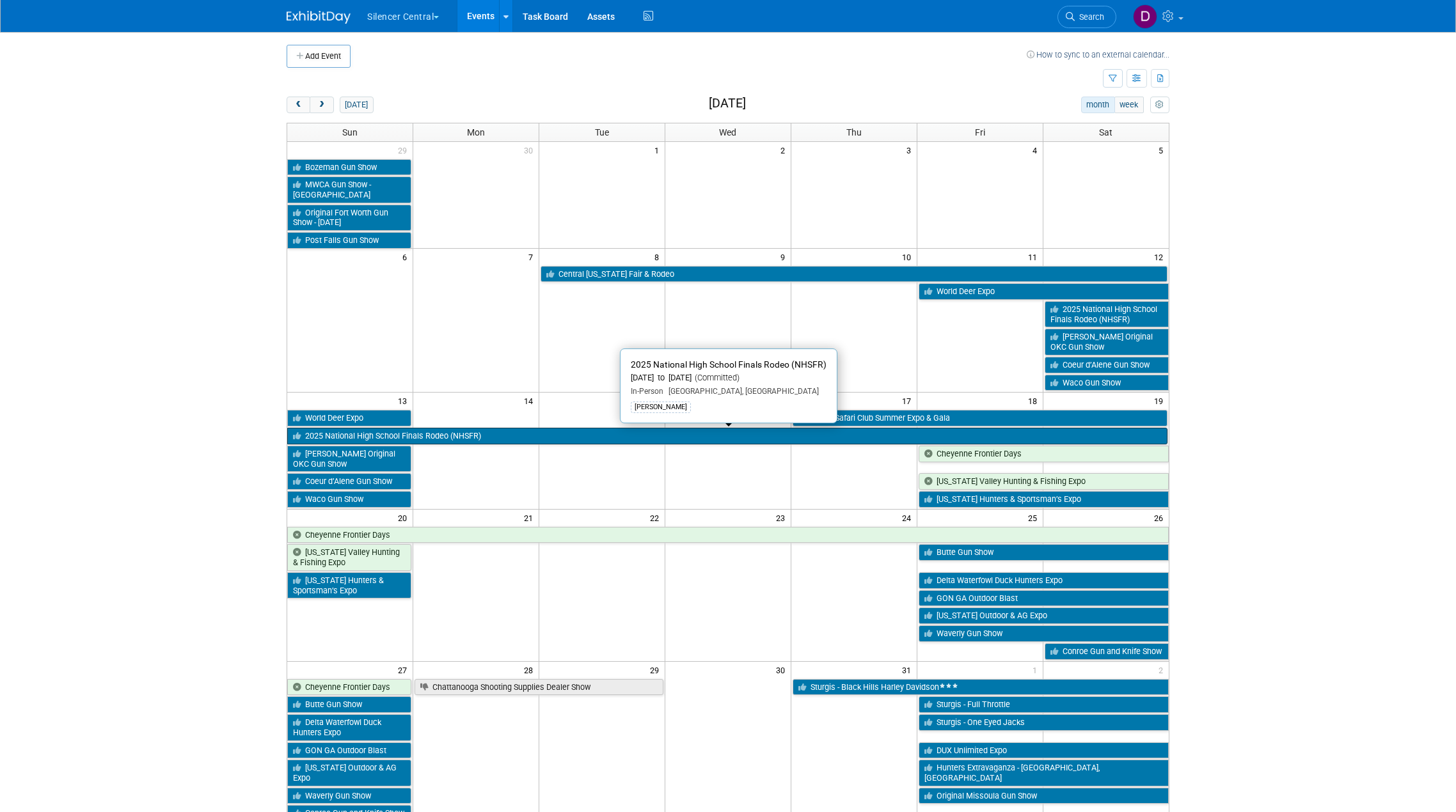
click at [493, 435] on link "2025 National High School Finals Rodeo (NHSFR)" at bounding box center [727, 436] width 880 height 17
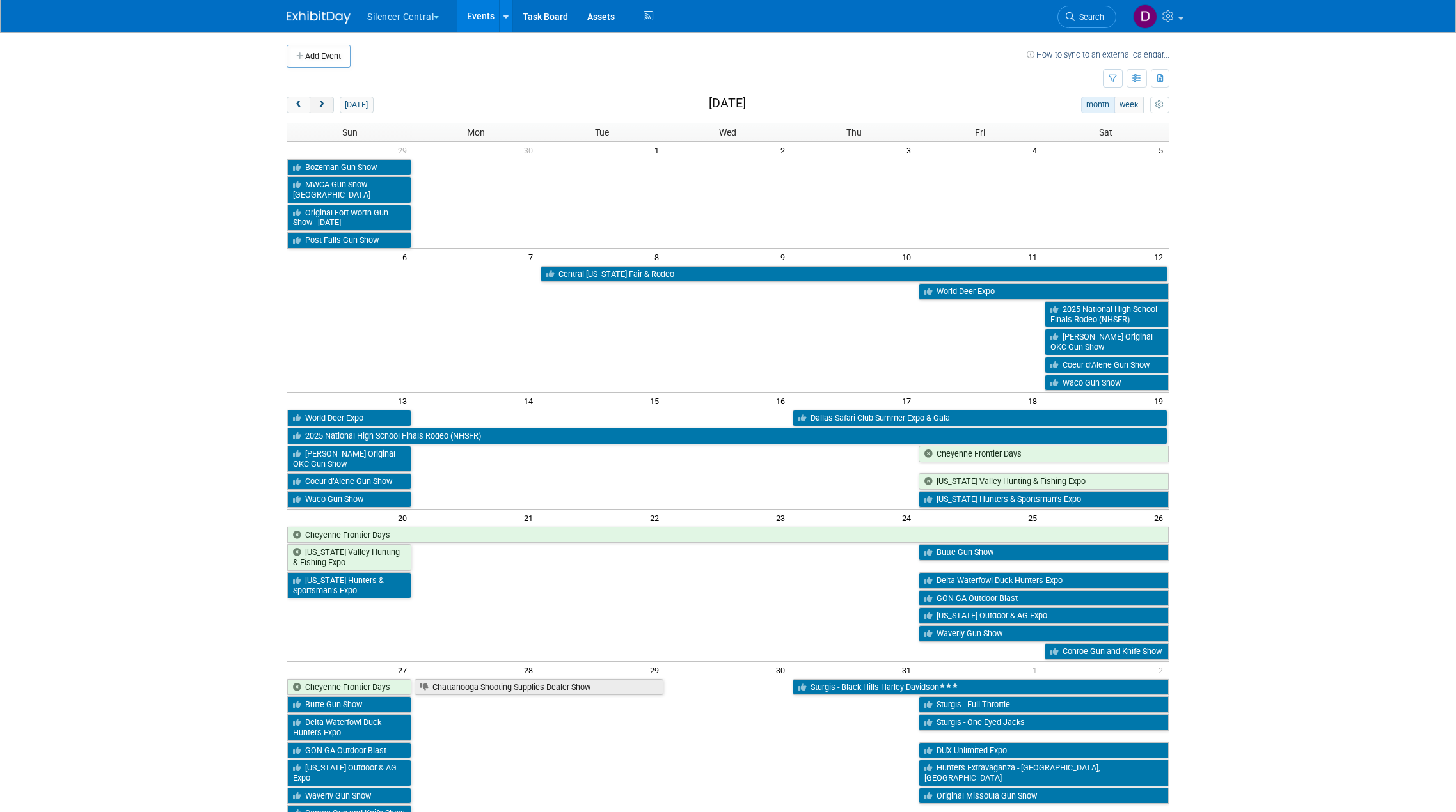
click at [321, 109] on span "next" at bounding box center [322, 105] width 10 height 8
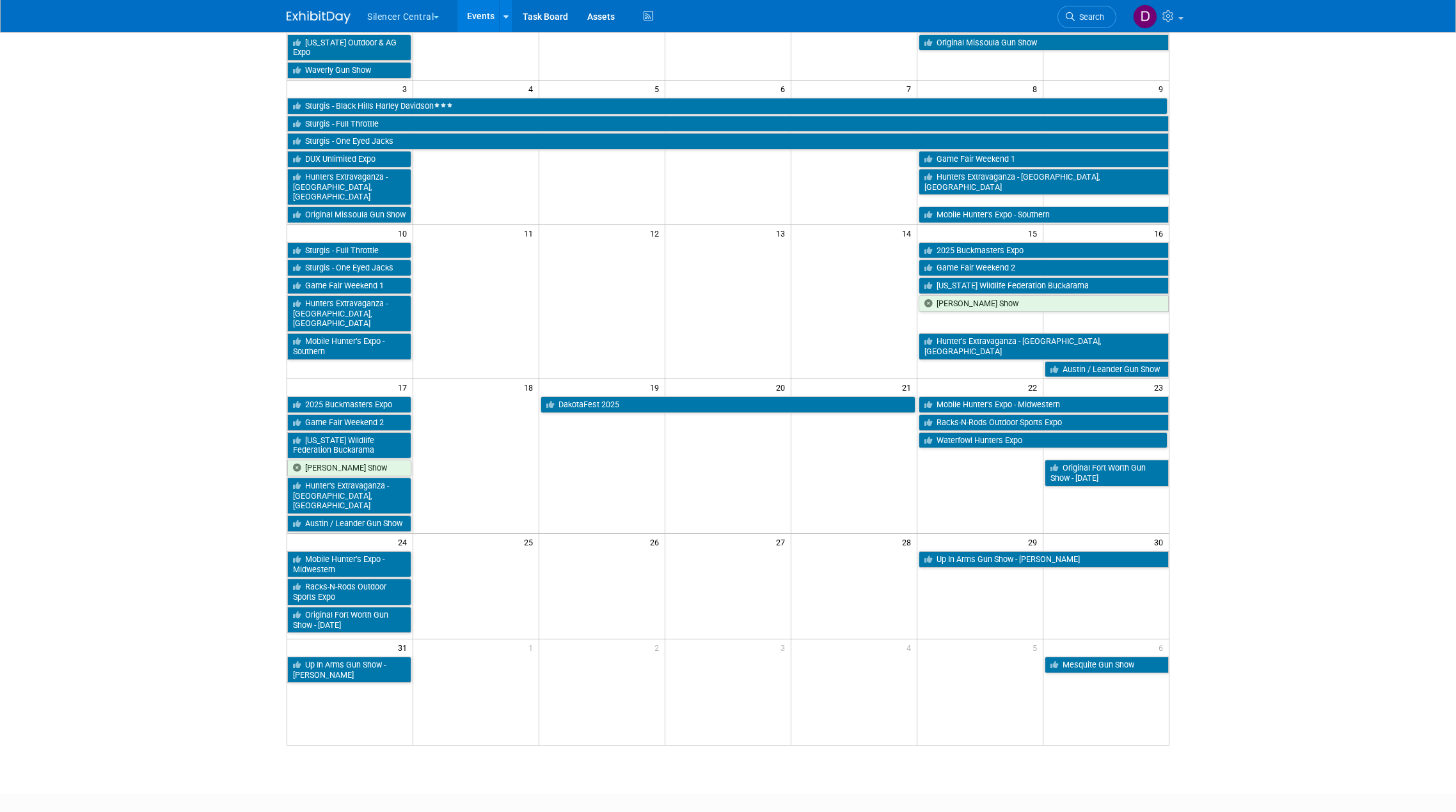
scroll to position [255, 0]
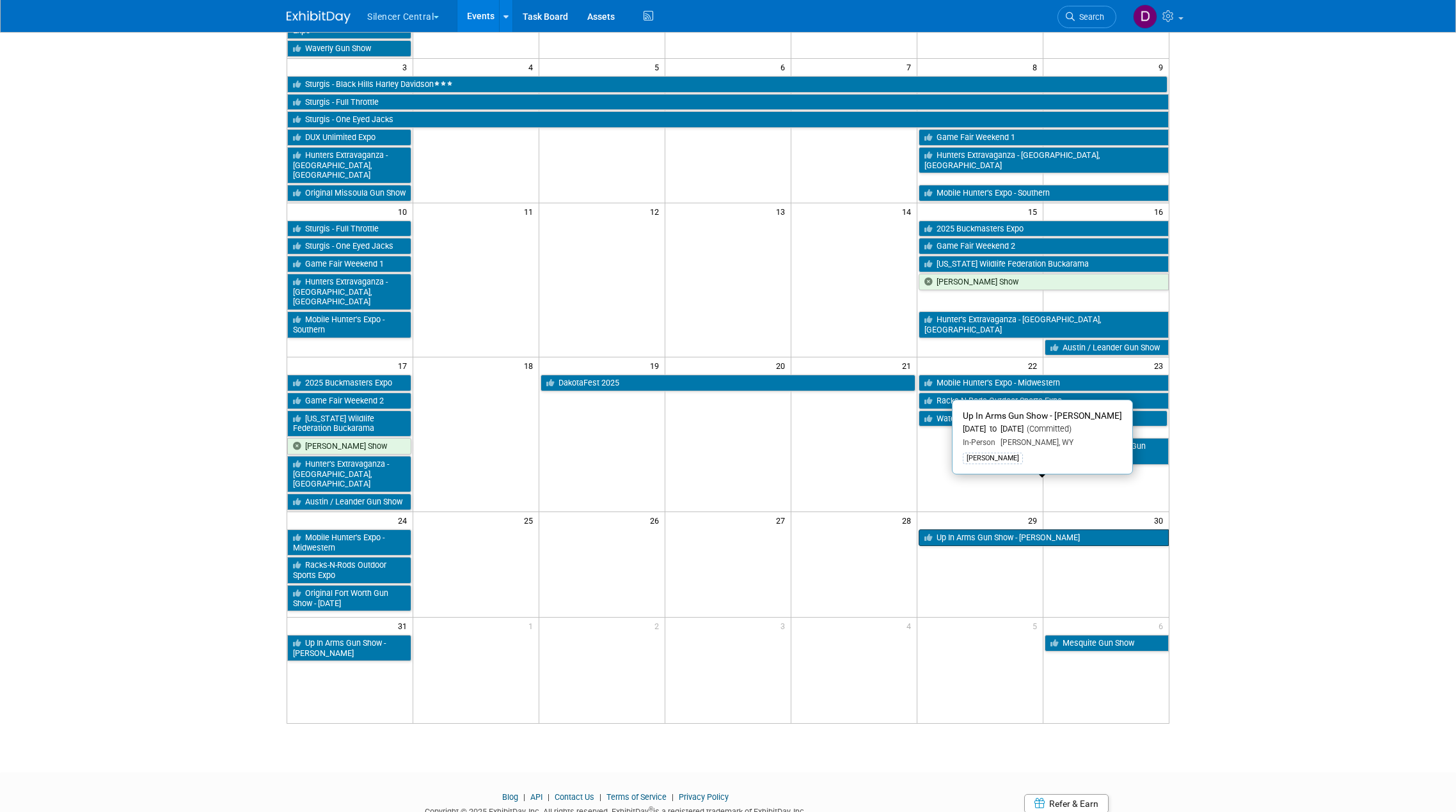
click at [980, 529] on link "Up In Arms Gun Show - Gillette" at bounding box center [1043, 537] width 251 height 17
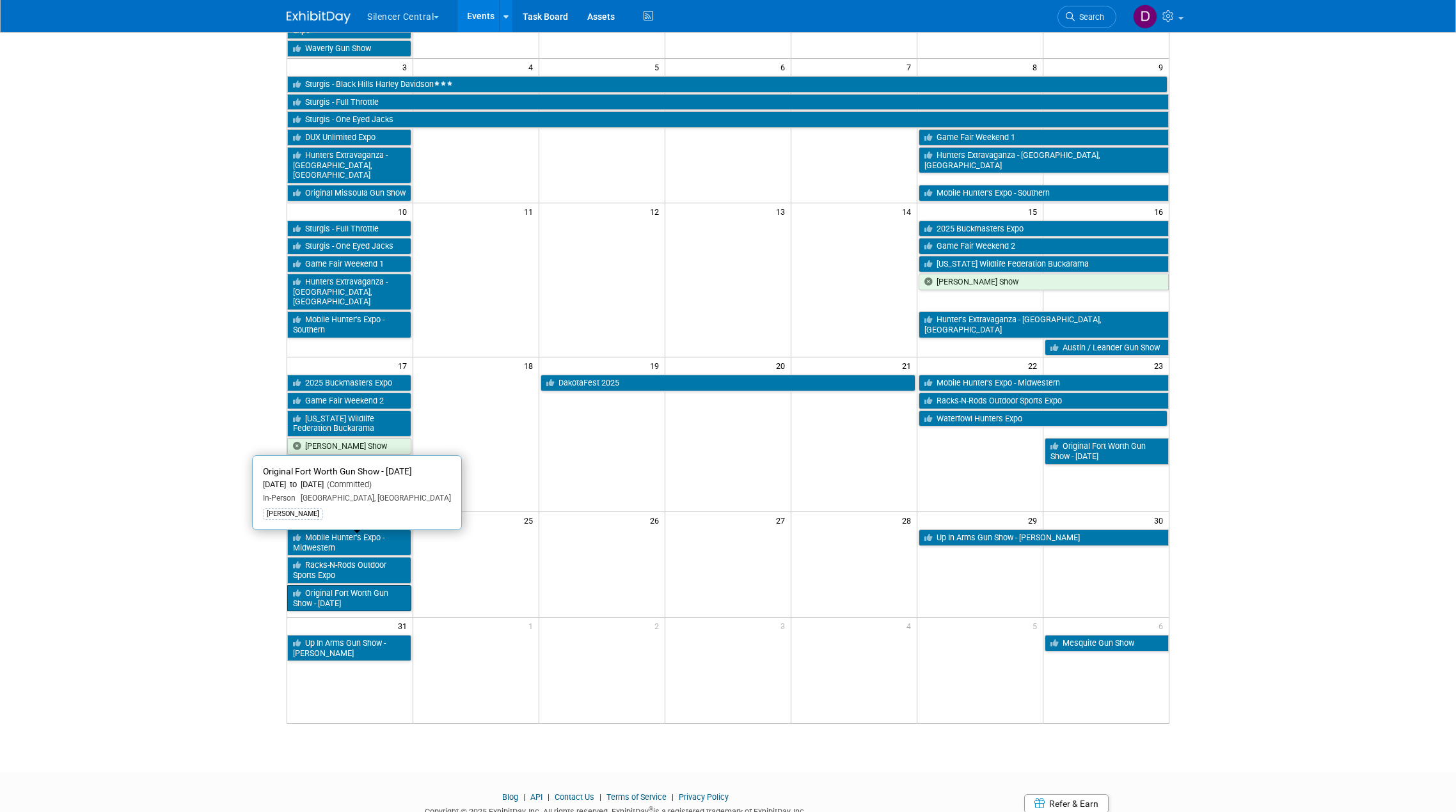
click at [328, 585] on link "Original Fort Worth Gun Show - [DATE]" at bounding box center [349, 598] width 124 height 26
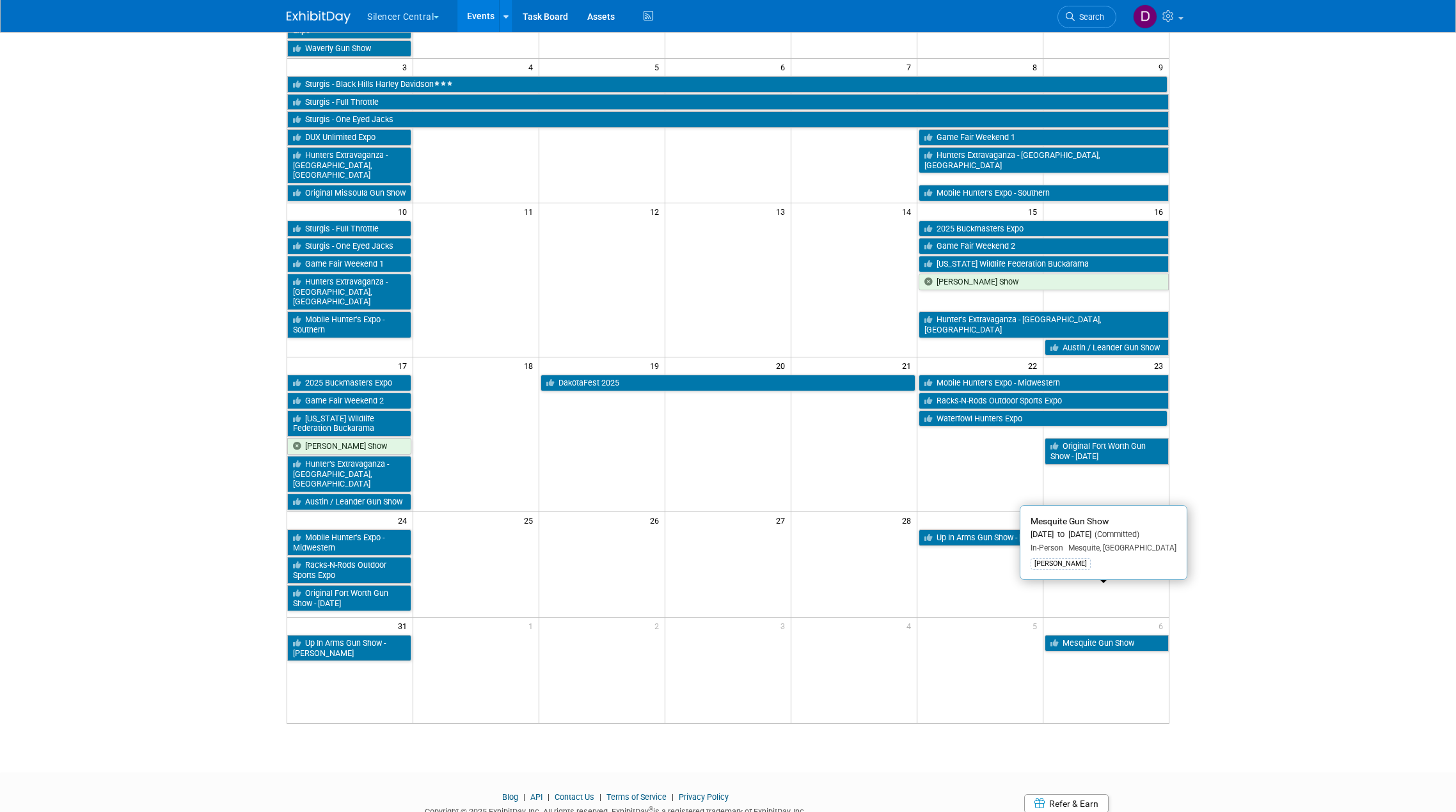
click at [1107, 635] on link "Mesquite Gun Show" at bounding box center [1106, 643] width 124 height 17
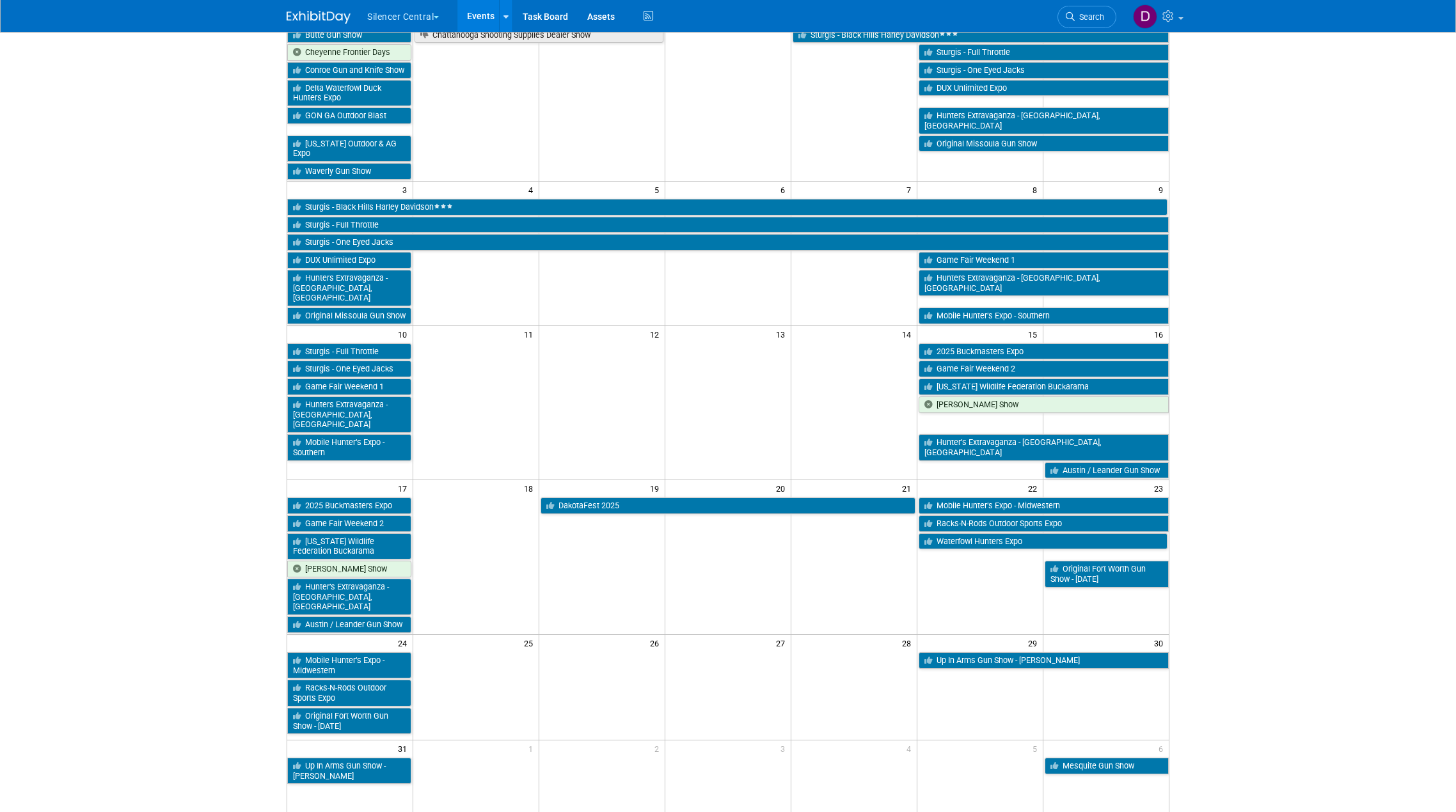
scroll to position [63, 0]
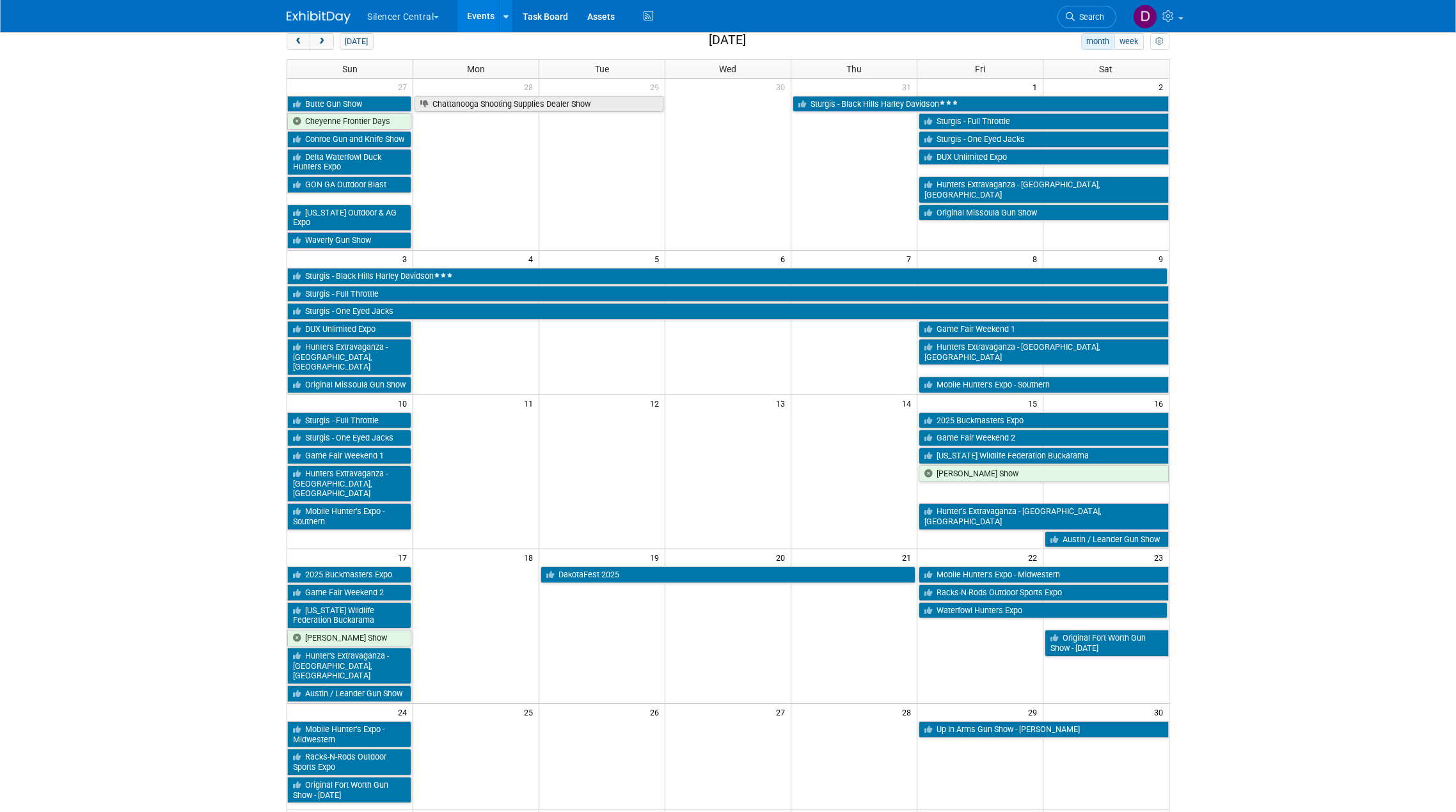
drag, startPoint x: 326, startPoint y: 36, endPoint x: 306, endPoint y: 59, distance: 30.5
click at [326, 36] on button "next" at bounding box center [321, 41] width 24 height 17
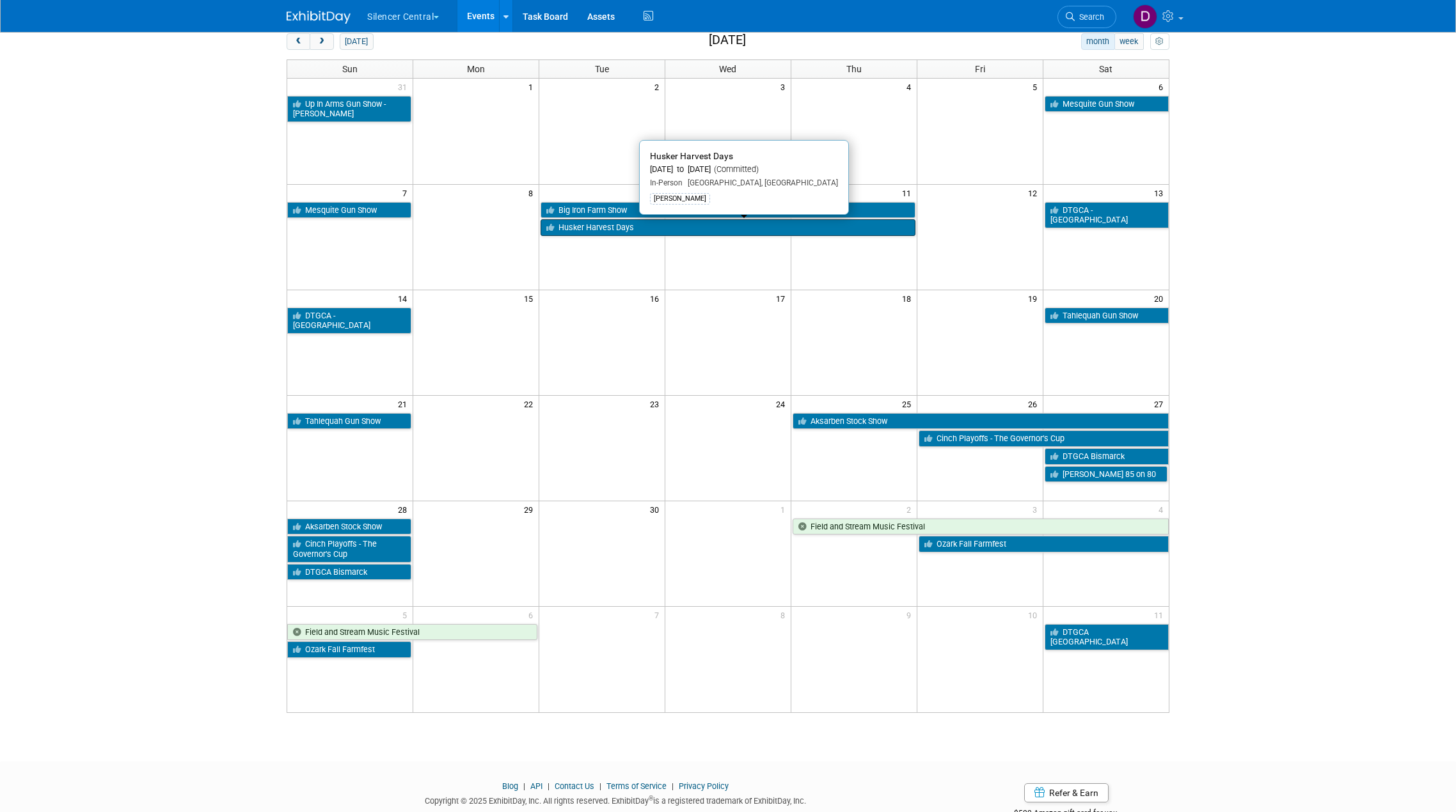
click at [593, 224] on link "Husker Harvest Days" at bounding box center [728, 228] width 375 height 17
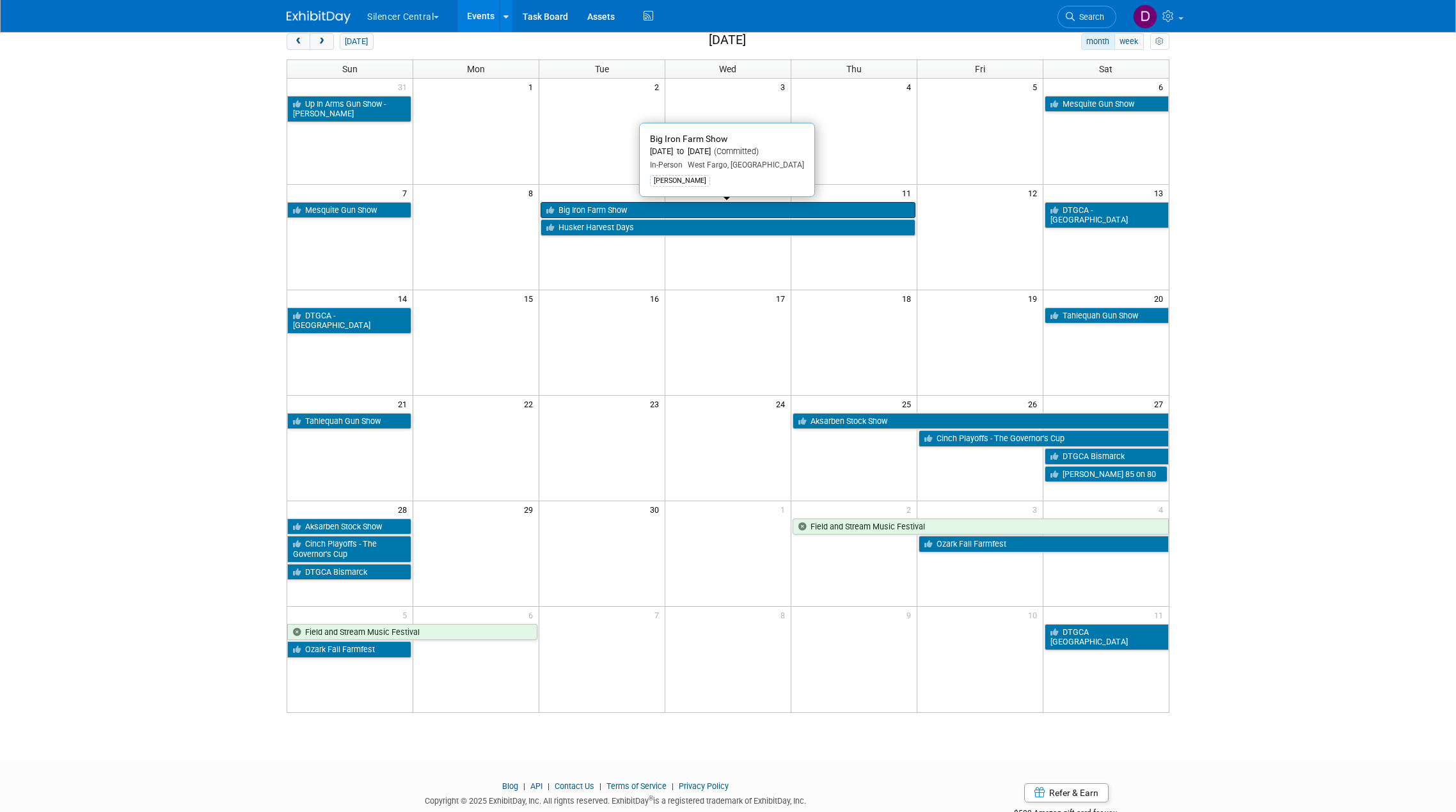
click at [692, 207] on link "Big Iron Farm Show" at bounding box center [728, 210] width 375 height 17
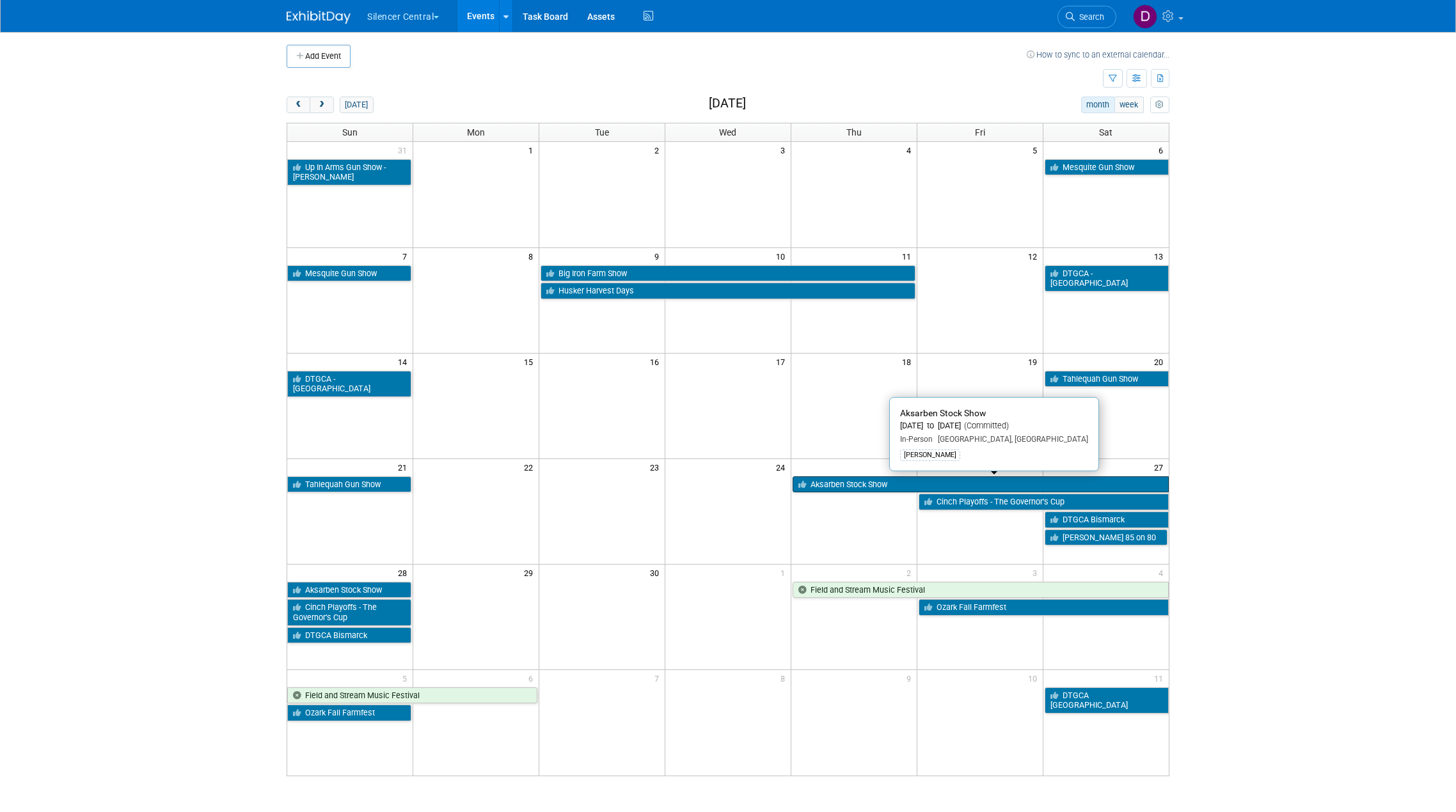
click at [865, 483] on link "Aksarben Stock Show" at bounding box center [981, 485] width 376 height 17
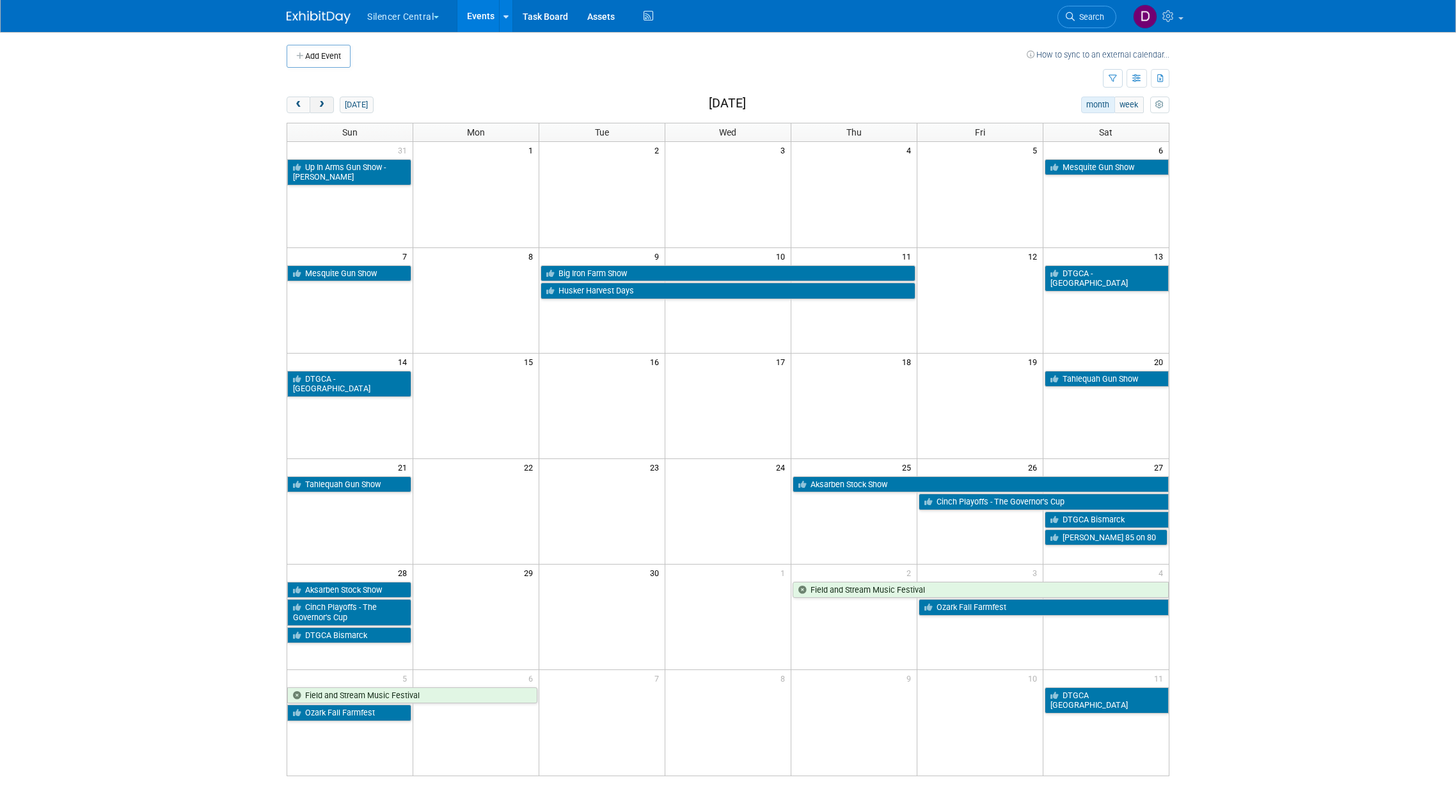
click at [323, 97] on button "next" at bounding box center [321, 105] width 24 height 17
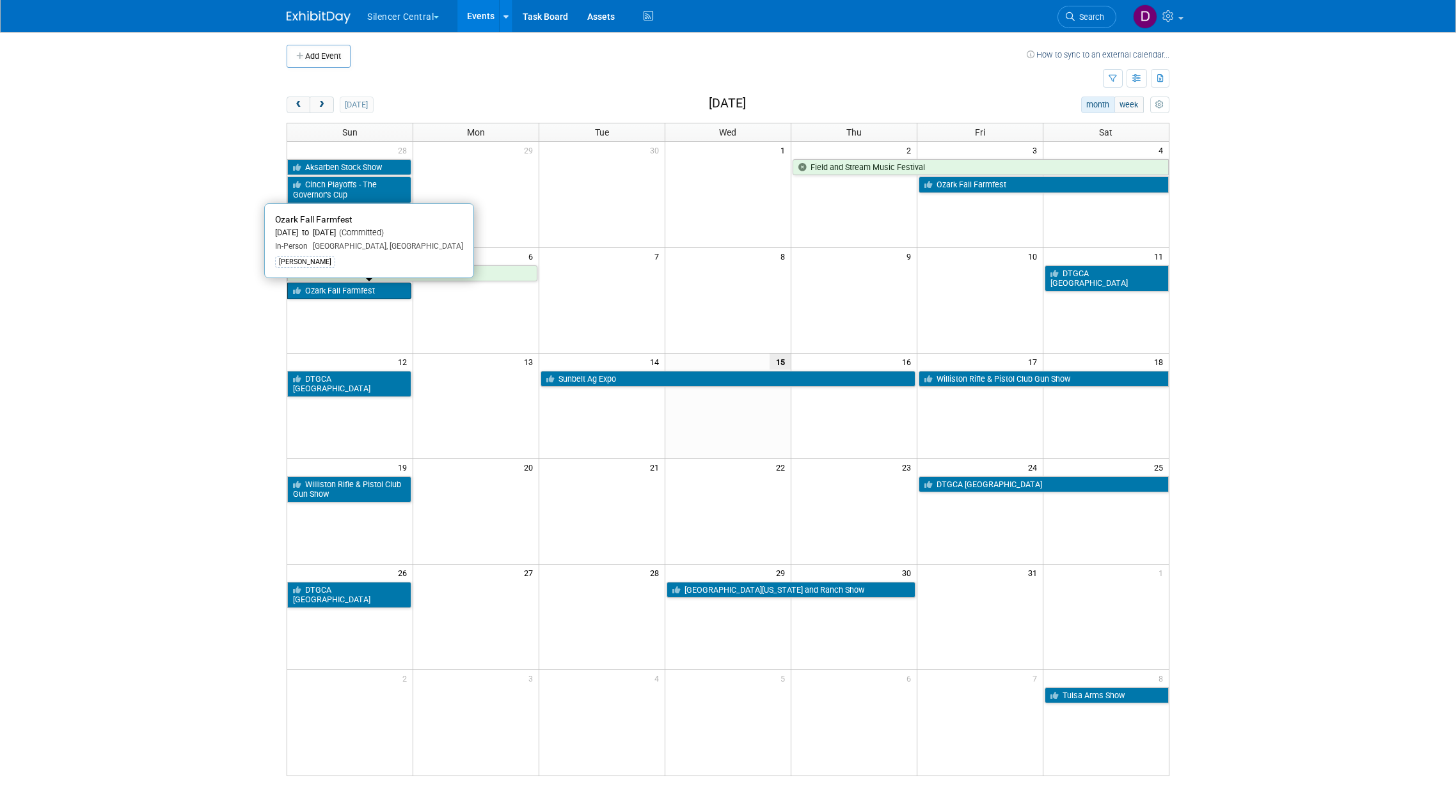
click at [374, 287] on link "Ozark Fall Farmfest" at bounding box center [349, 291] width 124 height 17
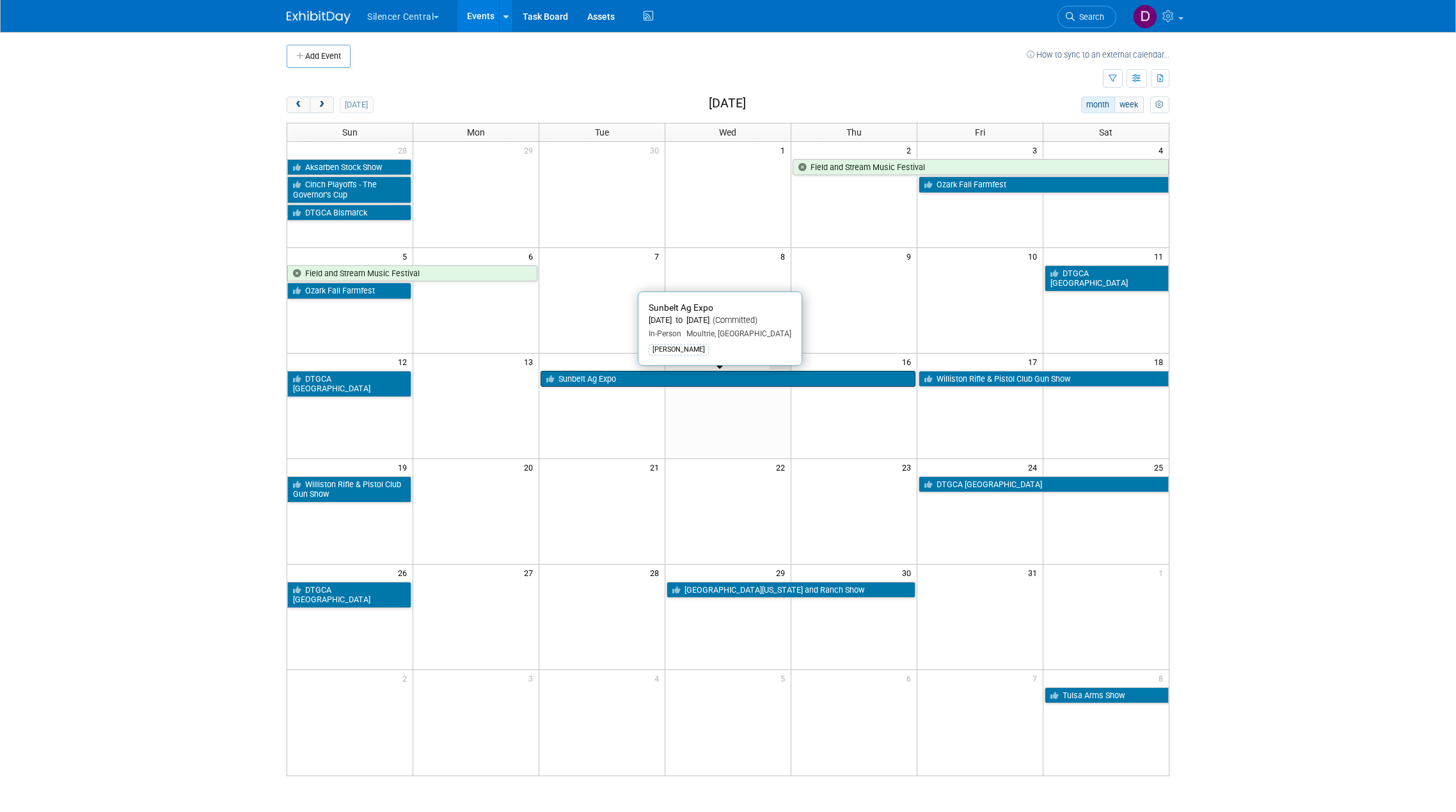
click at [837, 384] on link "Sunbelt Ag Expo" at bounding box center [728, 379] width 375 height 17
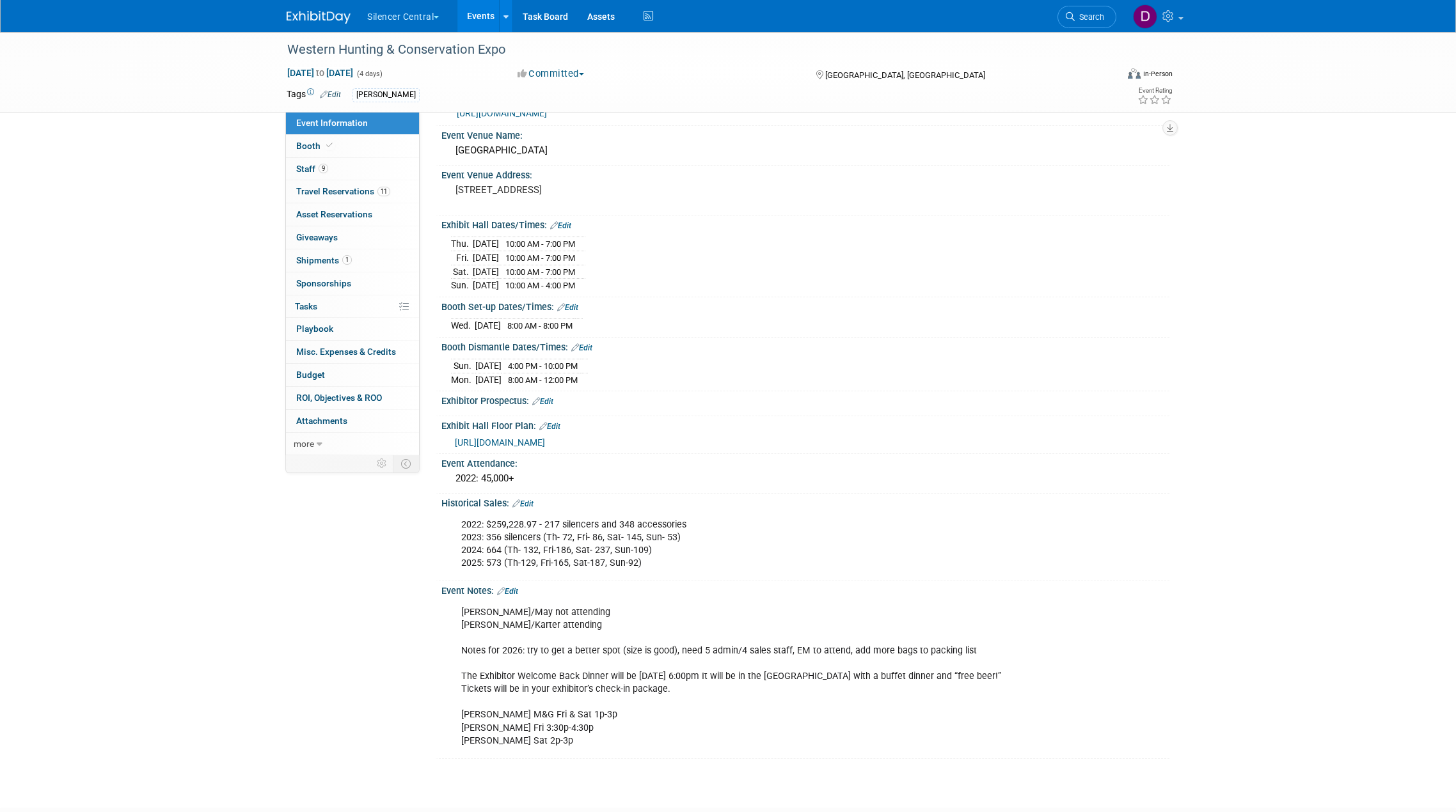
scroll to position [5, 0]
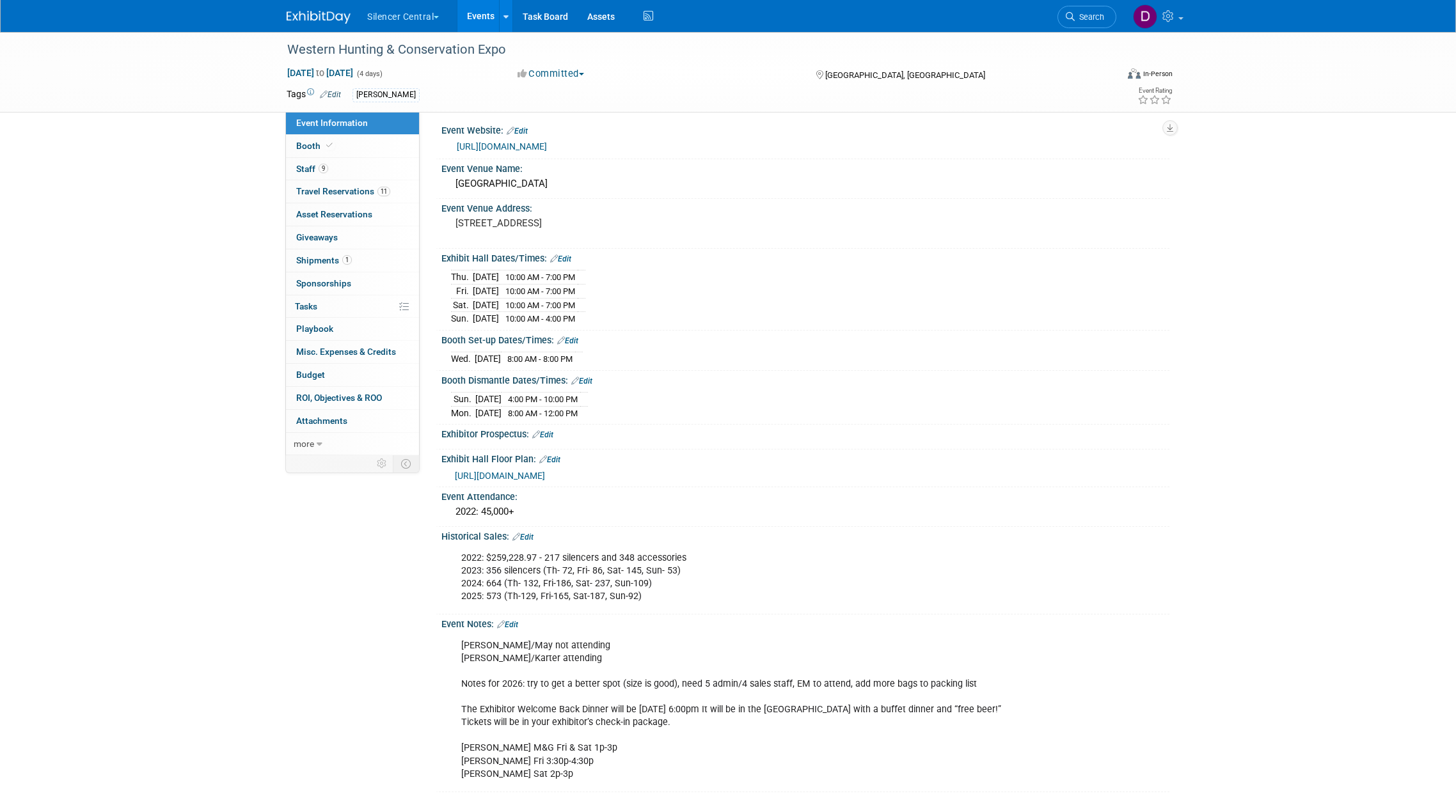
click at [495, 522] on div "Event Website: Edit https://huntexpo.com/ Event Venue Name: Salt Palace Convent…" at bounding box center [799, 456] width 721 height 671
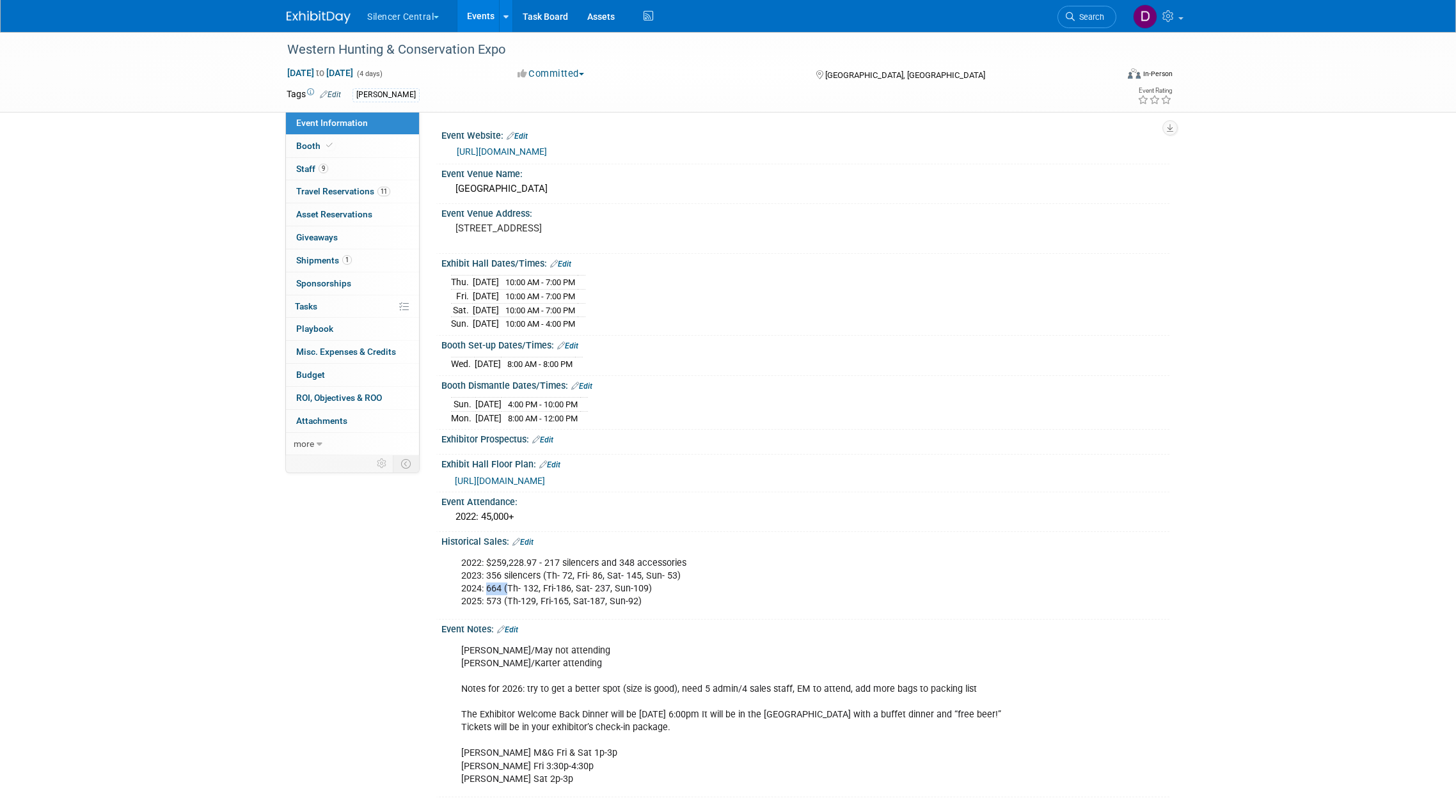
drag, startPoint x: 486, startPoint y: 583, endPoint x: 507, endPoint y: 587, distance: 21.4
click at [507, 587] on div "2022: $259,228.97 - 217 silencers and 348 accessories 2023: 356 silencers (Th- …" at bounding box center [740, 582] width 576 height 64
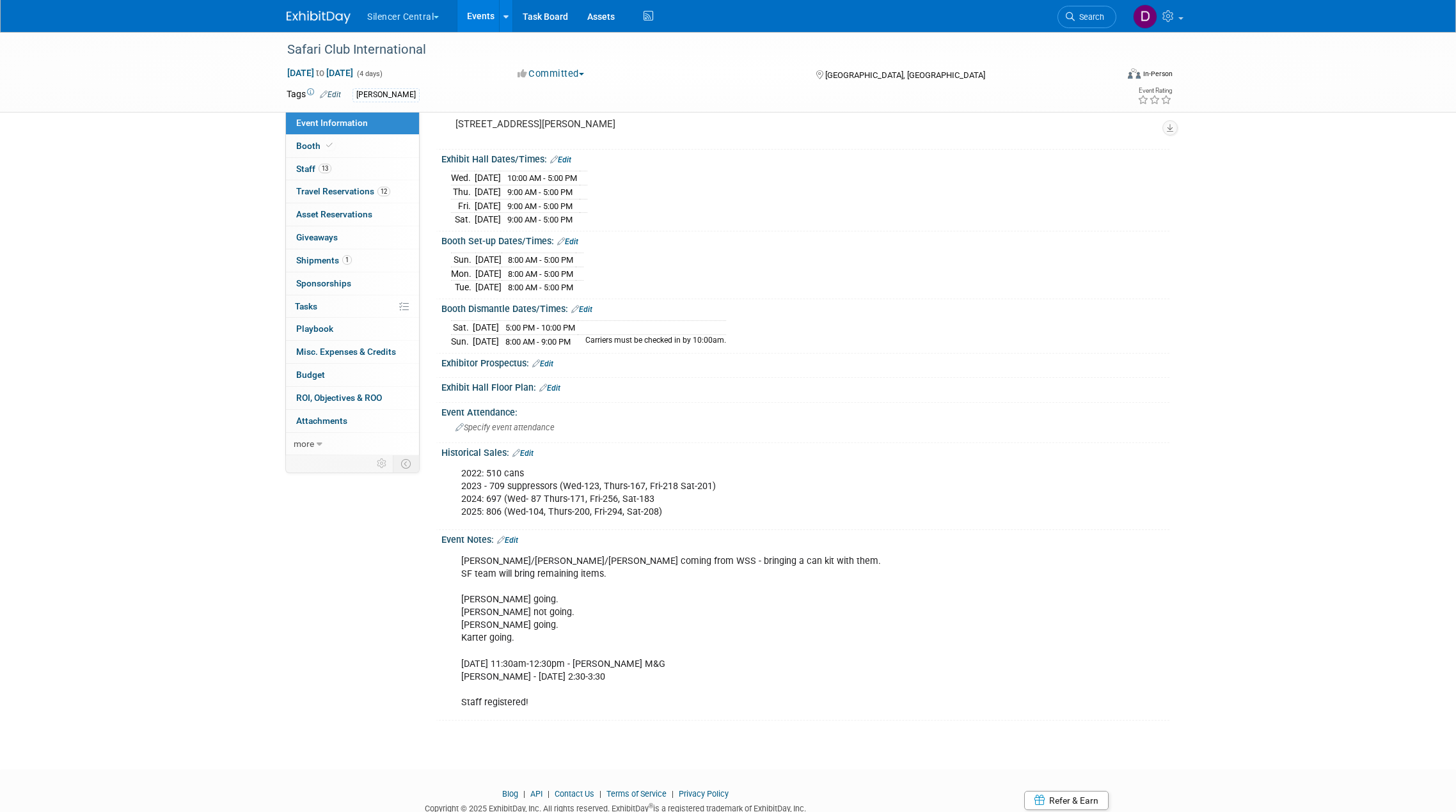
scroll to position [83, 0]
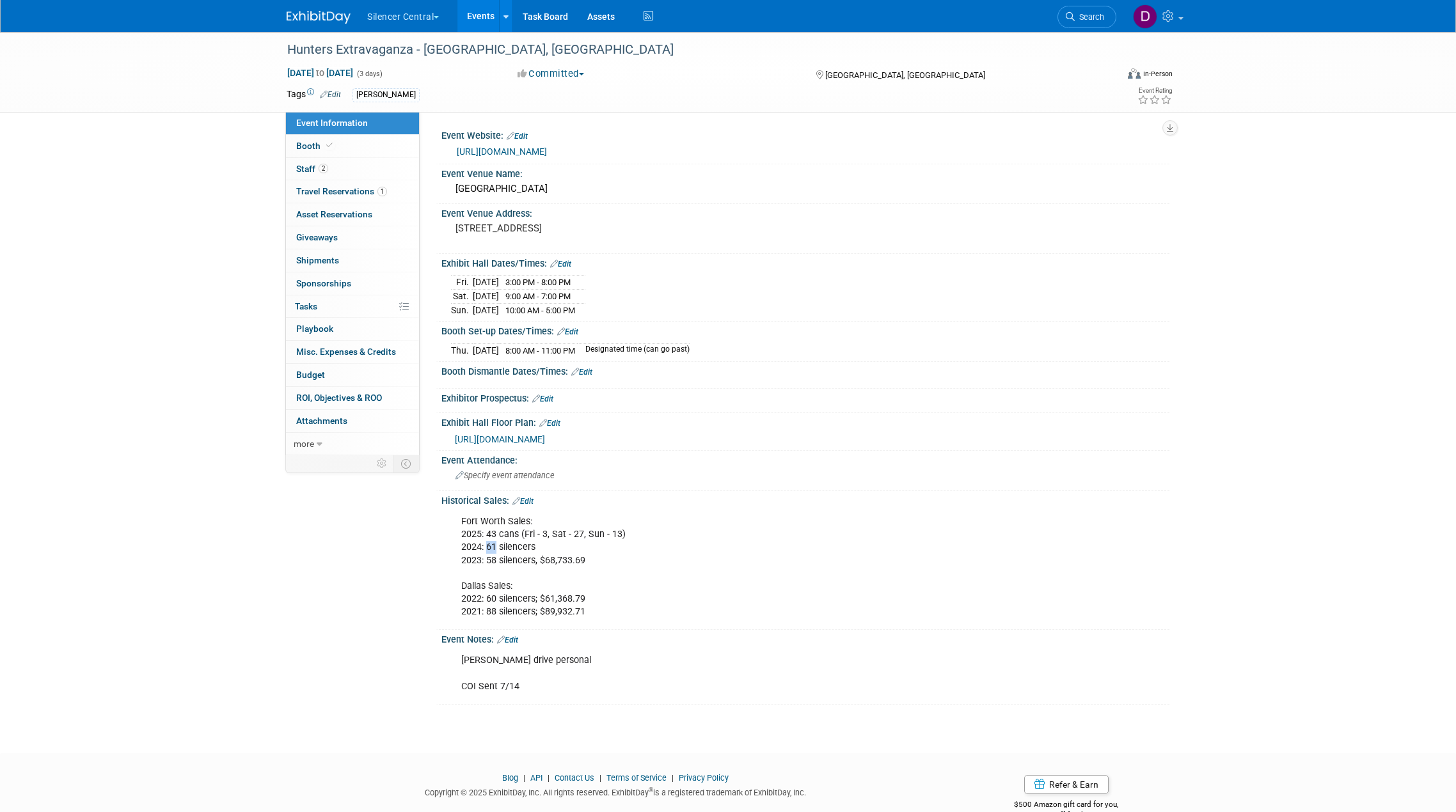
drag, startPoint x: 490, startPoint y: 545, endPoint x: 495, endPoint y: 545, distance: 5.0
click at [495, 545] on div "Fort Worth Sales: 2025: 43 cans (Fri - 3, Sat - 27, Sun - 13) 2024: 61 silencer…" at bounding box center [740, 566] width 576 height 116
drag, startPoint x: 499, startPoint y: 559, endPoint x: 491, endPoint y: 558, distance: 8.1
click at [491, 558] on div "Fort Worth Sales: 2025: 43 cans (Fri - 3, Sat - 27, Sun - 13) 2024: 61 silencer…" at bounding box center [740, 566] width 576 height 116
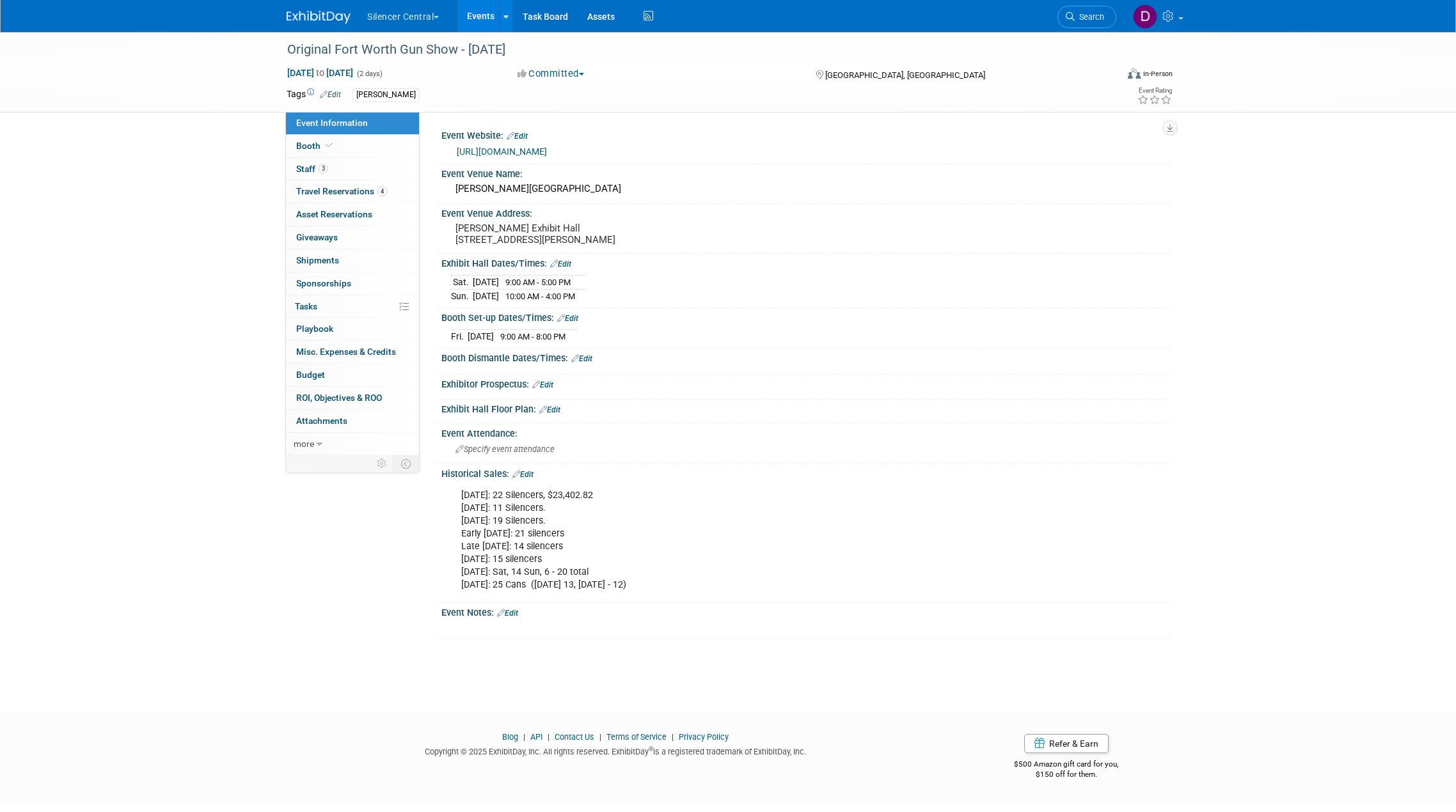
click at [515, 592] on div "[DATE]: 22 Silencers, $23,402.82 [DATE]: 11 Silencers. [DATE]: 19 Silencers. Ea…" at bounding box center [740, 541] width 576 height 116
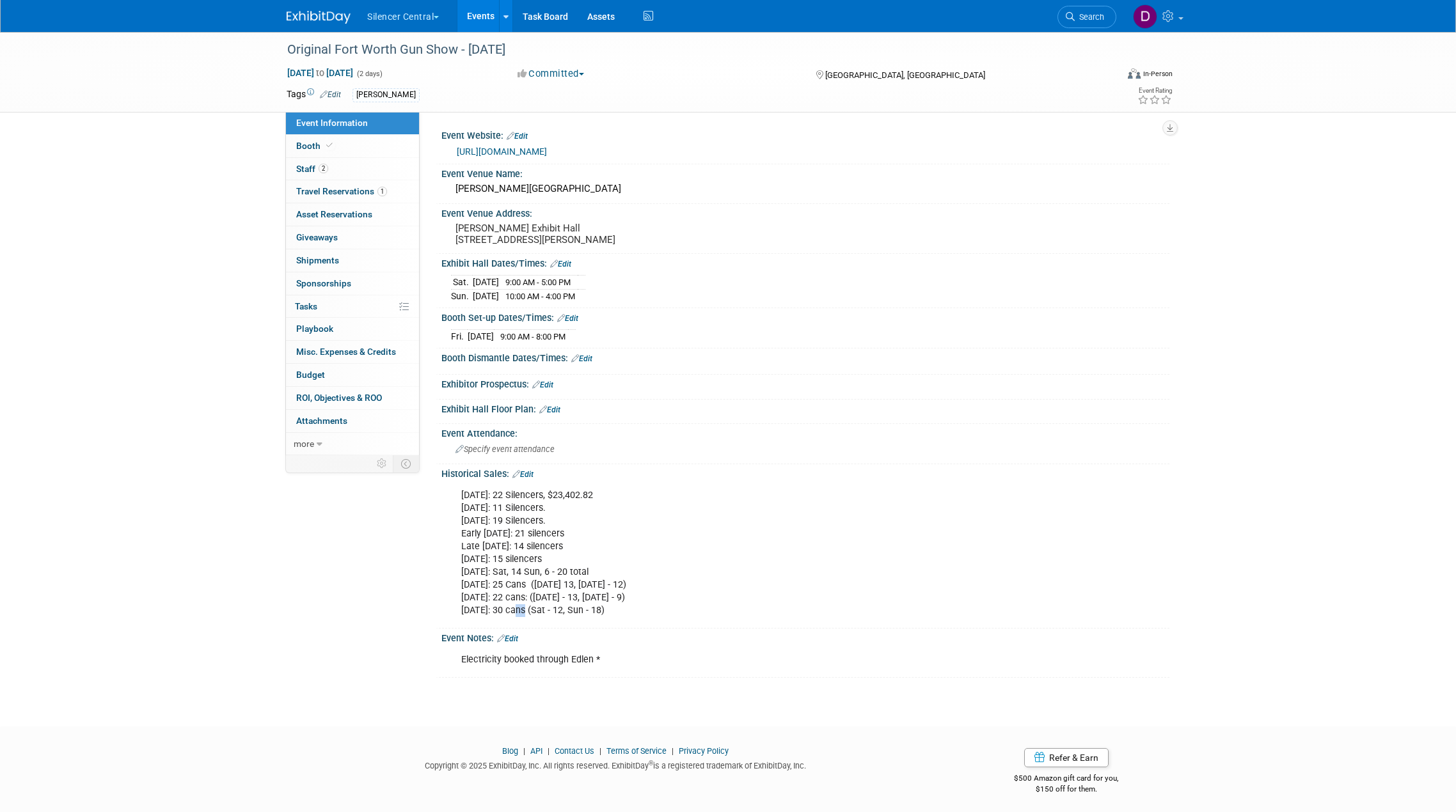
drag, startPoint x: 526, startPoint y: 623, endPoint x: 517, endPoint y: 621, distance: 9.2
click at [517, 621] on div "June 2023: 22 Silencers, $23,402.82 August 2023: 11 Silencers. October 2023: 19…" at bounding box center [740, 553] width 576 height 141
click at [508, 594] on div "June 2023: 22 Silencers, $23,402.82 August 2023: 11 Silencers. October 2023: 19…" at bounding box center [740, 553] width 576 height 141
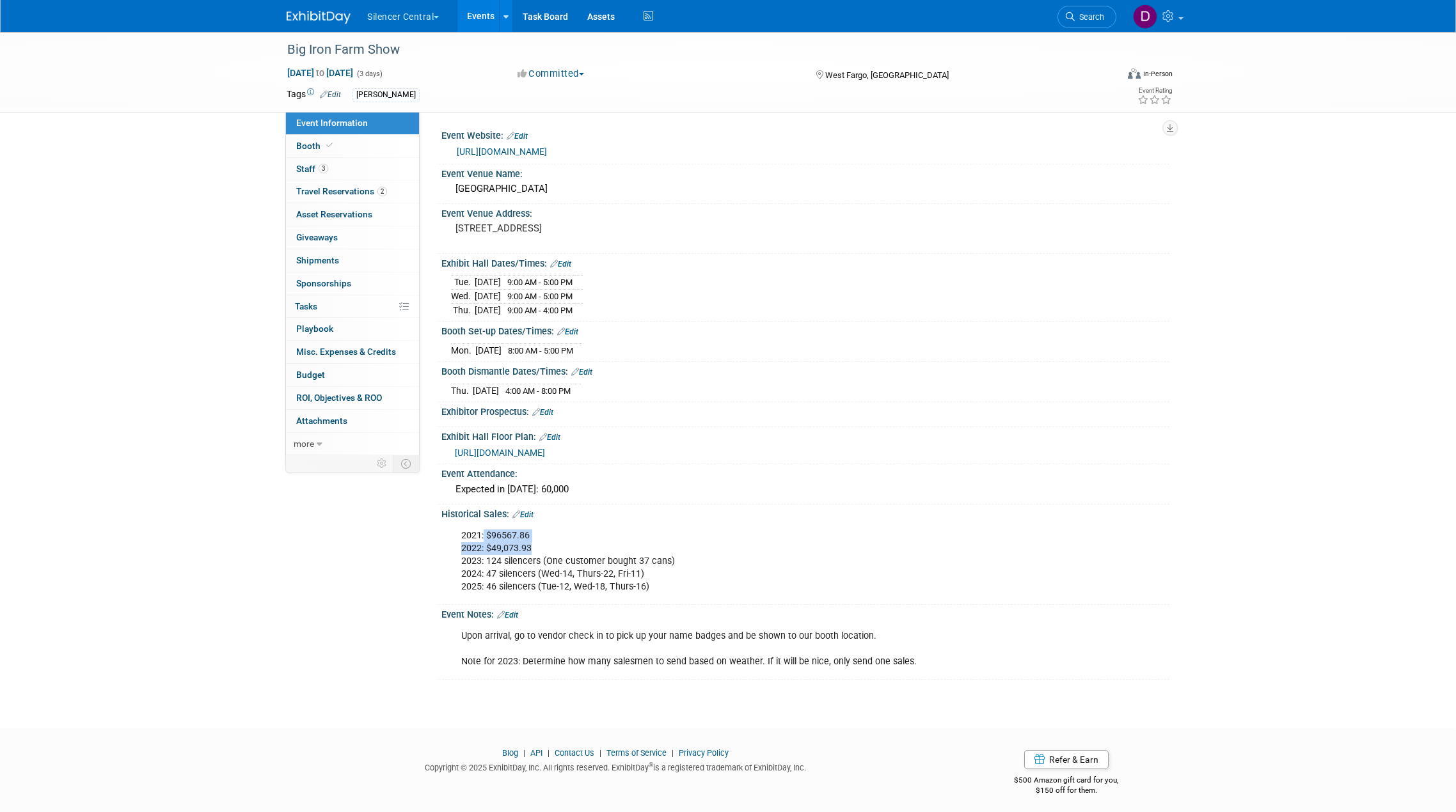
drag, startPoint x: 538, startPoint y: 541, endPoint x: 485, endPoint y: 532, distance: 53.8
click at [485, 532] on div "2021: $96567.86 2022: $49,073.93 2023: 124 silencers (One customer bought 37 ca…" at bounding box center [740, 561] width 576 height 77
drag, startPoint x: 490, startPoint y: 559, endPoint x: 521, endPoint y: 560, distance: 31.0
click at [521, 560] on div "2021: $96567.86 2022: $49,073.93 2023: 124 silencers (One customer bought 37 ca…" at bounding box center [740, 561] width 576 height 77
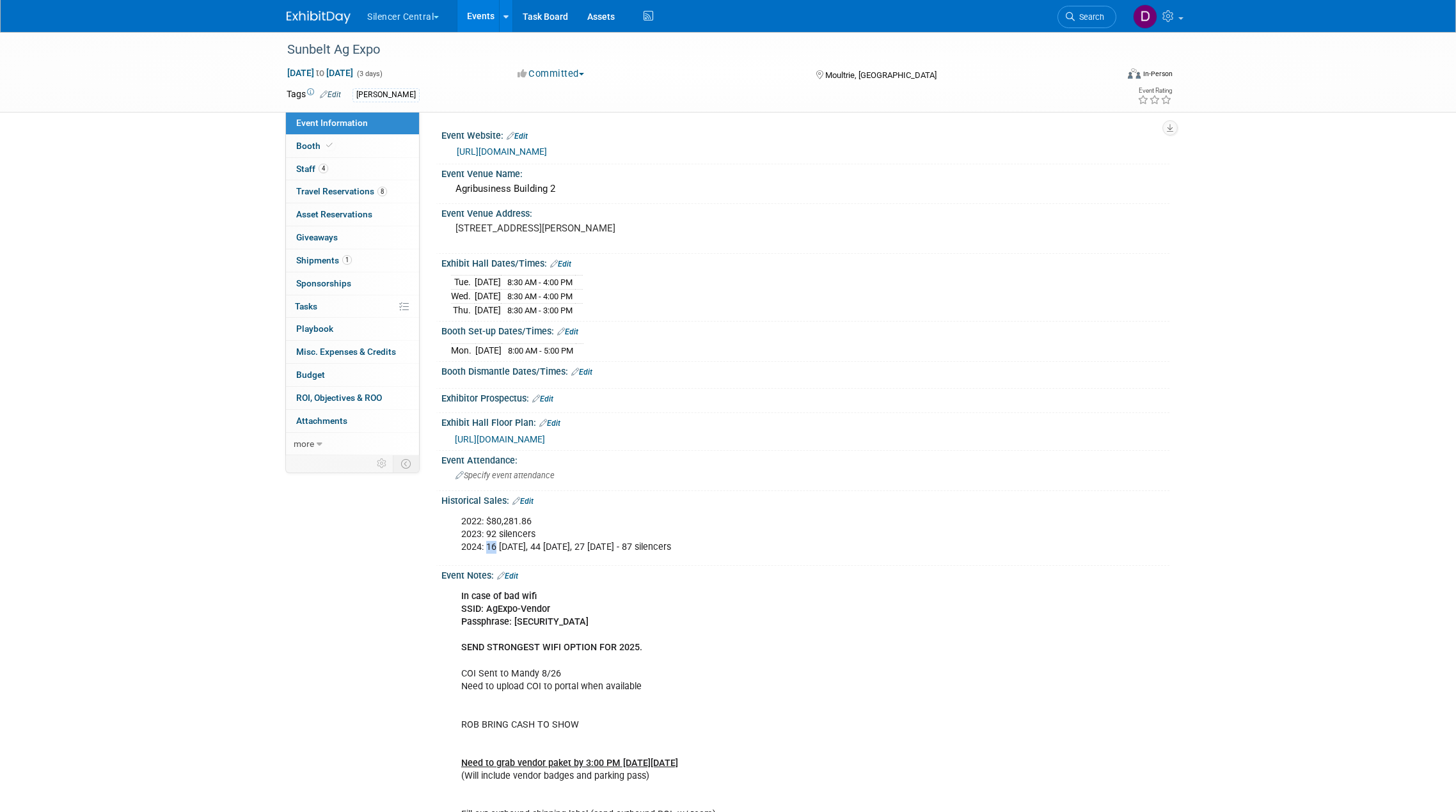
drag, startPoint x: 486, startPoint y: 549, endPoint x: 495, endPoint y: 547, distance: 9.2
click at [495, 547] on div "2022: $80,281.86 2023: 92 silencers 2024: 16 [DATE], 44 [DATE], 27 [DATE] - 87 …" at bounding box center [740, 534] width 576 height 51
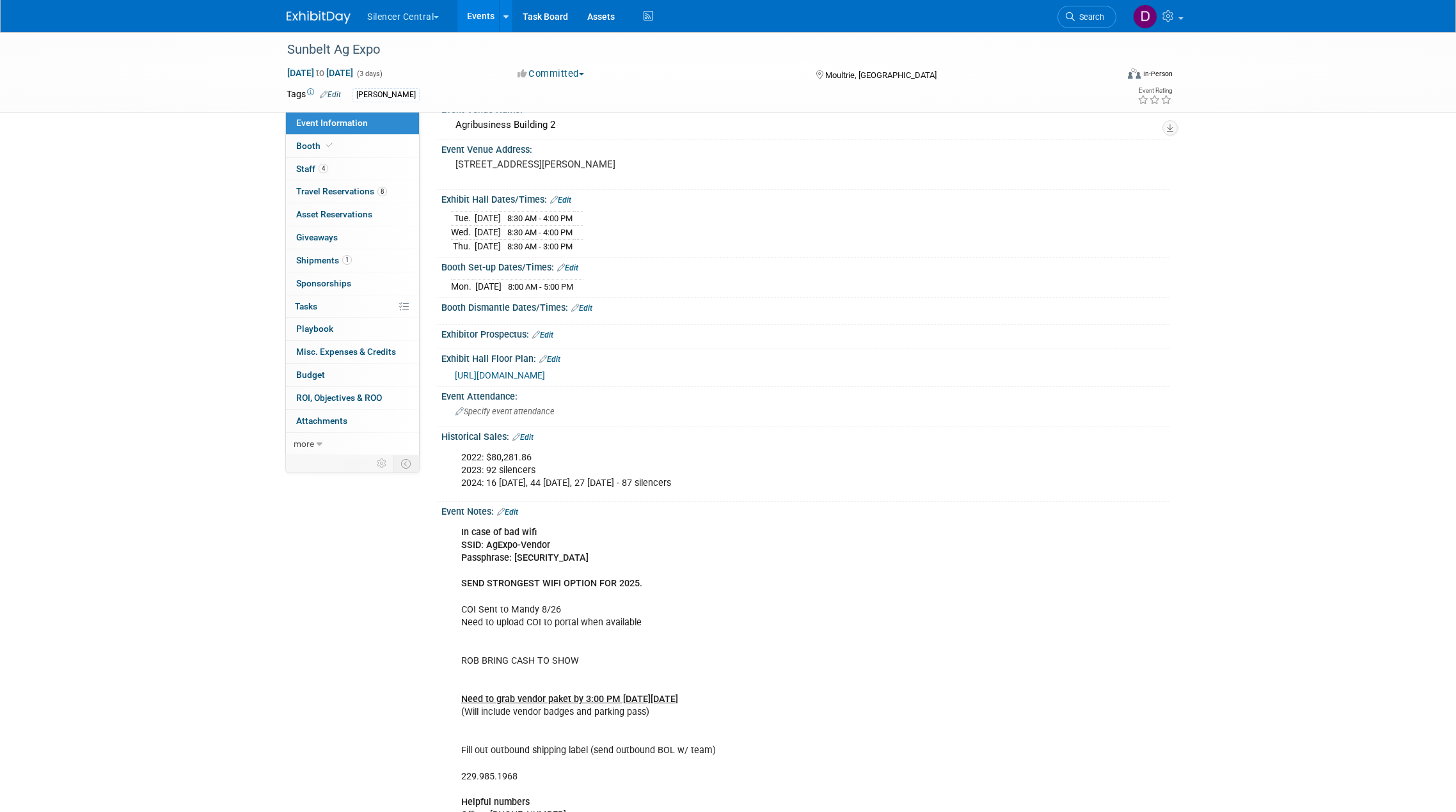
click at [204, 280] on div "Sunbelt Ag Expo [DATE] to [DATE] (3 days) [DATE] to [DATE] Committed Committed …" at bounding box center [728, 600] width 1456 height 1263
